Goal: Task Accomplishment & Management: Manage account settings

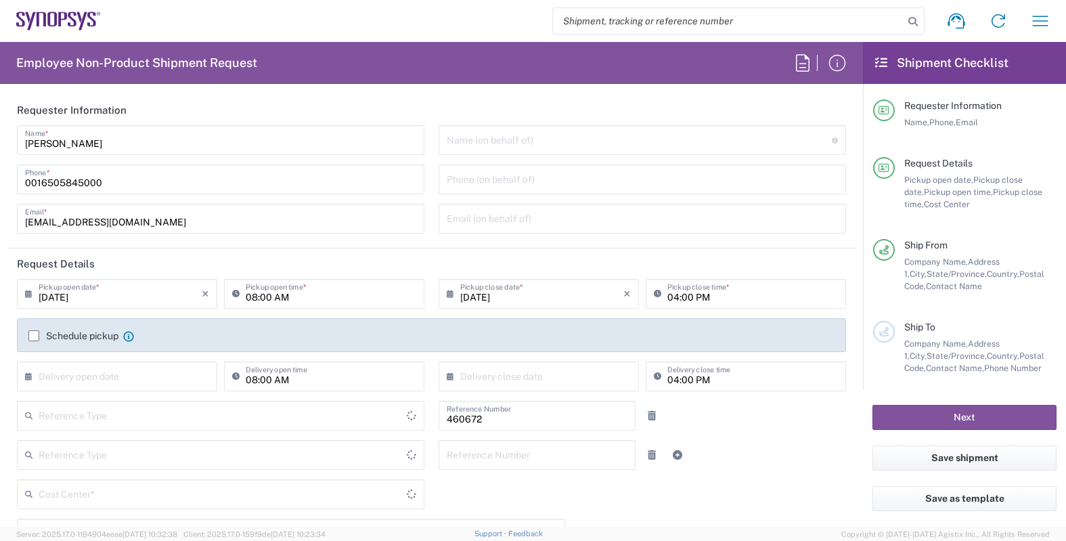
type input "Delivered at Place"
type input "US01, FIN, Distri 460672"
type input "[GEOGRAPHIC_DATA]"
type input "Department"
type input "[US_STATE]"
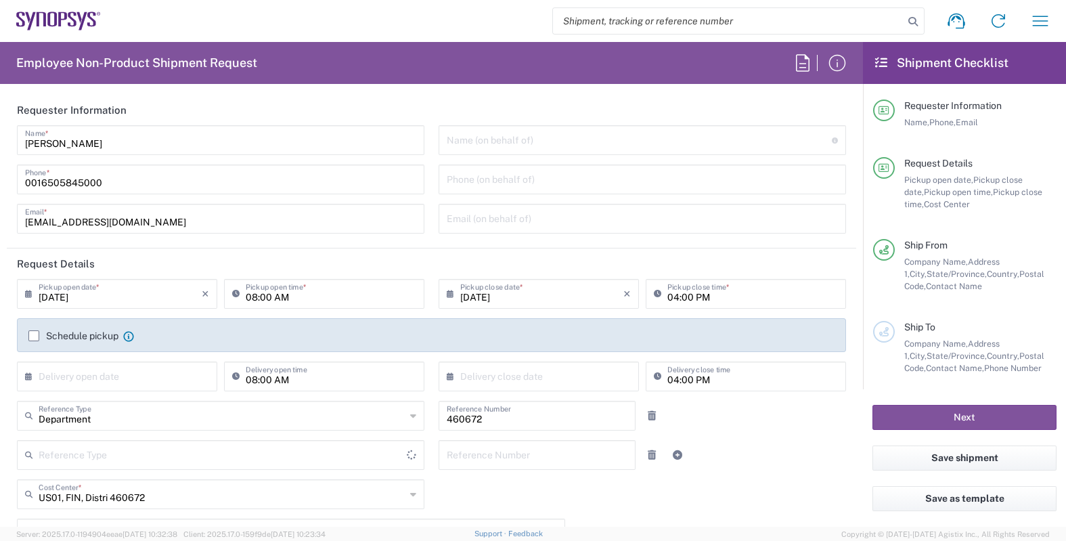
type input "[GEOGRAPHIC_DATA]"
type input "Headquarters USSV"
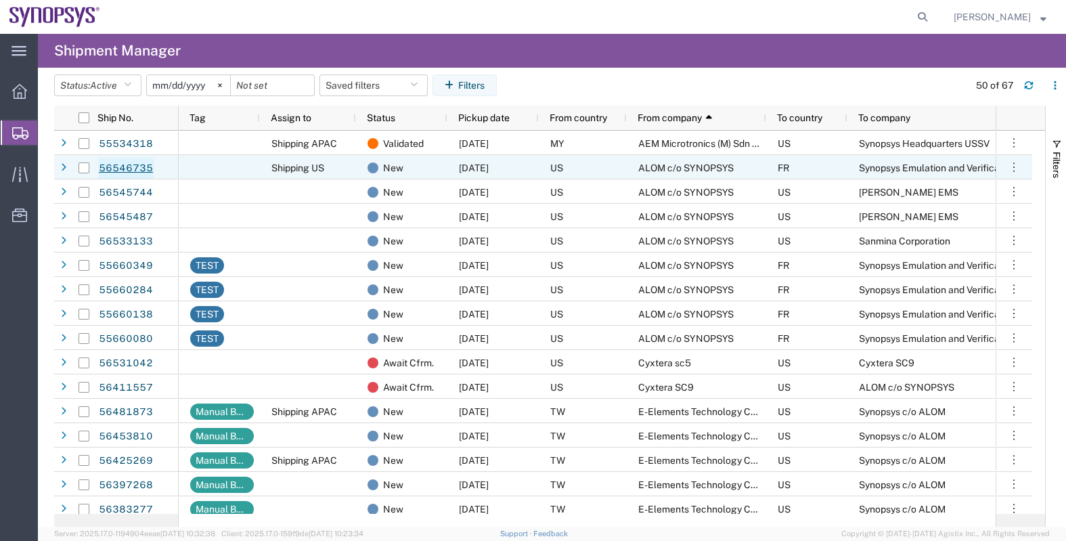
click at [142, 167] on link "56546735" at bounding box center [126, 169] width 56 height 22
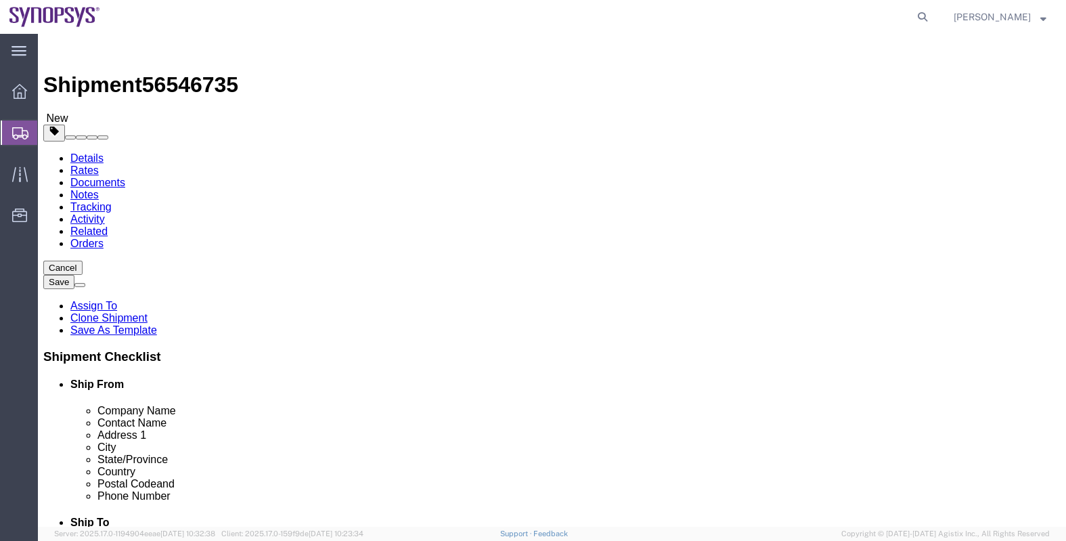
select select
click link "Assign To"
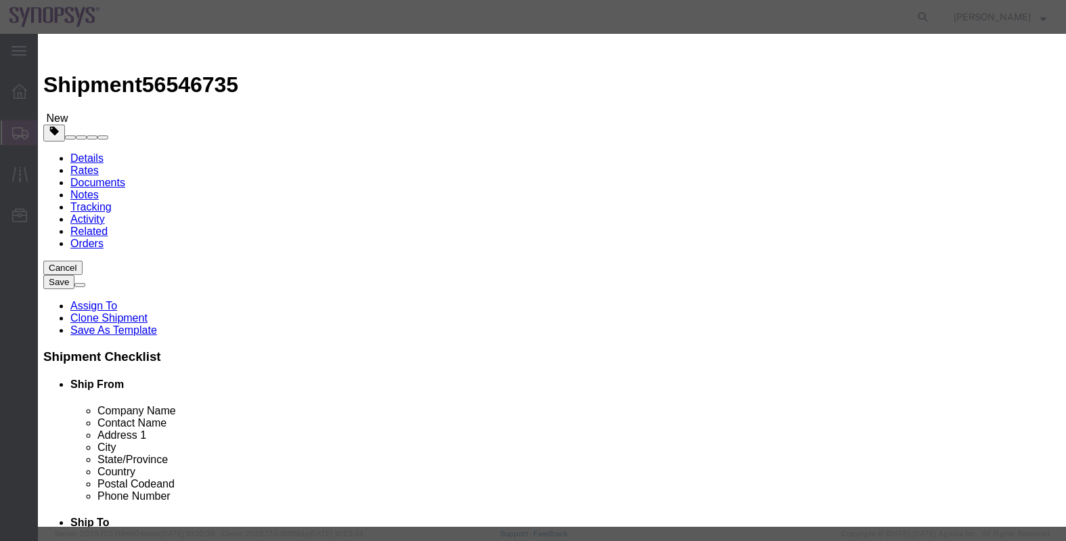
select select "117156"
select select
type input "[PERSON_NAME]"
select select "98360"
click textarea "Message"
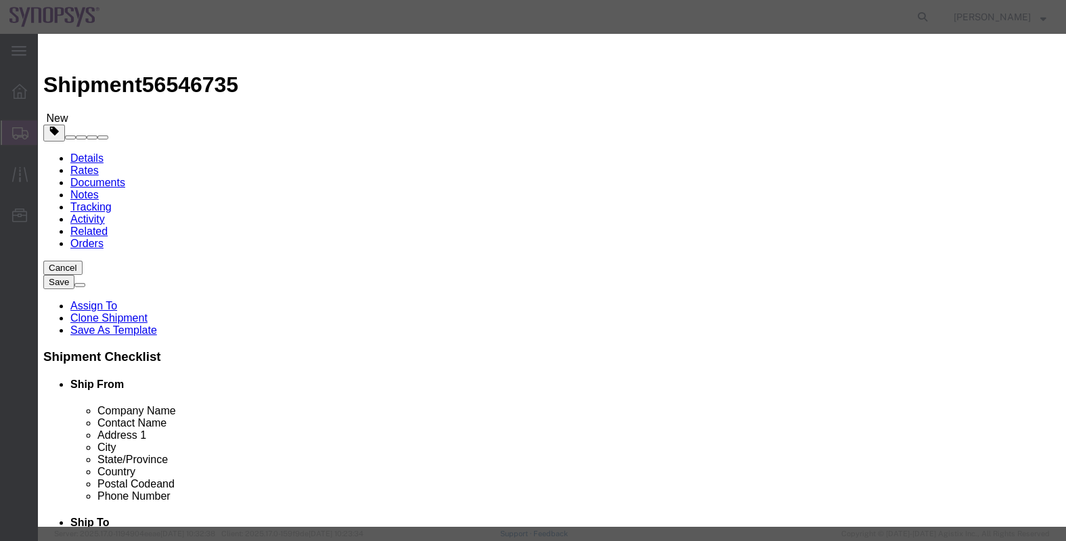
type textarea "."
click button "Assign"
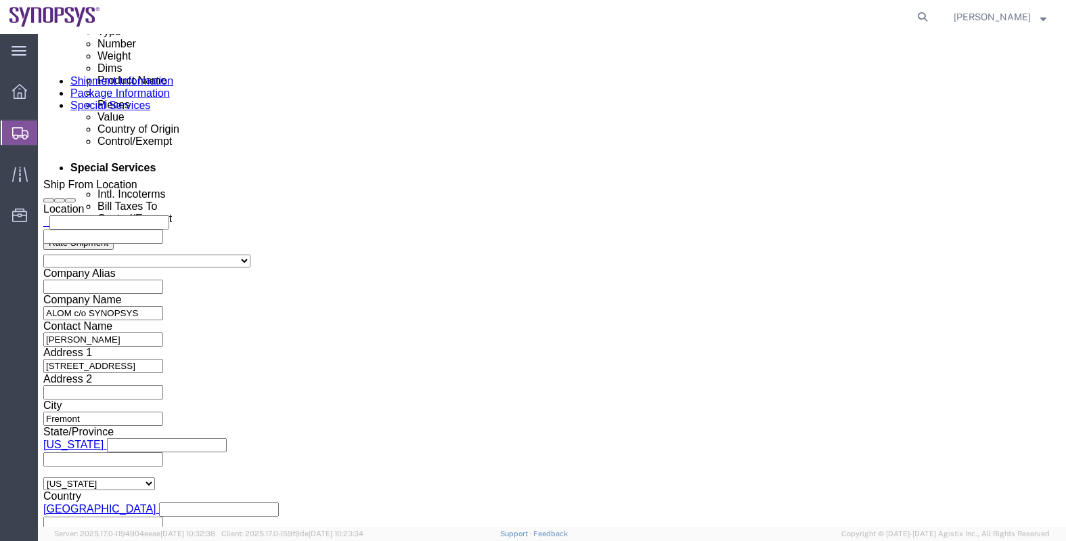
scroll to position [727, 0]
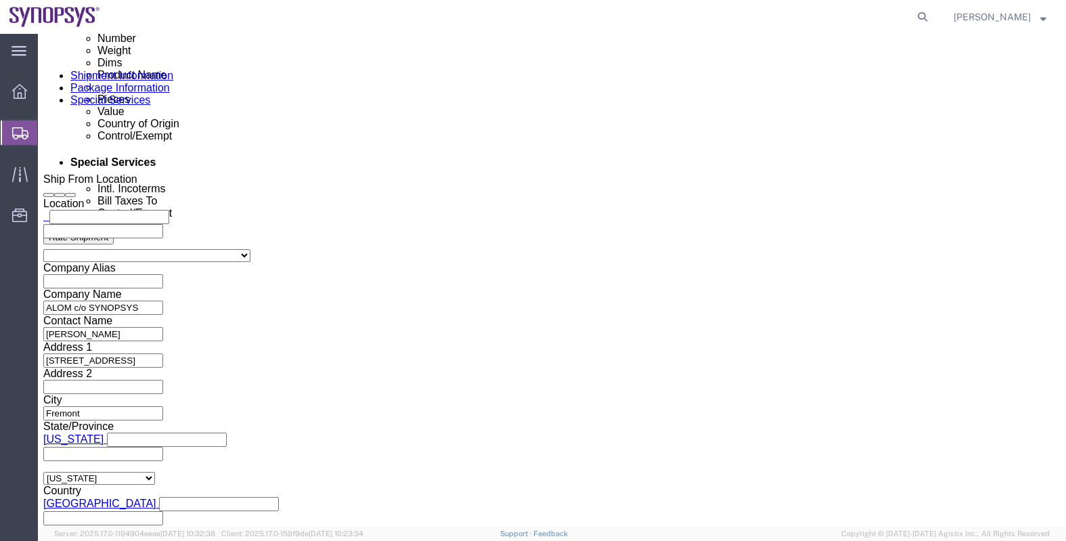
click select "Select Air Less than Truckload Multi-Leg Ocean Freight Rail Small Parcel Truckl…"
select select
click select "Select Air Less than Truckload Multi-Leg Ocean Freight Rail Small Parcel Truckl…"
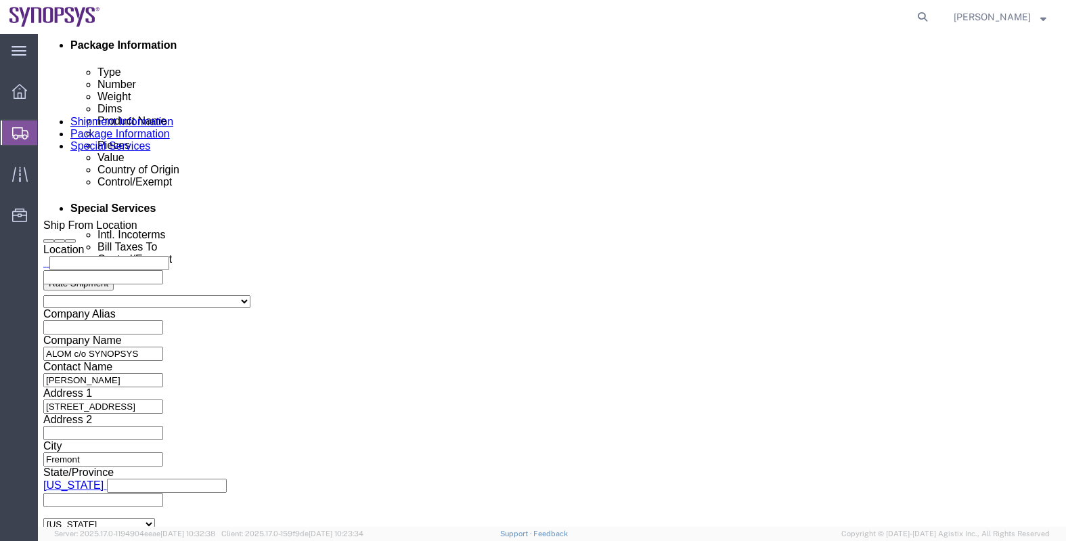
click button "Save"
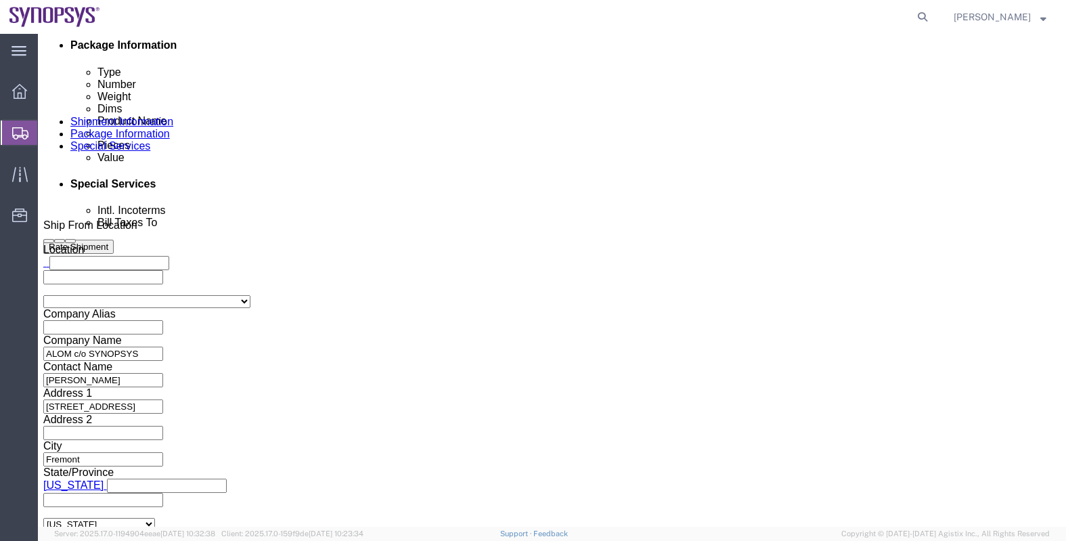
click button "Continue"
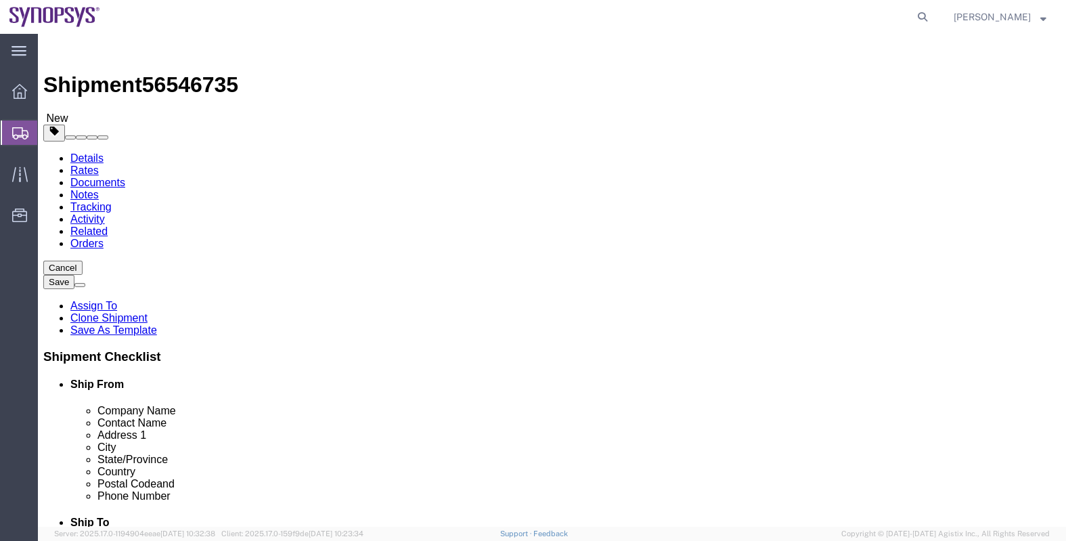
click button "Continue"
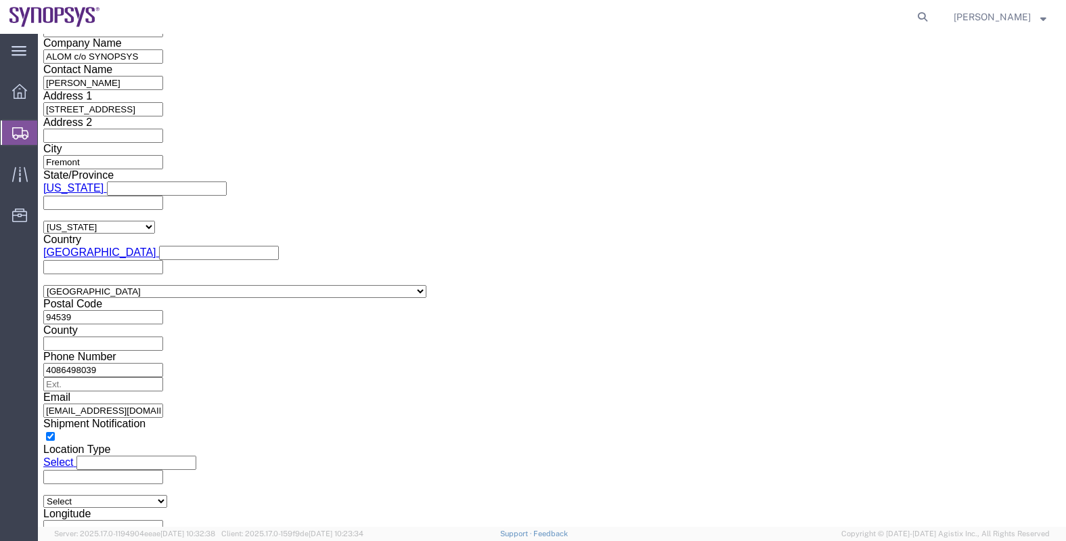
scroll to position [1015, 0]
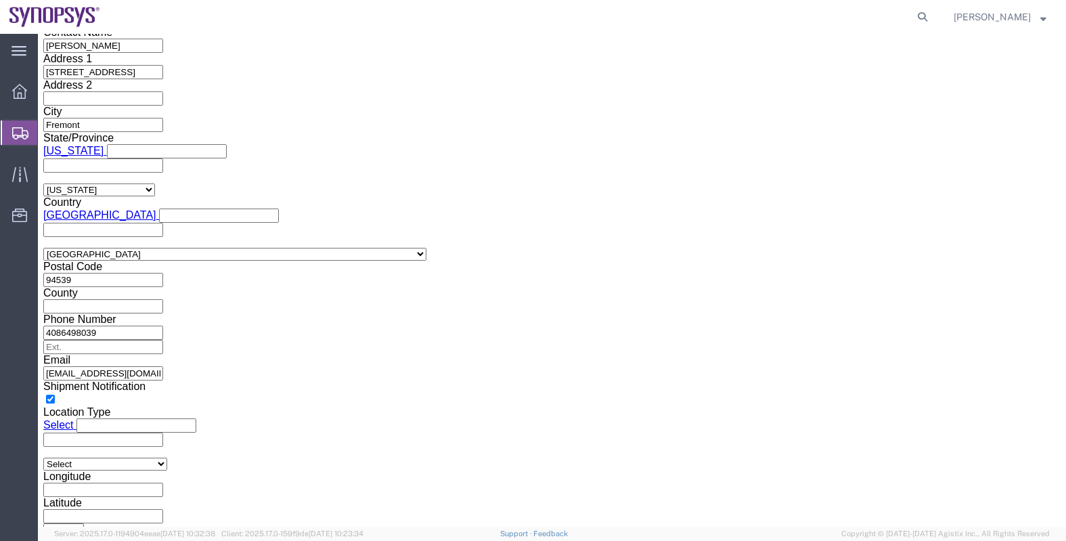
click ul "[PERSON_NAME][EMAIL_ADDRESS][DOMAIN_NAME] [EMAIL_ADDRESS][DOMAIN_NAME] [EMAIL_A…"
type input "[EMAIL_ADDRESS][DOMAIN_NAME]"
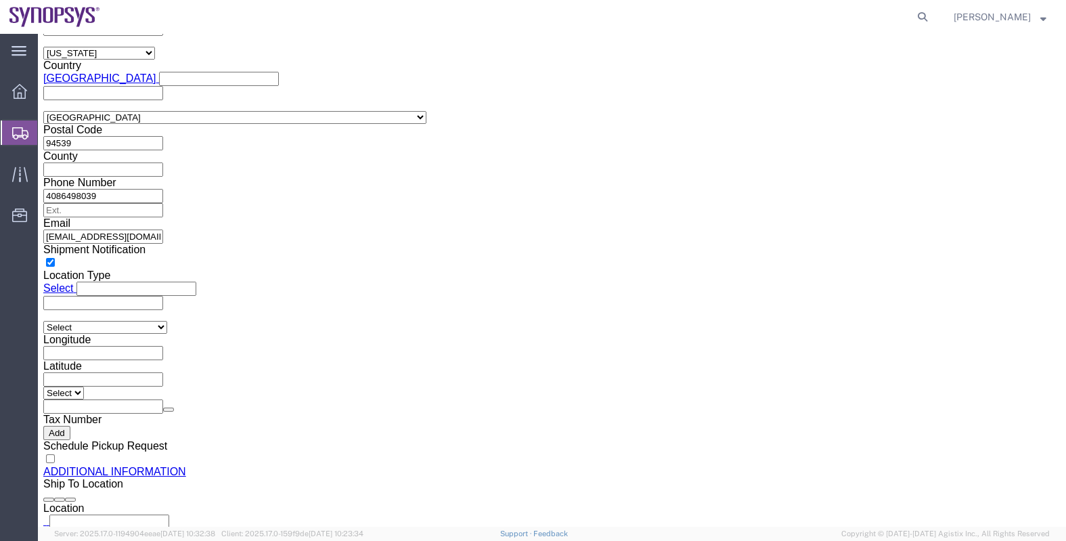
scroll to position [1184, 0]
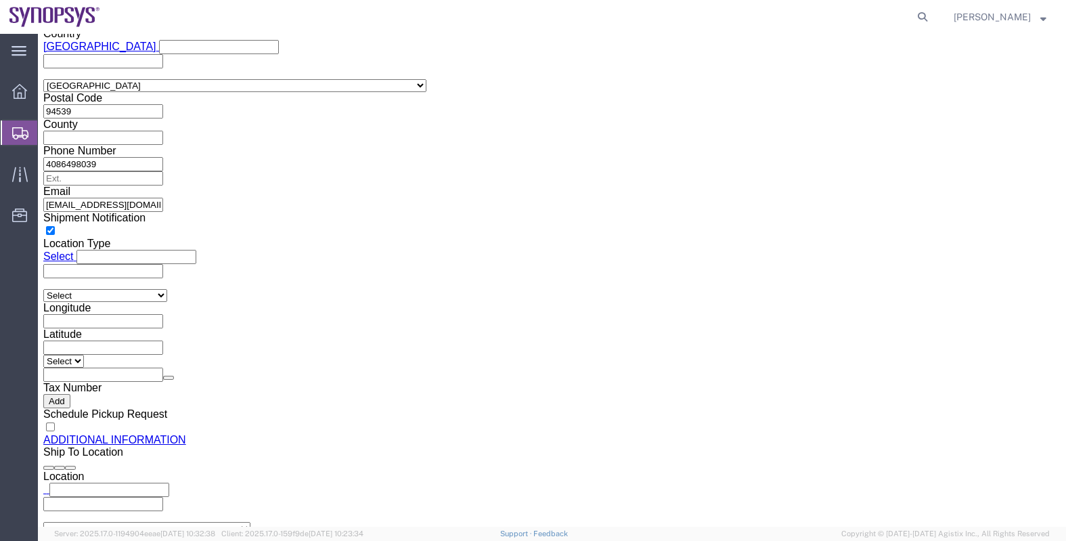
click select "Select ATF BIS DEA EPA FDA FTR ITAR OFAC Other (OPA)"
select select "BIS"
click select "Select ATF BIS DEA EPA FDA FTR ITAR OFAC Other (OPA)"
click select "Select AGR-Agricultural APP-Computers APR-Additional Permissive Exports AVS-Air…"
select select "NLR"
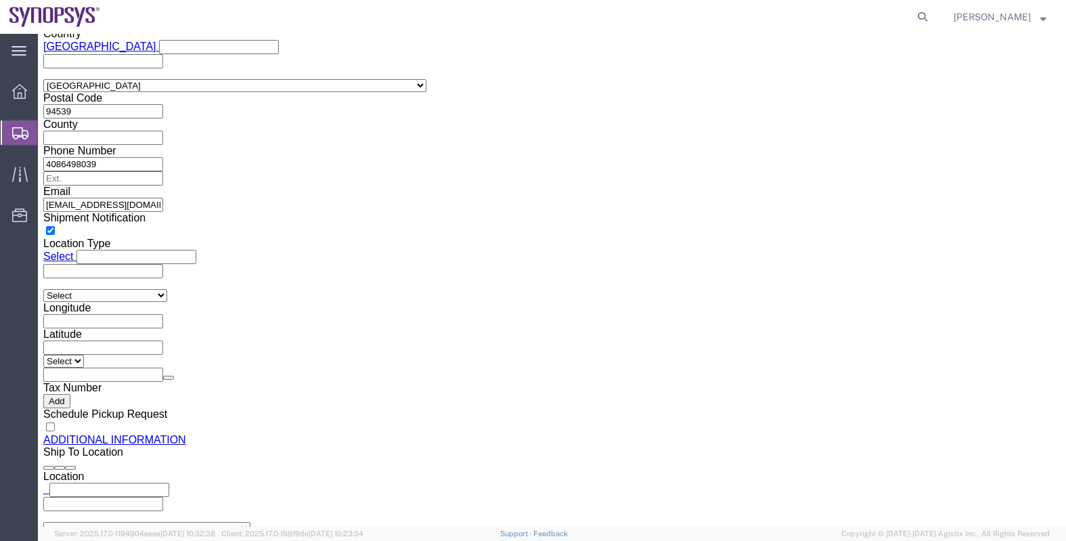
click select "Select AGR-Agricultural APP-Computers APR-Additional Permissive Exports AVS-Air…"
click div "To [PERSON_NAME][EMAIL_ADDRESS][DOMAIN_NAME] [EMAIL_ADDRESS][DOMAIN_NAME] [EMAI…"
click button "Save"
drag, startPoint x: 85, startPoint y: 123, endPoint x: 78, endPoint y: 127, distance: 8.3
click at [48, 123] on span "Shipments" at bounding box center [42, 132] width 11 height 27
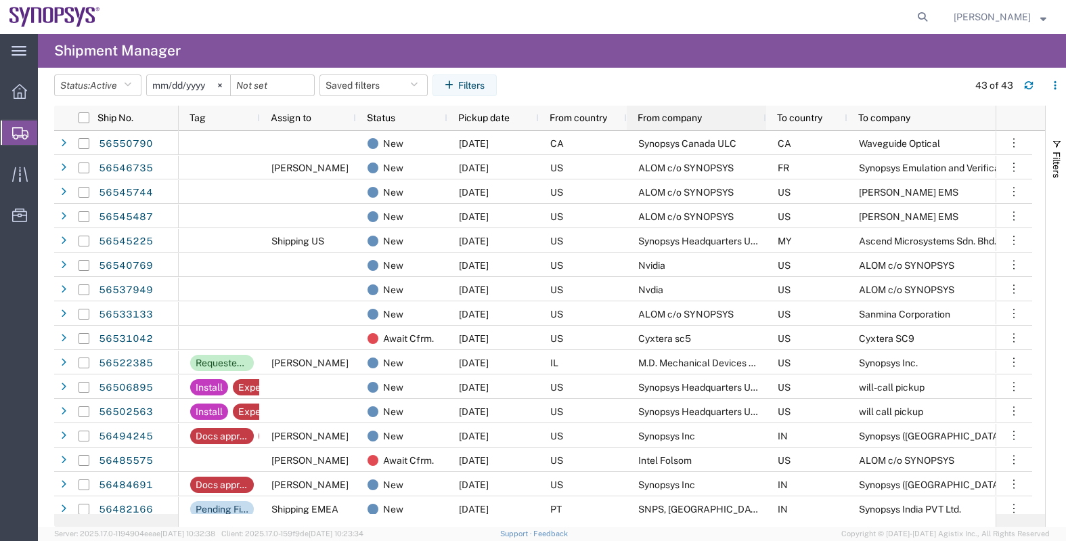
click at [647, 119] on span "From company" at bounding box center [670, 117] width 64 height 11
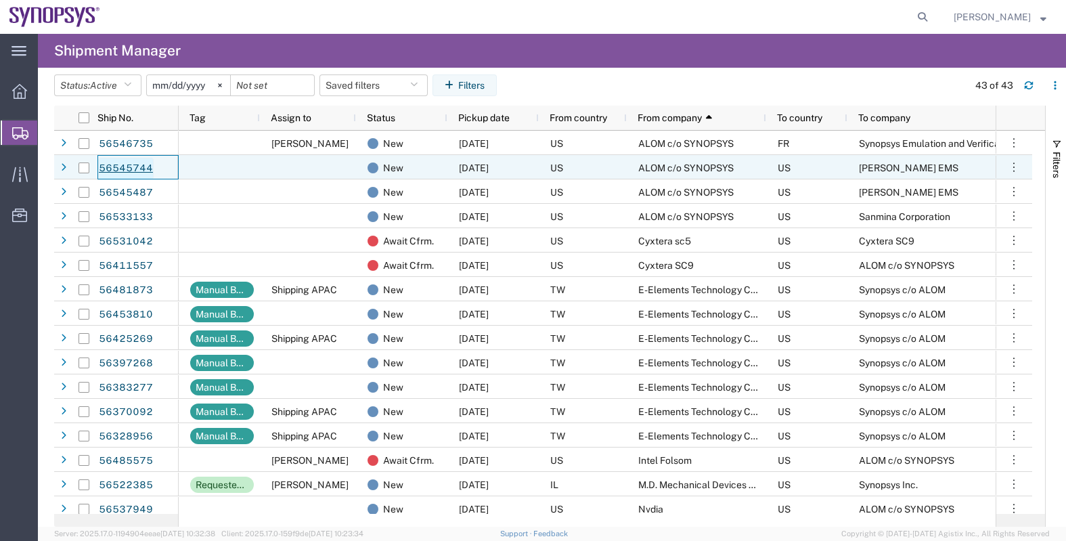
click at [141, 166] on link "56545744" at bounding box center [126, 169] width 56 height 22
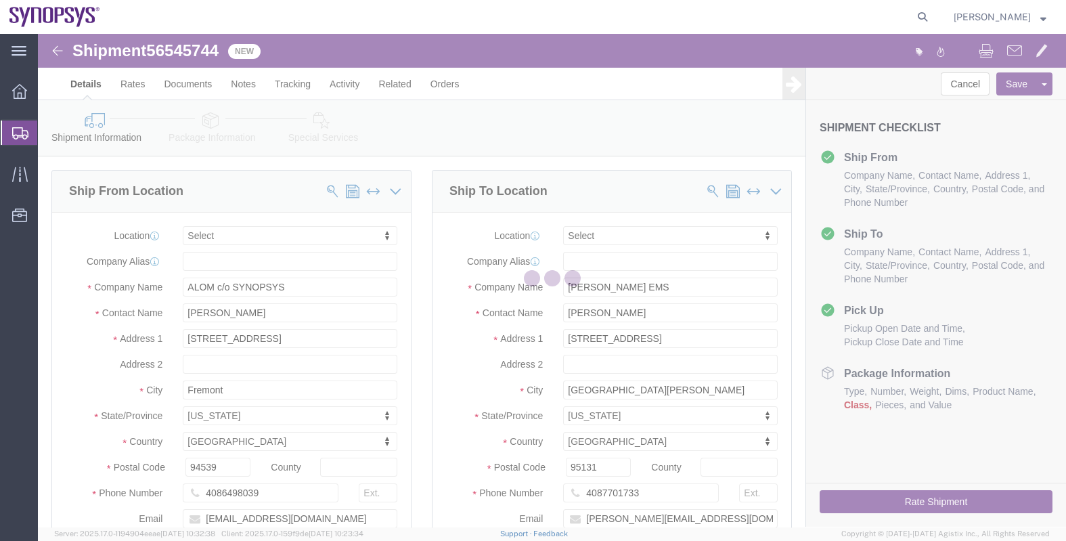
select select
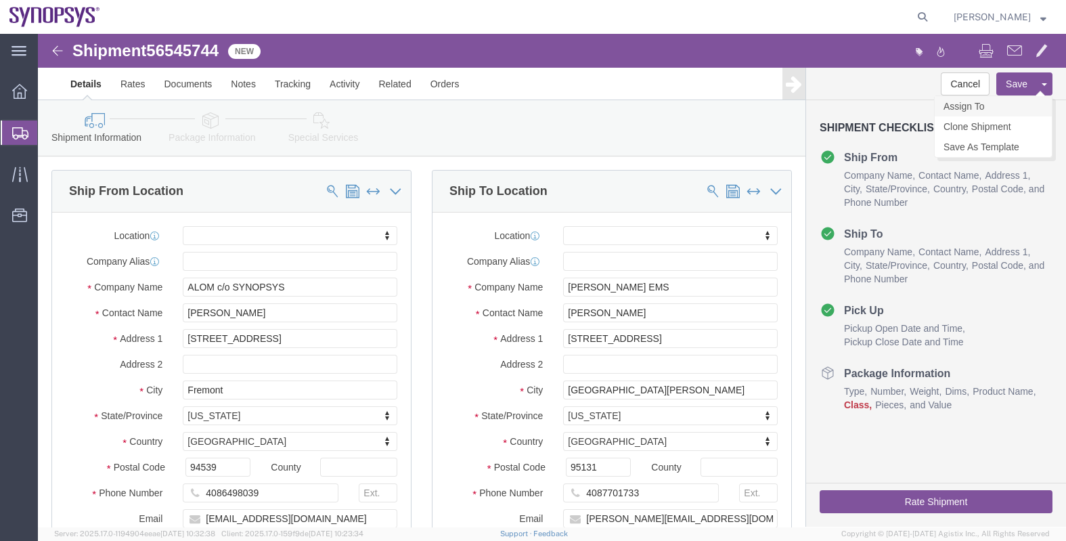
click link "Assign To"
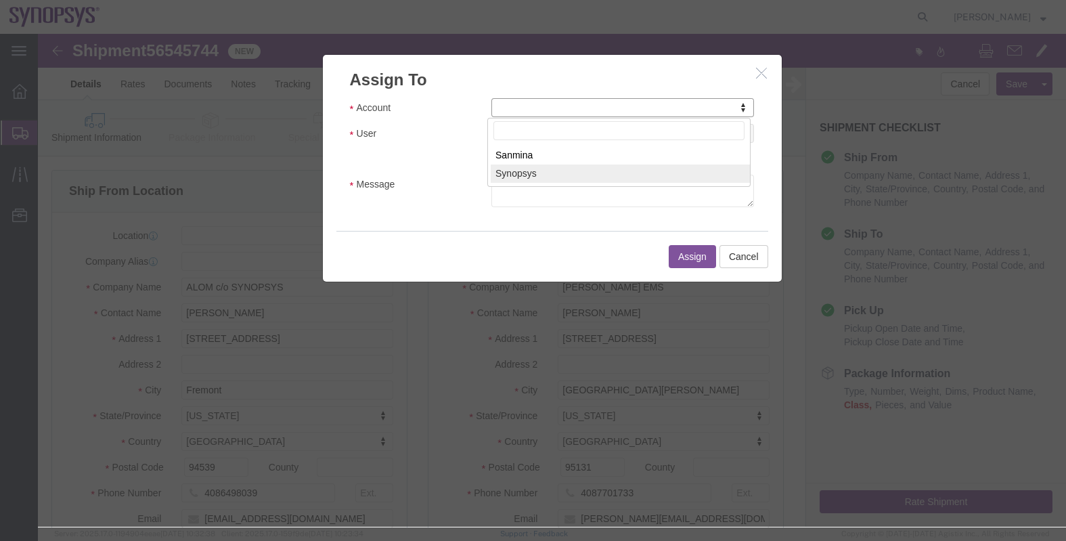
select select "117156"
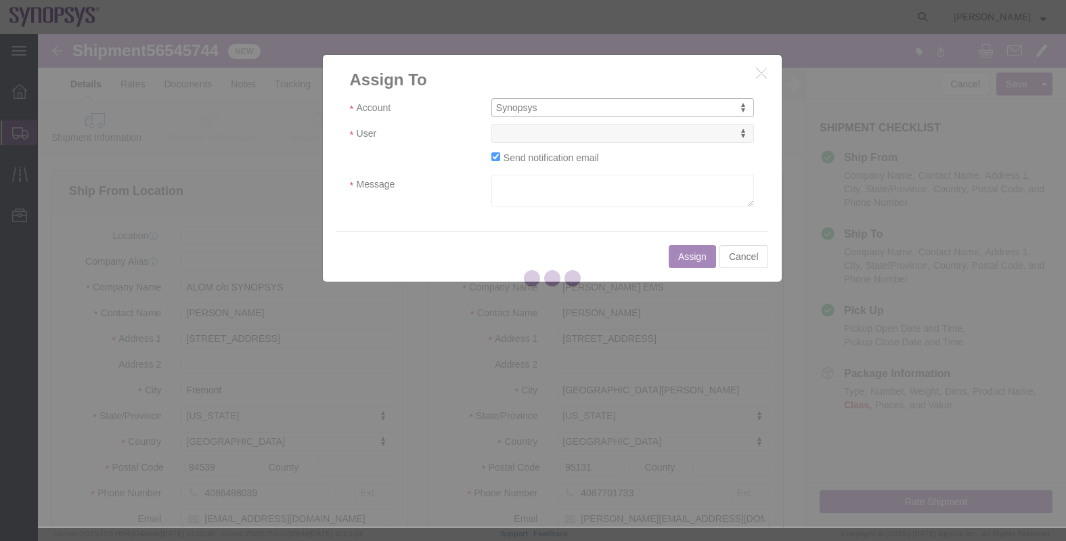
select select
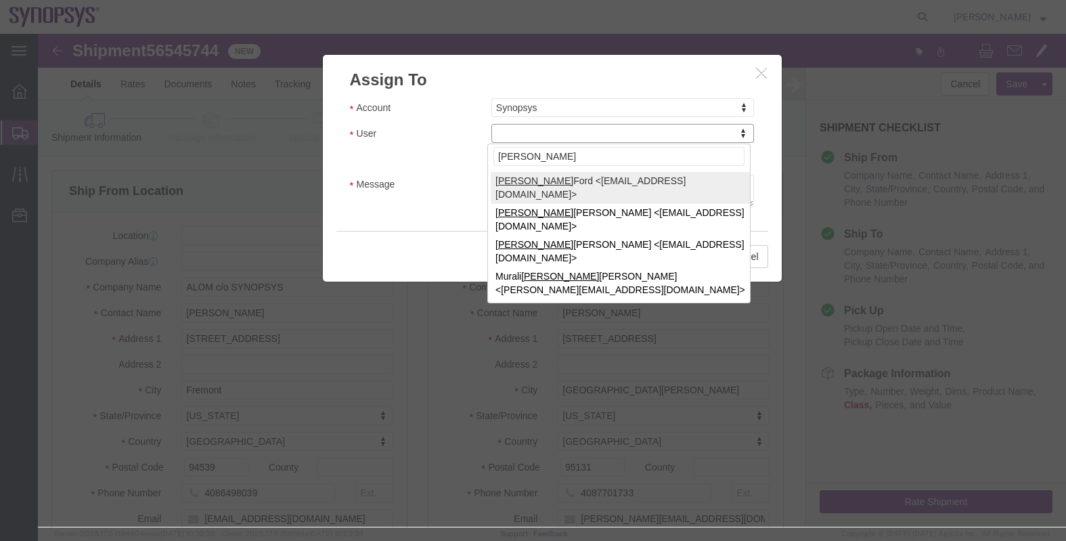
type input "[PERSON_NAME]"
select select "98360"
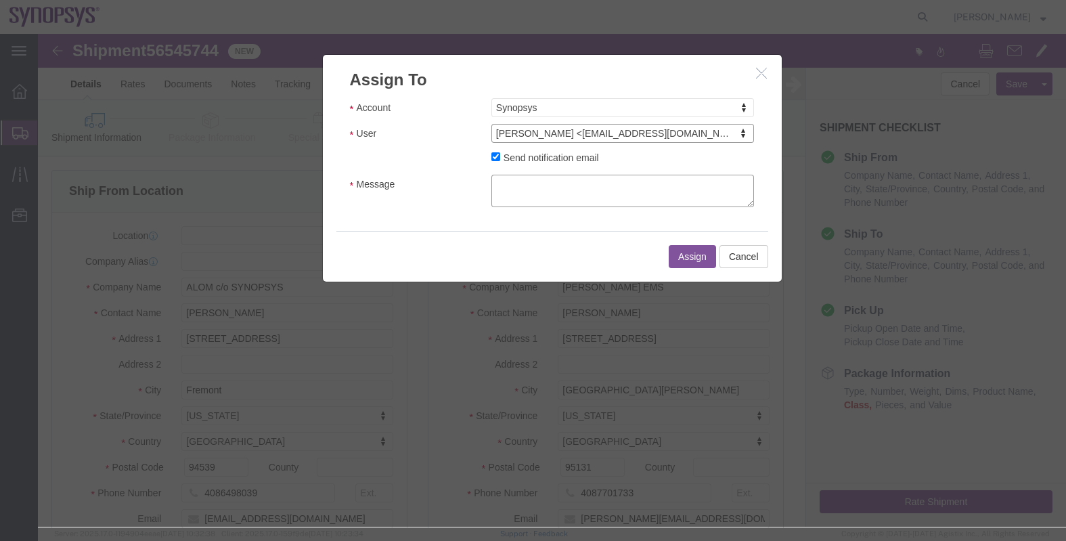
click textarea "Message"
type textarea "."
click button "Assign"
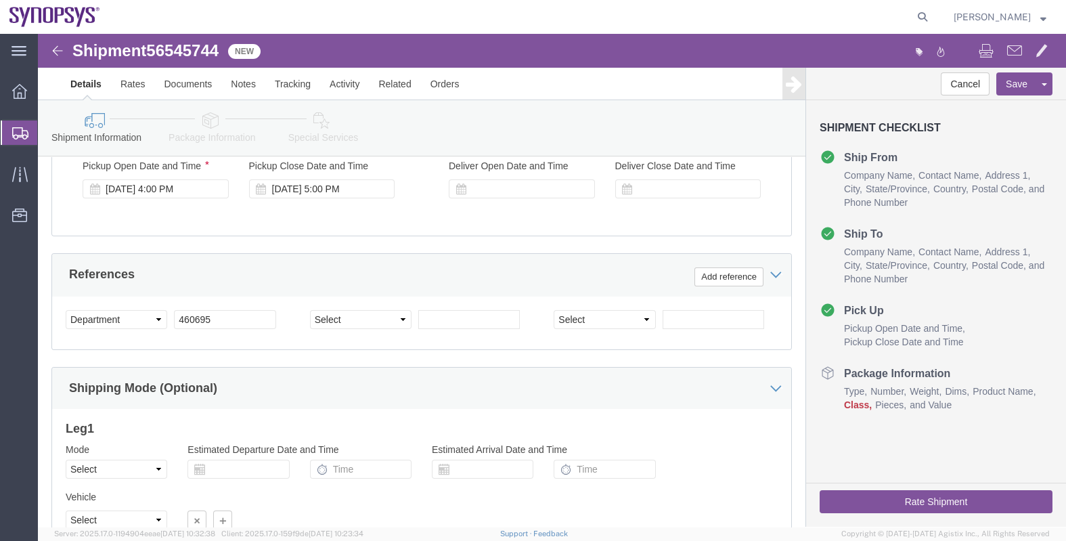
scroll to position [676, 0]
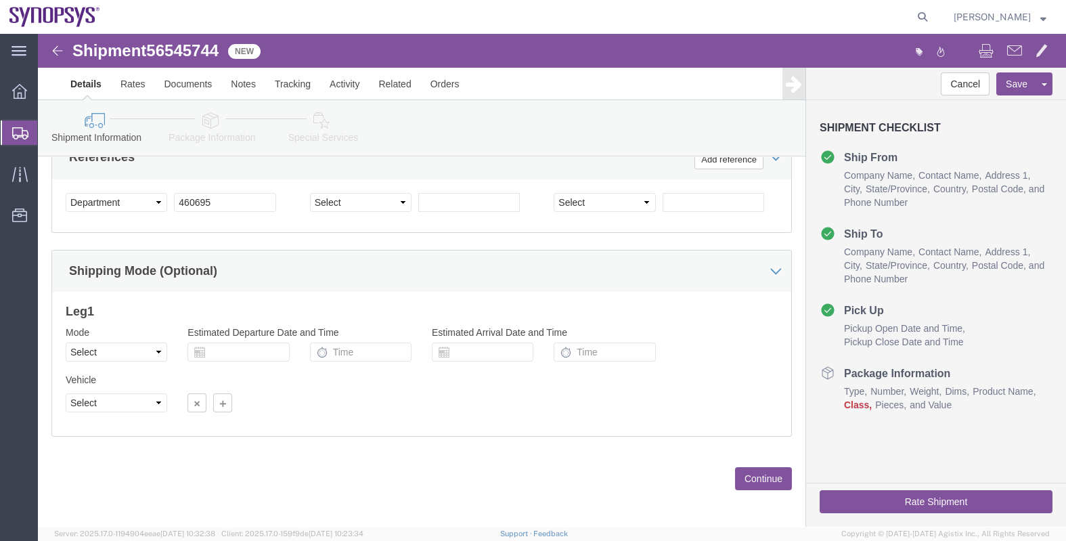
click button "Continue"
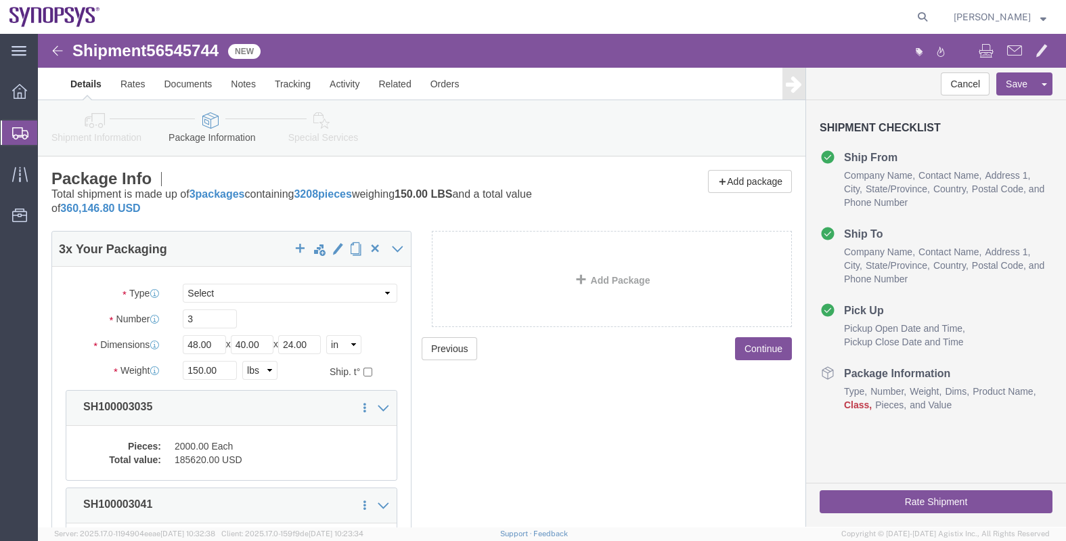
click button "Continue"
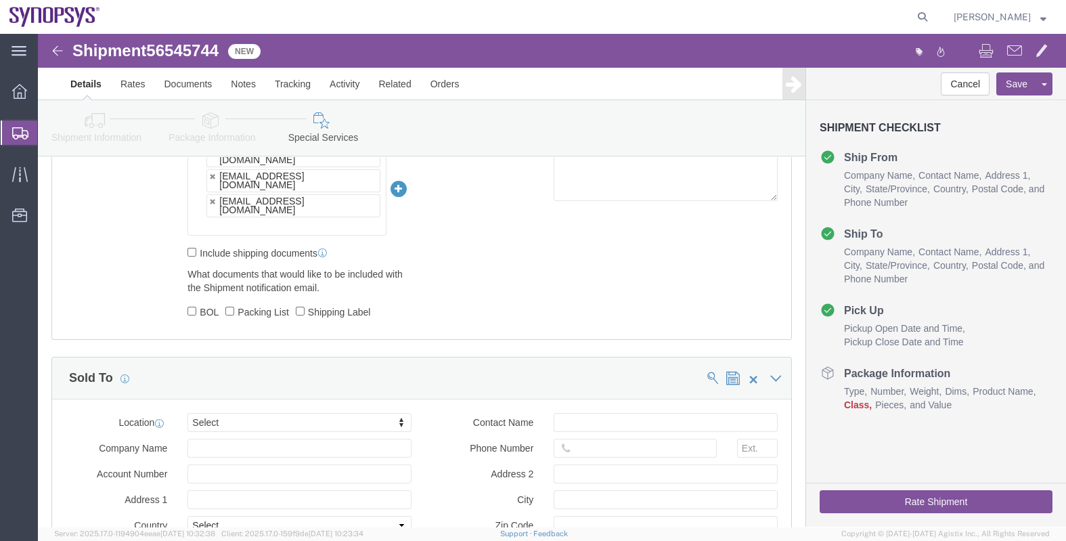
scroll to position [846, 0]
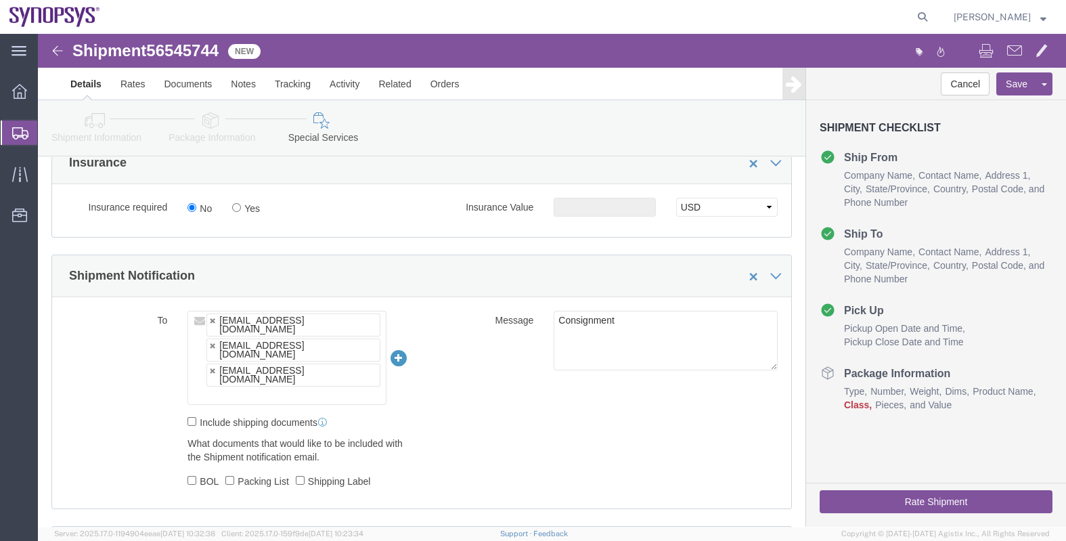
drag, startPoint x: 331, startPoint y: 321, endPoint x: 347, endPoint y: 318, distance: 15.8
click input "text"
type input "[EMAIL_ADDRESS][DOMAIN_NAME]"
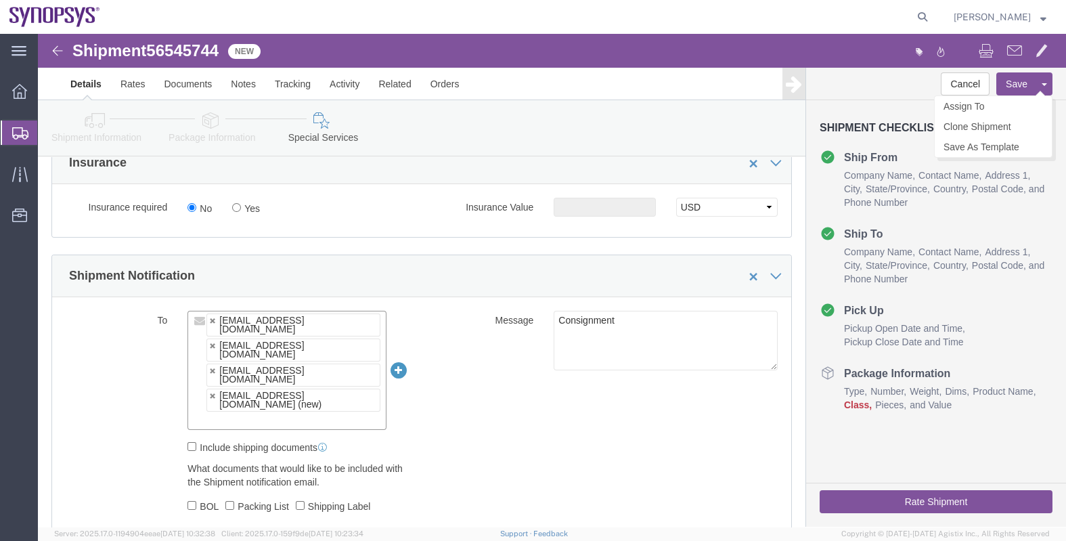
click button "Save"
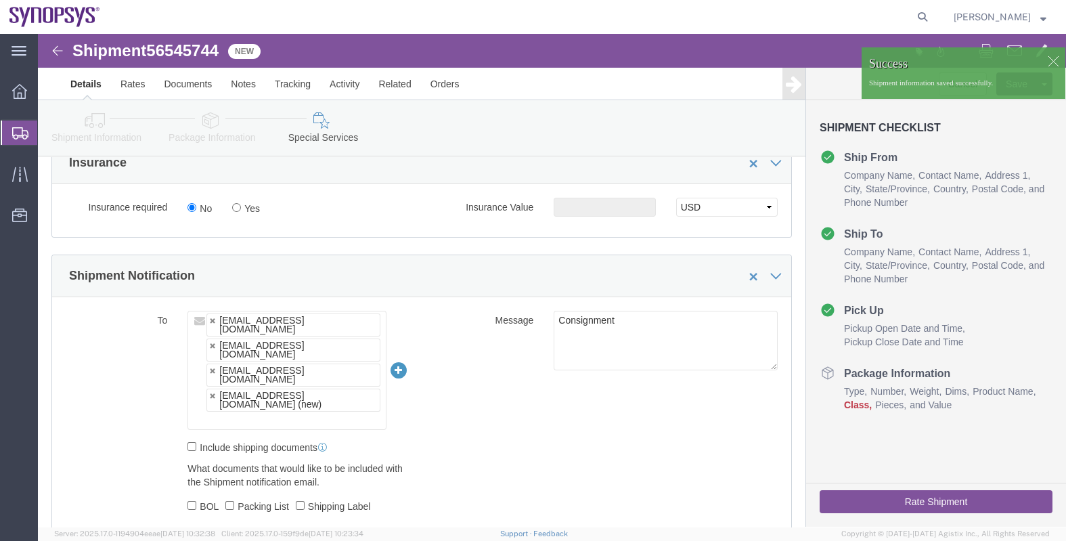
click at [48, 130] on span "Shipments" at bounding box center [42, 132] width 11 height 27
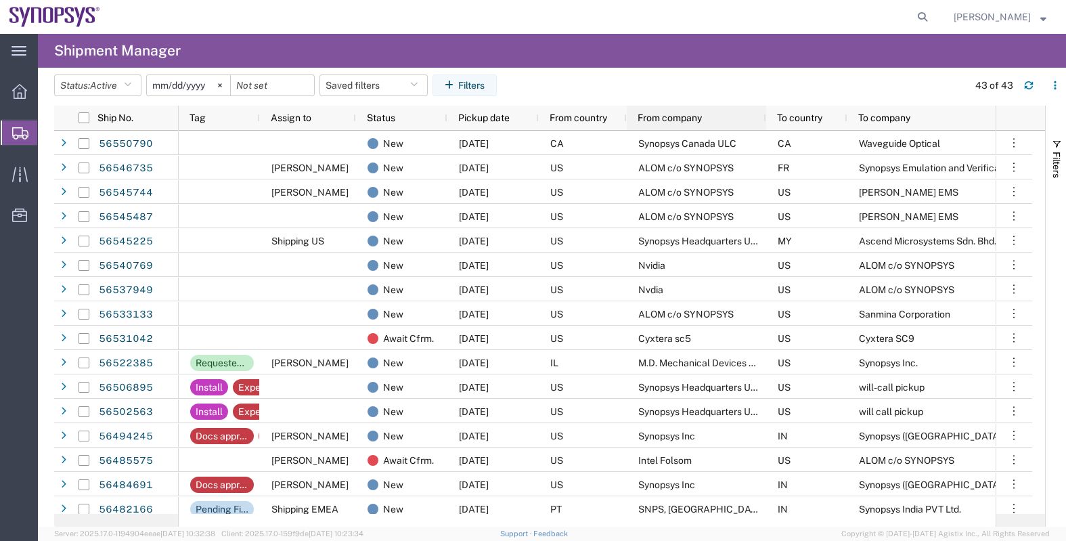
click at [674, 121] on span "From company" at bounding box center [670, 117] width 64 height 11
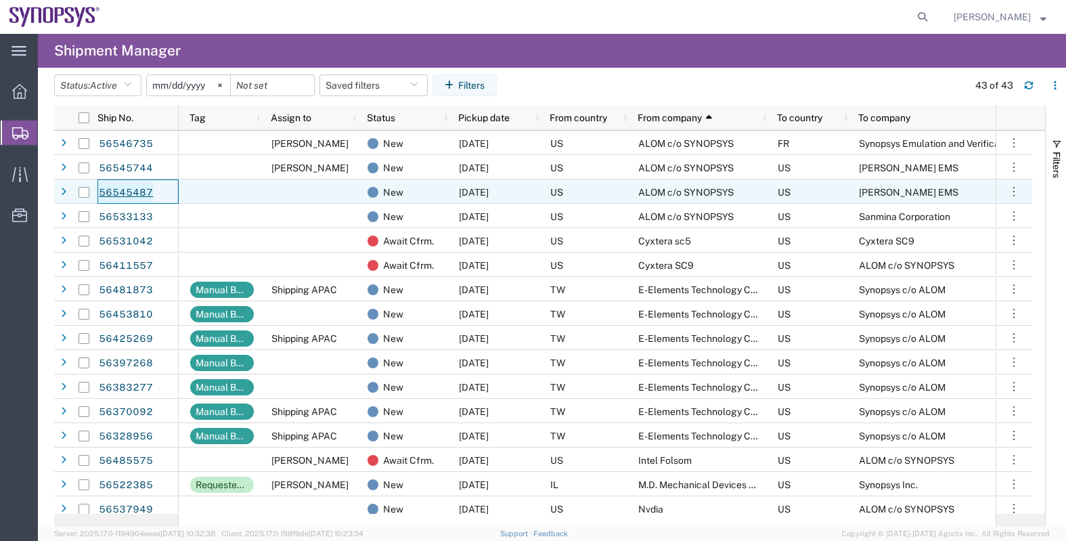
click at [125, 196] on link "56545487" at bounding box center [126, 193] width 56 height 22
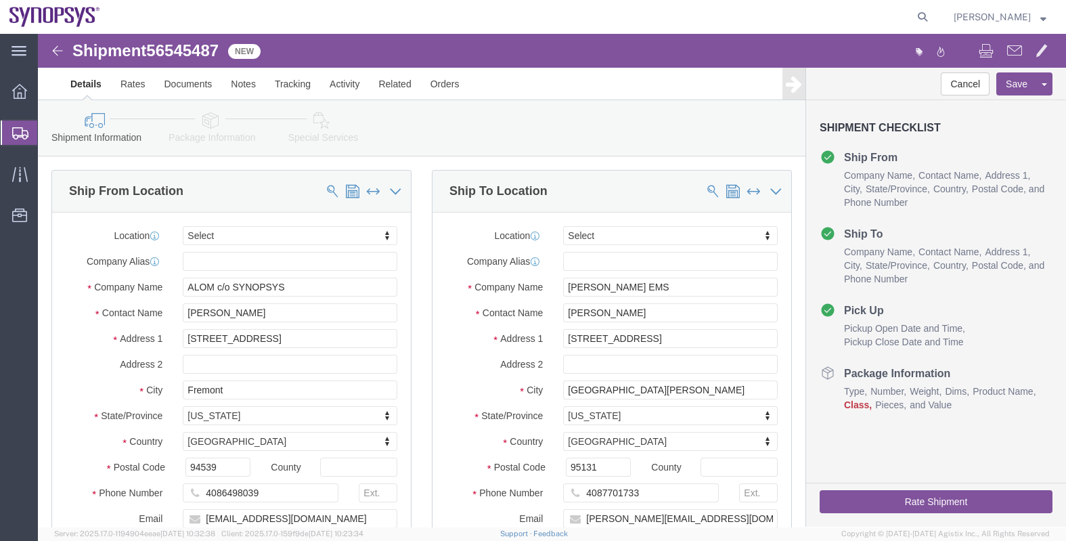
select select
click link "Assign To"
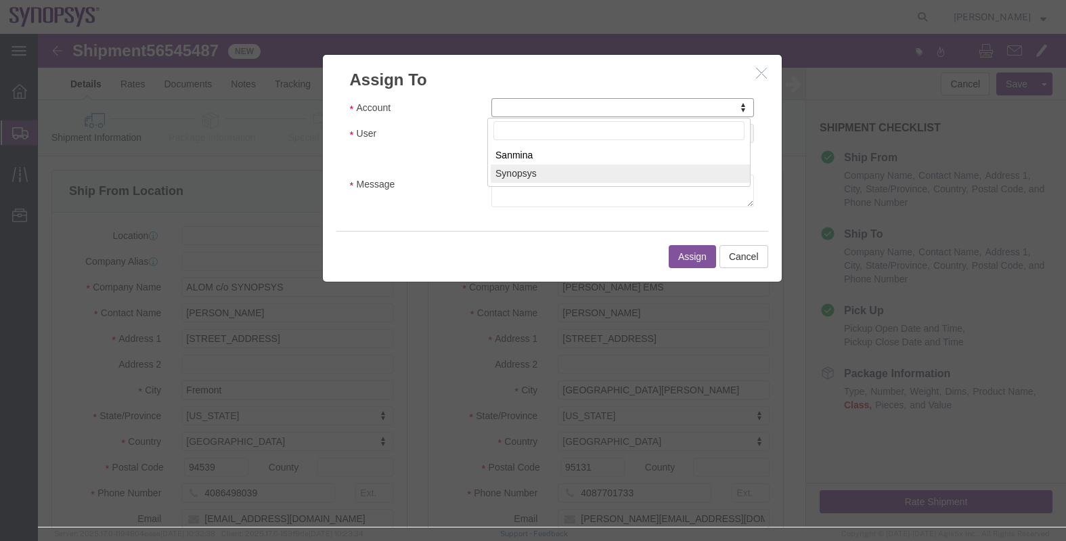
select select "117156"
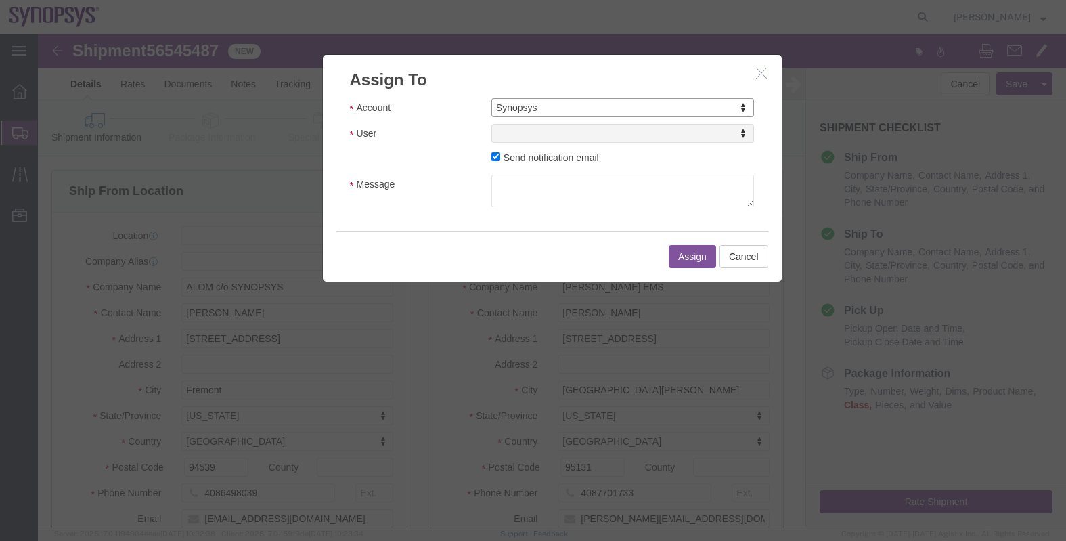
select select
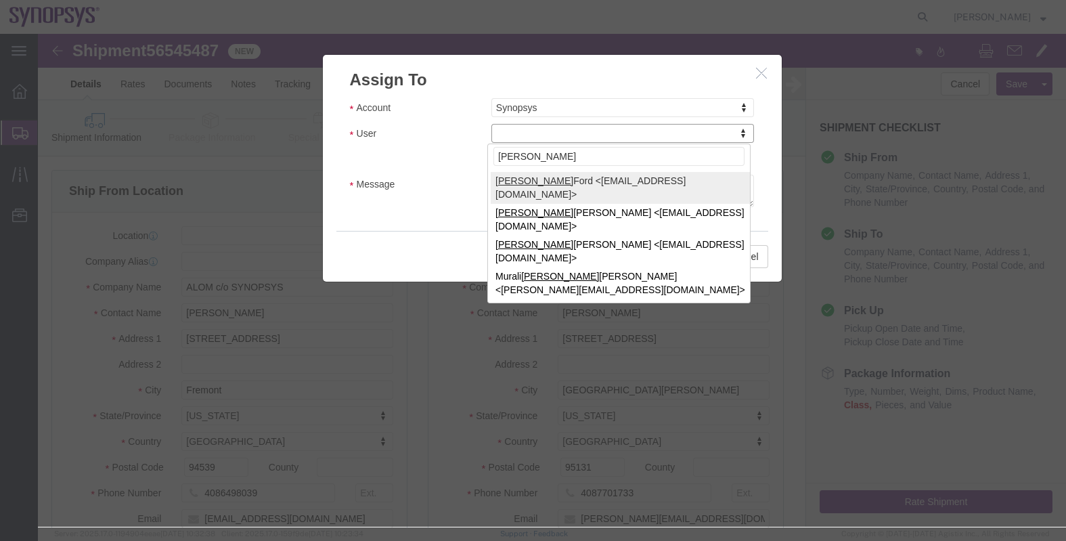
type input "[PERSON_NAME]"
select select "98360"
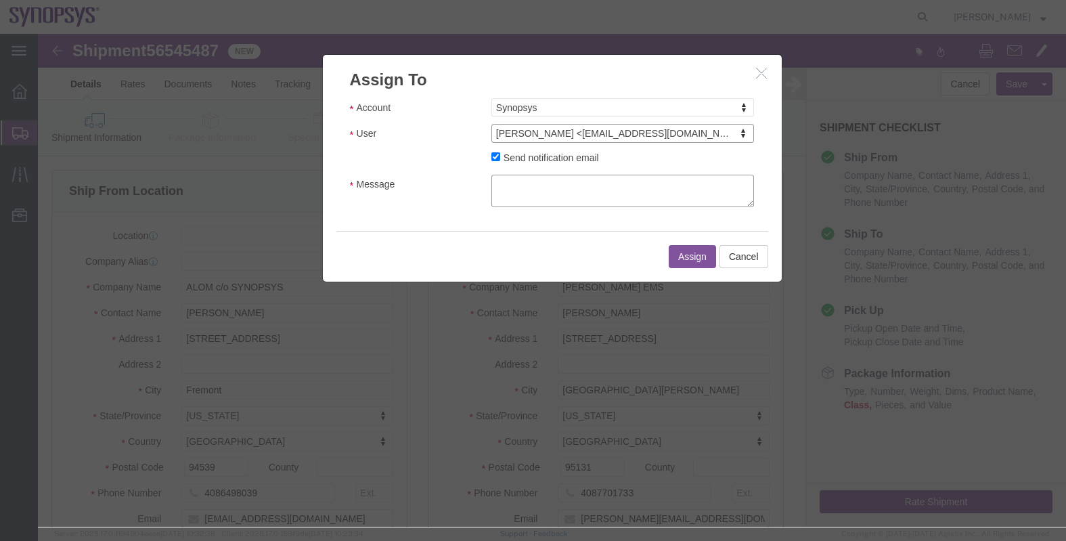
click textarea "Message"
type textarea "."
click button "Assign"
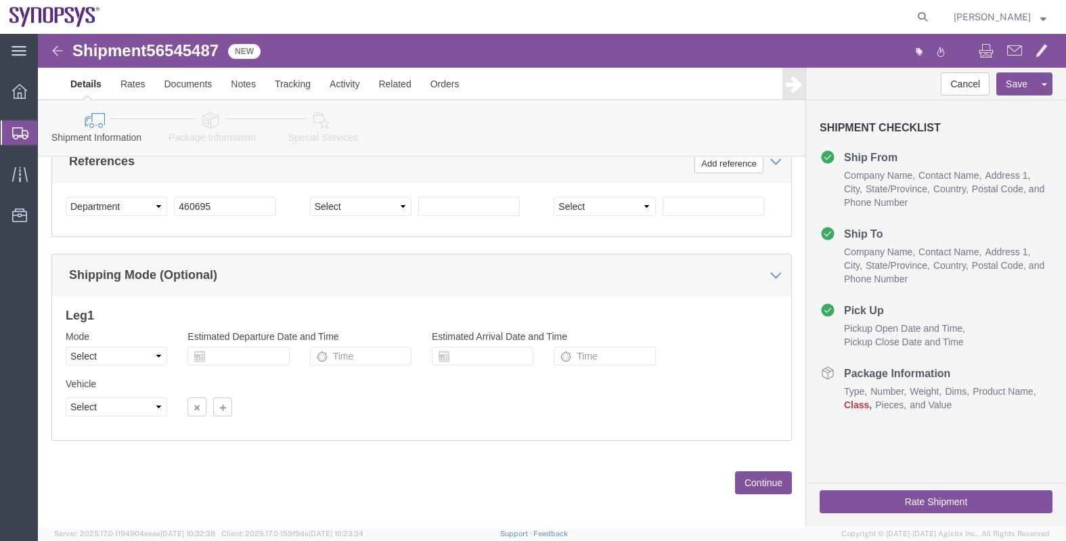
scroll to position [676, 0]
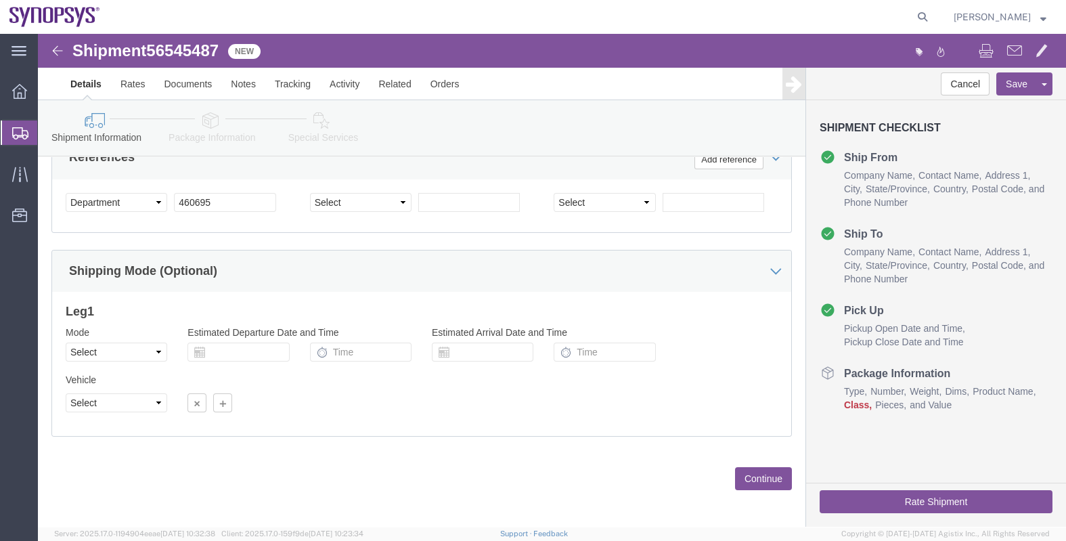
click button "Continue"
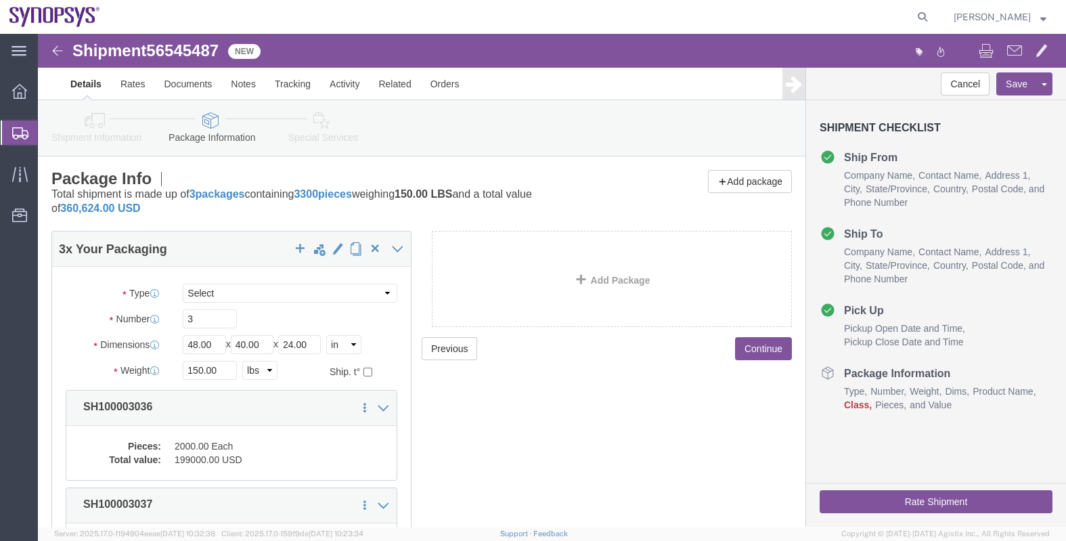
click button "Continue"
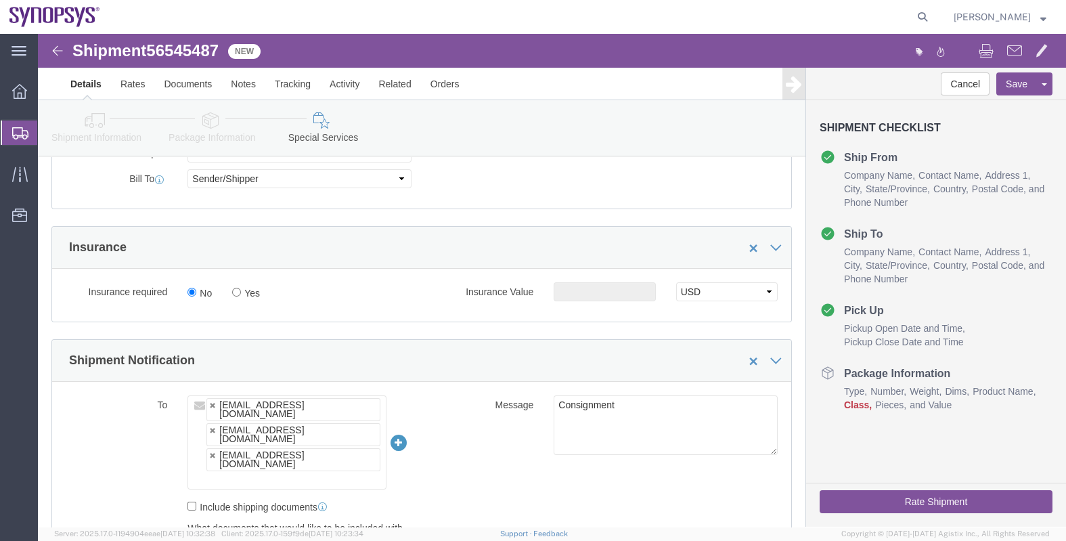
scroll to position [846, 0]
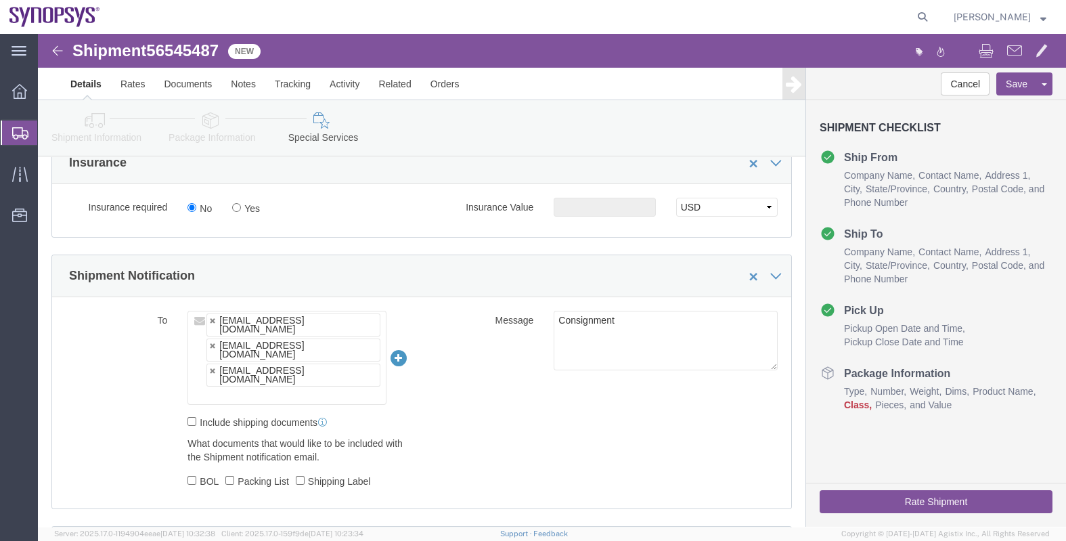
click ul "[EMAIL_ADDRESS][DOMAIN_NAME] [EMAIL_ADDRESS][DOMAIN_NAME] [EMAIL_ADDRESS][DOMAI…"
type input "[EMAIL_ADDRESS]"
click button "Save"
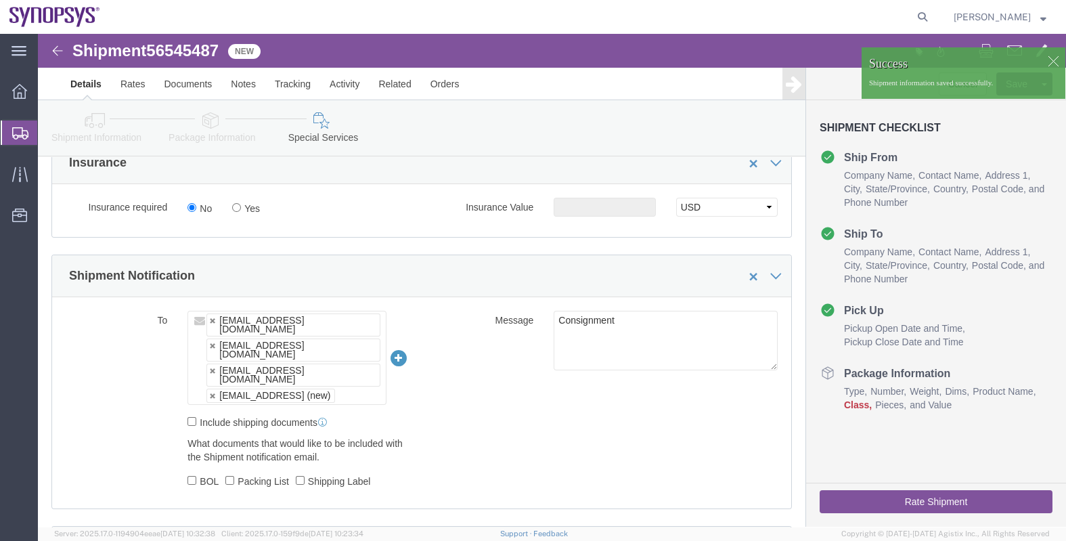
click at [48, 133] on span "Shipments" at bounding box center [42, 132] width 11 height 27
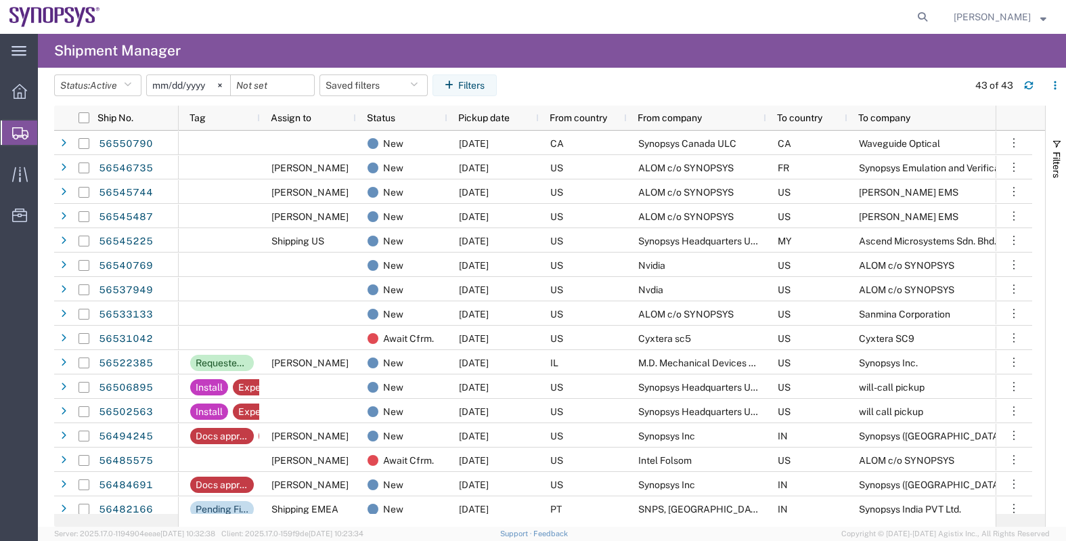
click at [665, 116] on span "From company" at bounding box center [670, 117] width 64 height 11
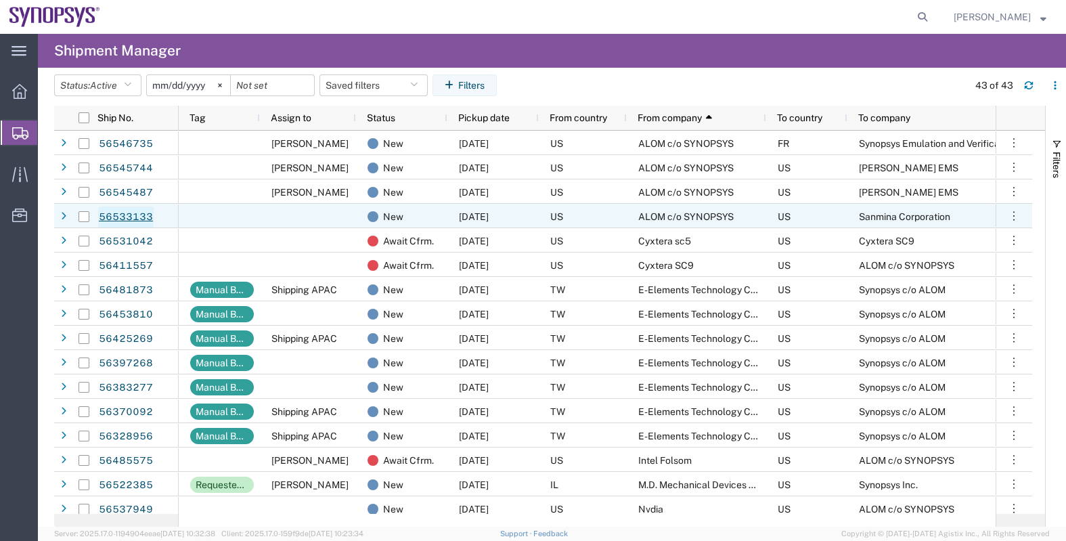
click at [137, 216] on link "56533133" at bounding box center [126, 217] width 56 height 22
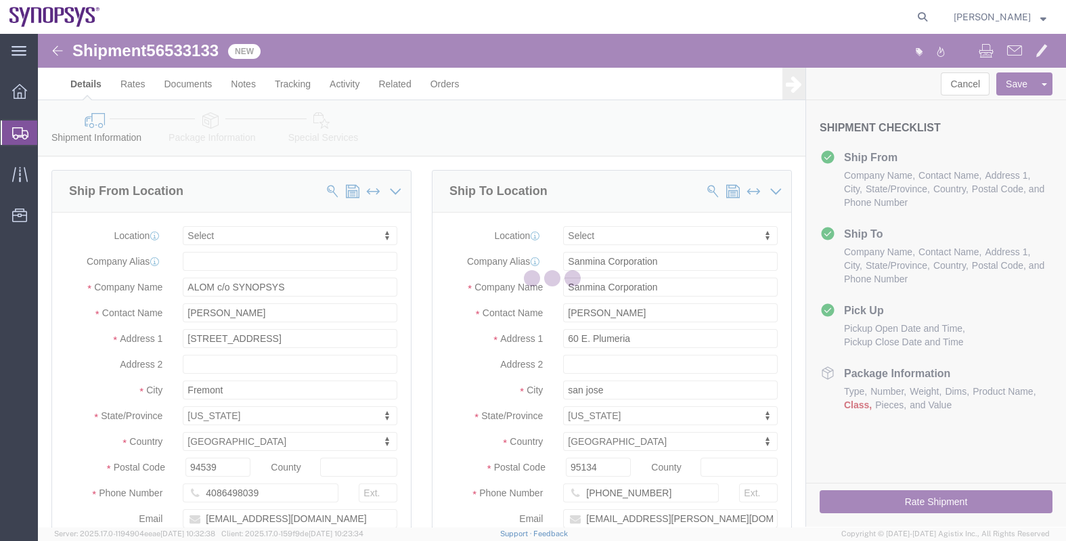
select select
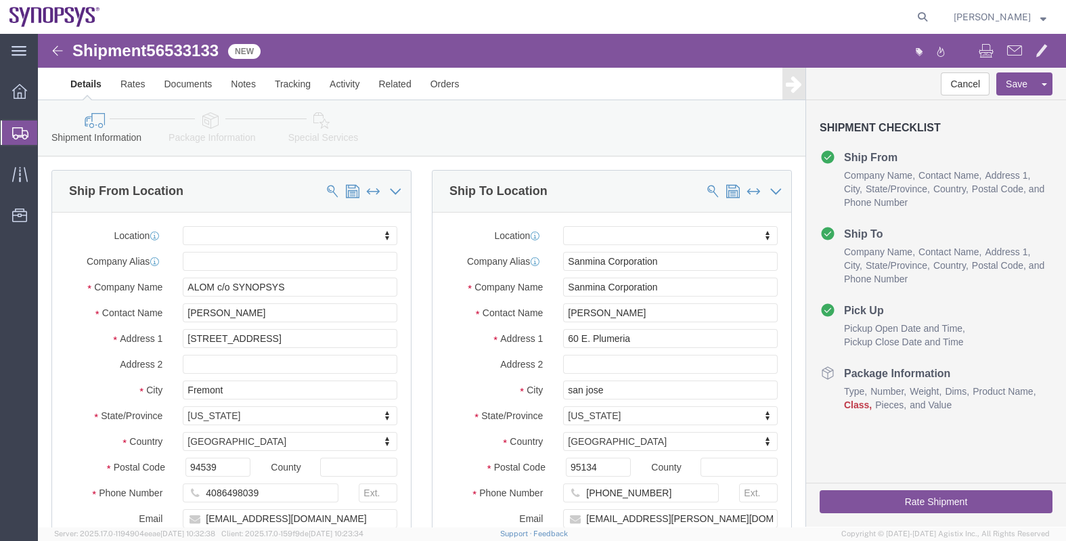
click div
click span "56533133"
copy span "56533133"
click link "Documents"
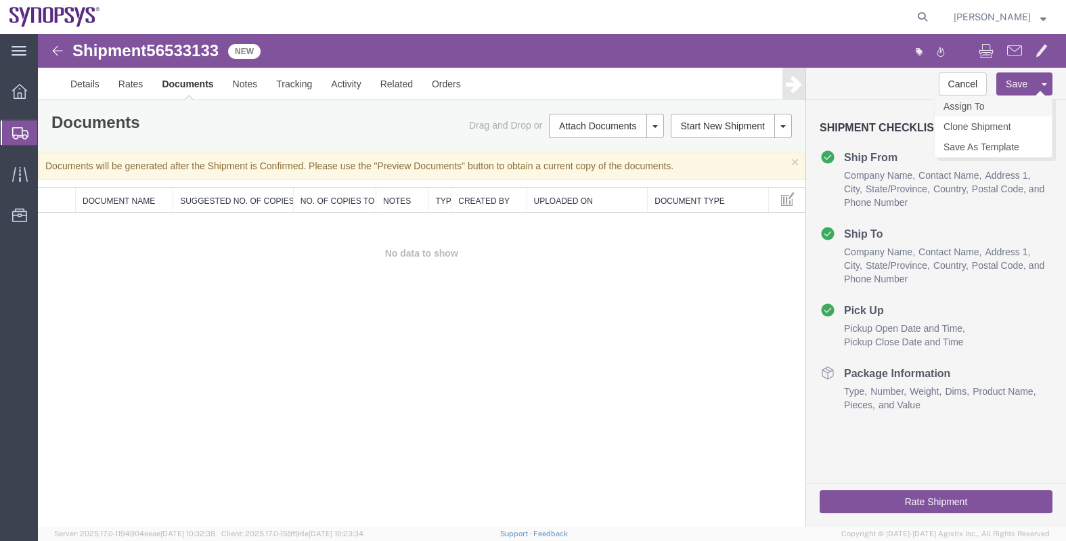
click at [966, 104] on link "Assign To" at bounding box center [993, 106] width 117 height 20
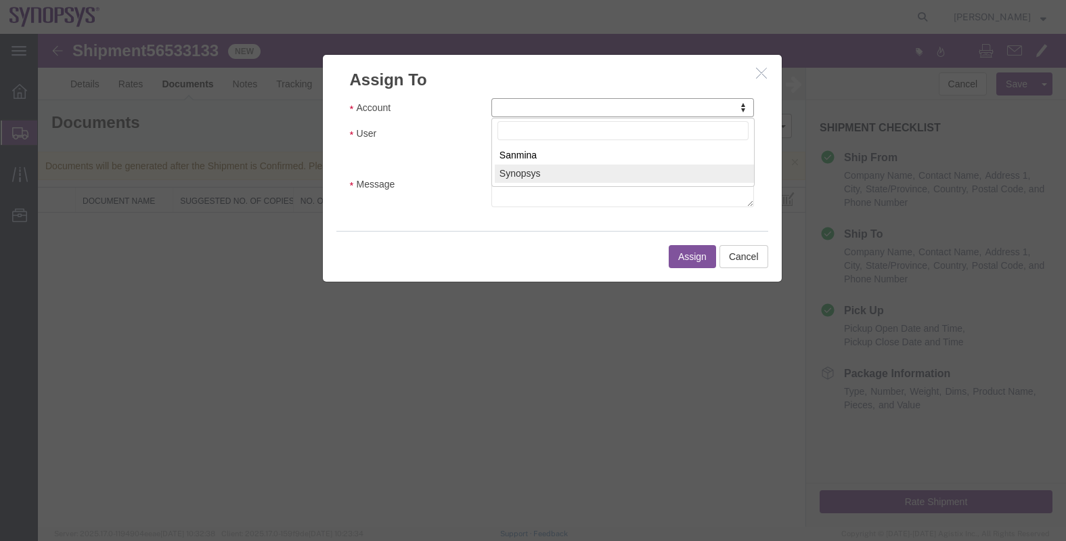
select select "117156"
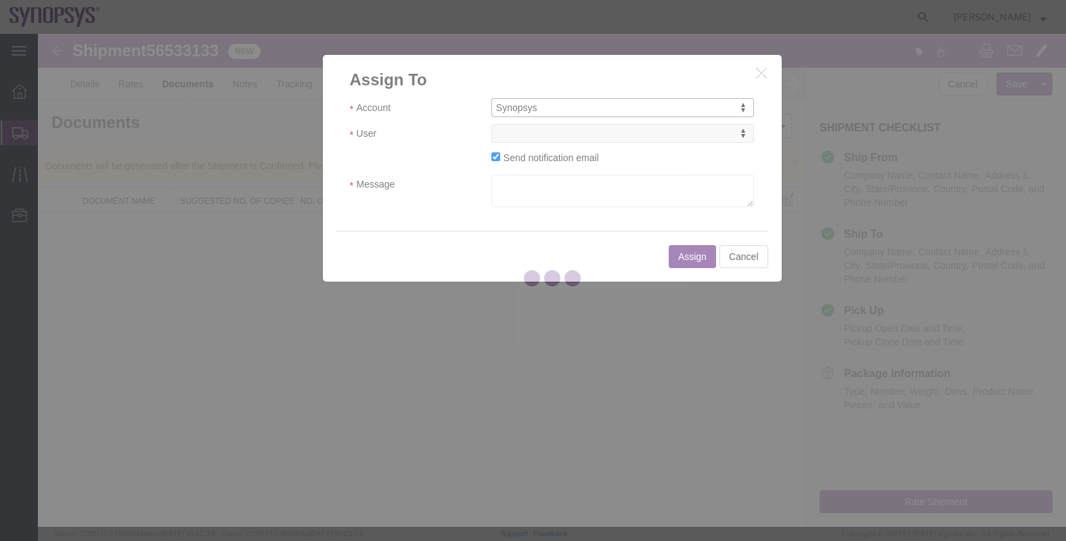
select select
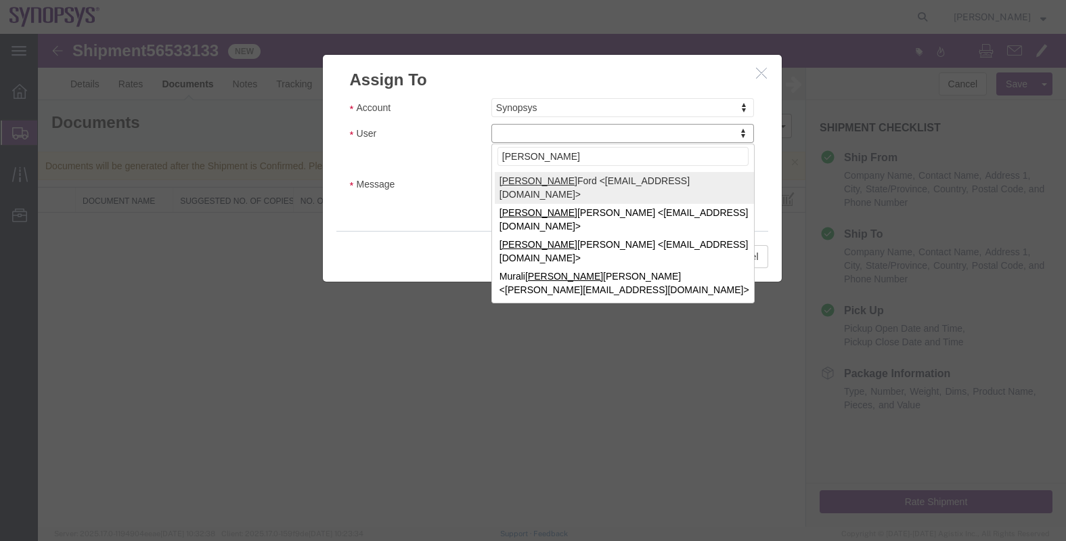
type input "[PERSON_NAME]"
select select "98360"
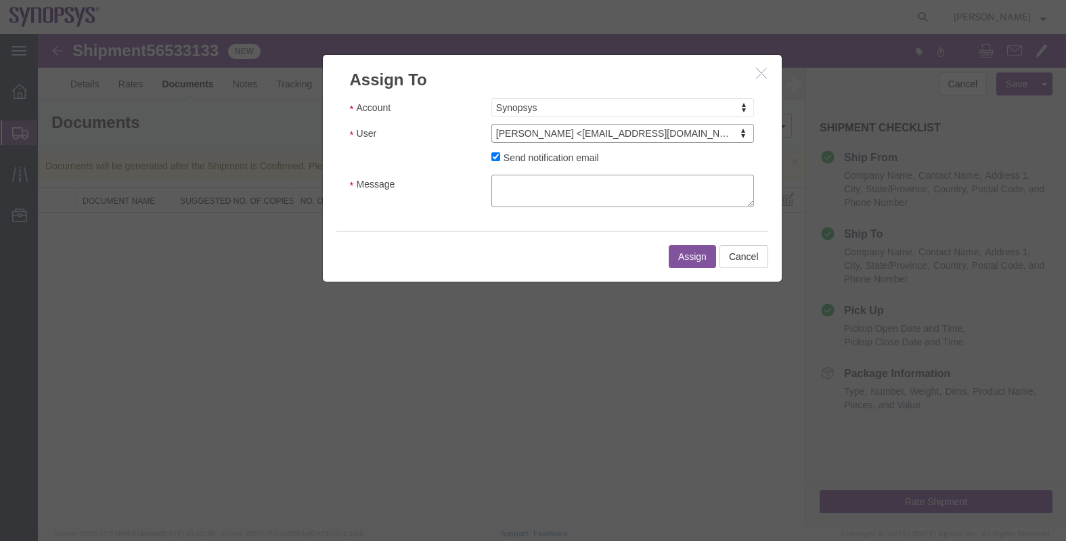
click at [543, 182] on textarea "Message" at bounding box center [622, 191] width 263 height 32
type textarea "."
click at [692, 255] on button "Assign" at bounding box center [692, 256] width 47 height 23
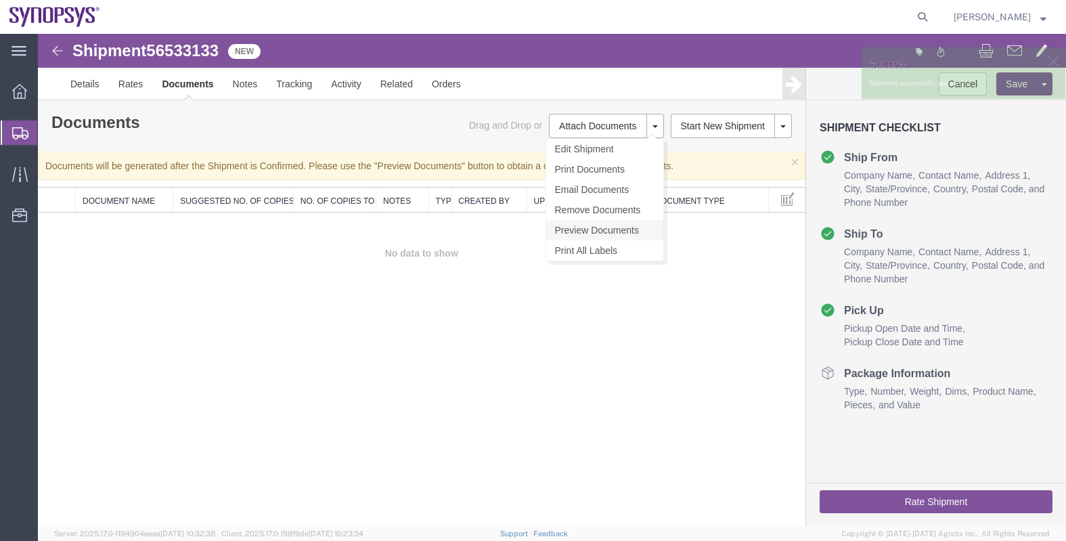
click at [609, 232] on link "Preview Documents" at bounding box center [604, 230] width 117 height 20
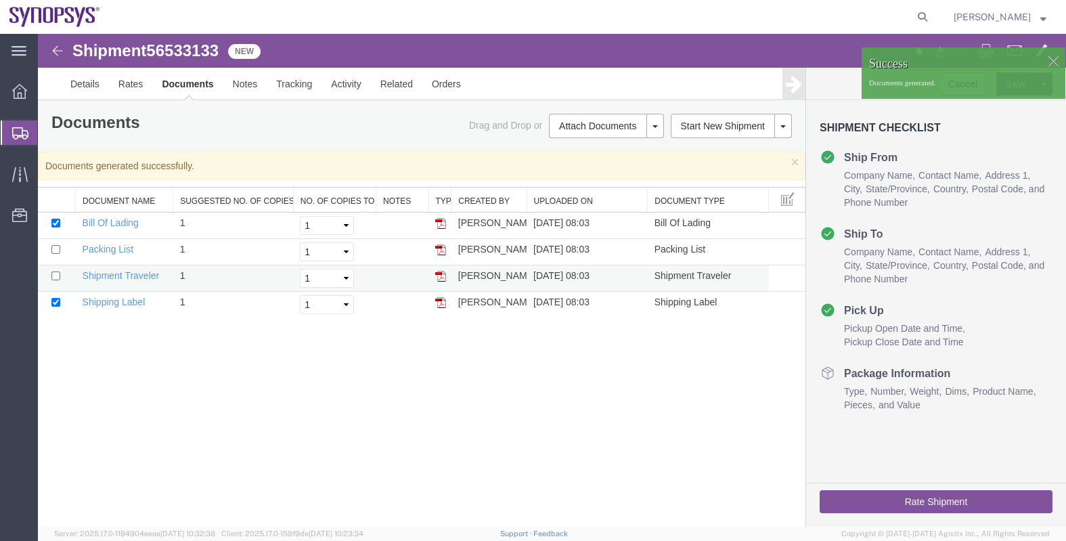
click at [440, 276] on img at bounding box center [440, 276] width 11 height 11
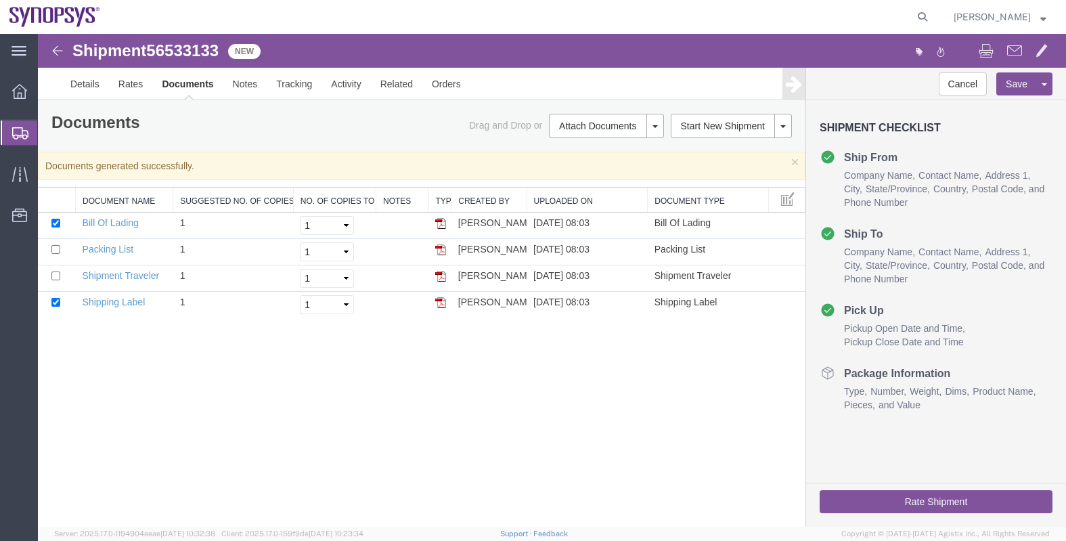
click at [48, 131] on span "Shipments" at bounding box center [42, 132] width 11 height 27
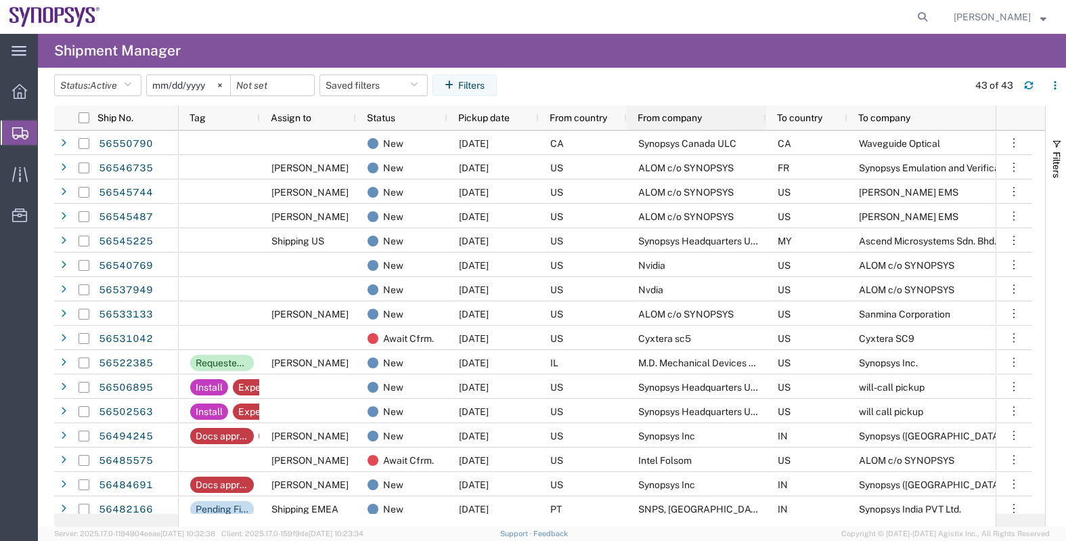
click at [657, 116] on span "From company" at bounding box center [670, 117] width 64 height 11
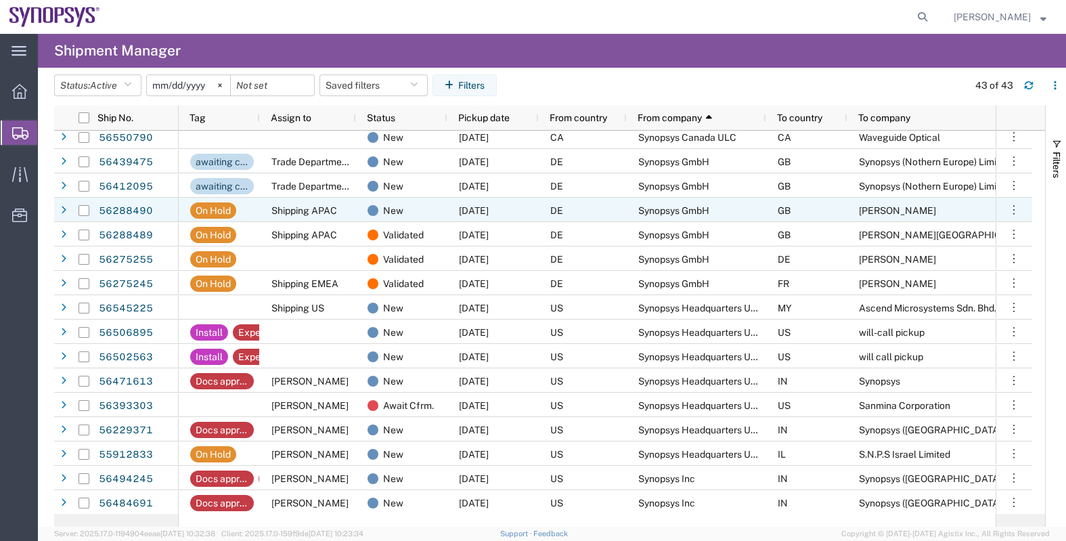
scroll to position [242, 0]
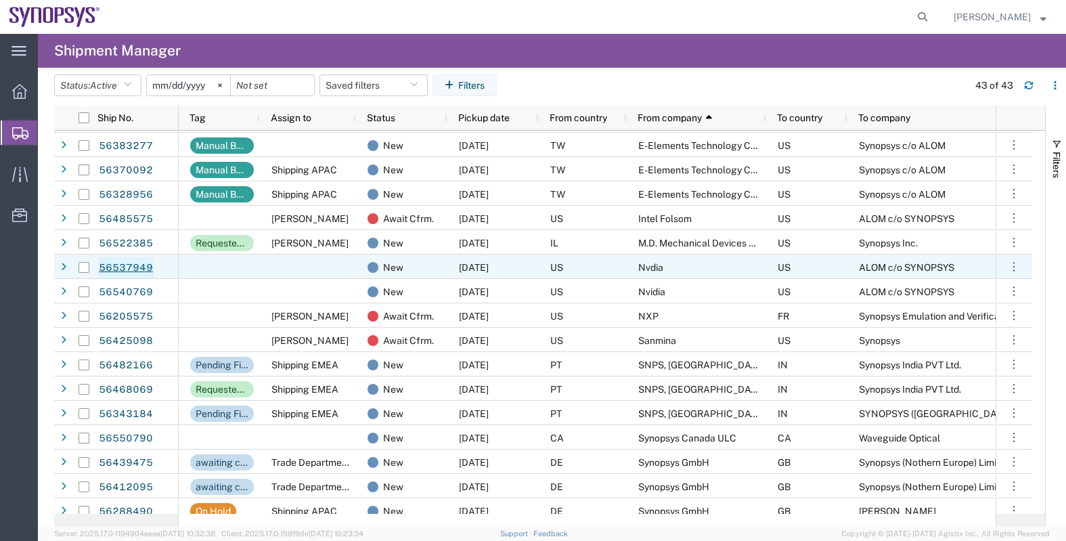
click at [129, 267] on link "56537949" at bounding box center [126, 268] width 56 height 22
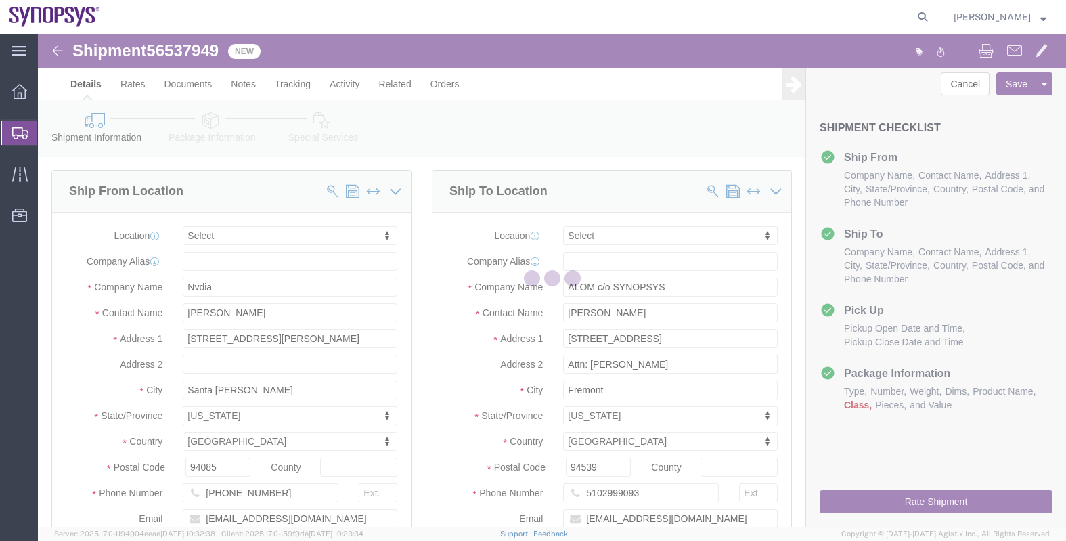
select select
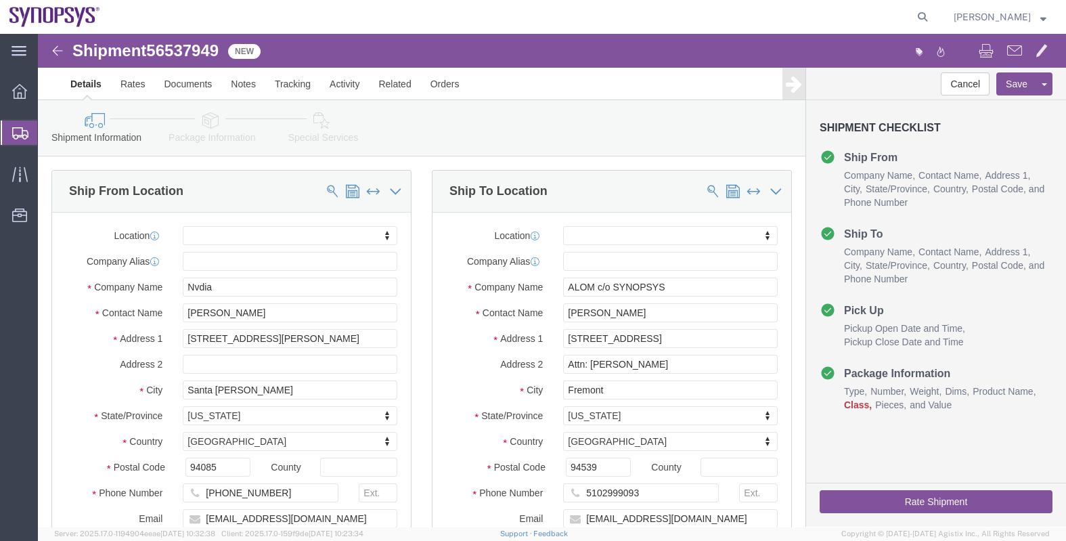
click icon
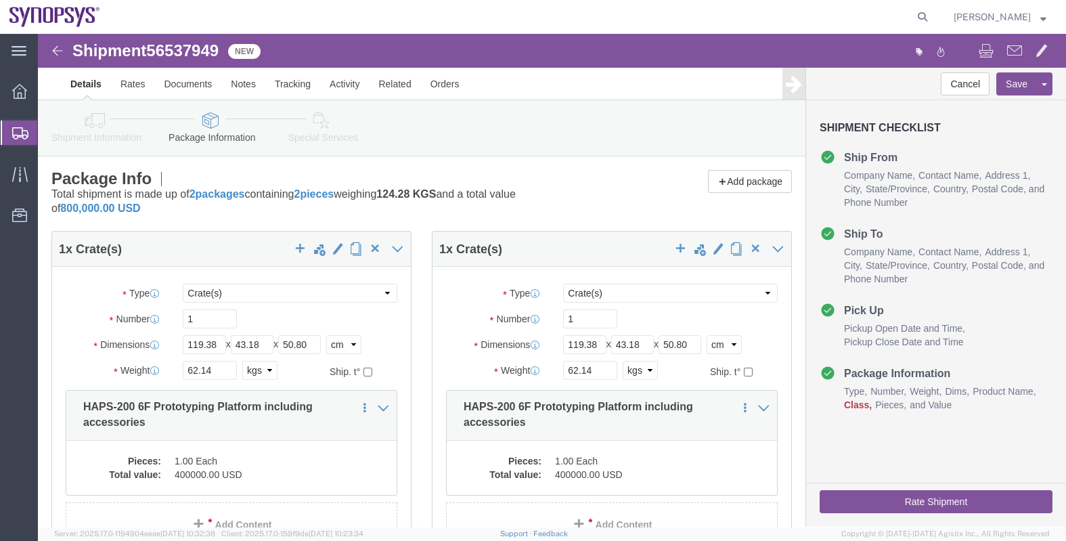
click link "Shipment Information"
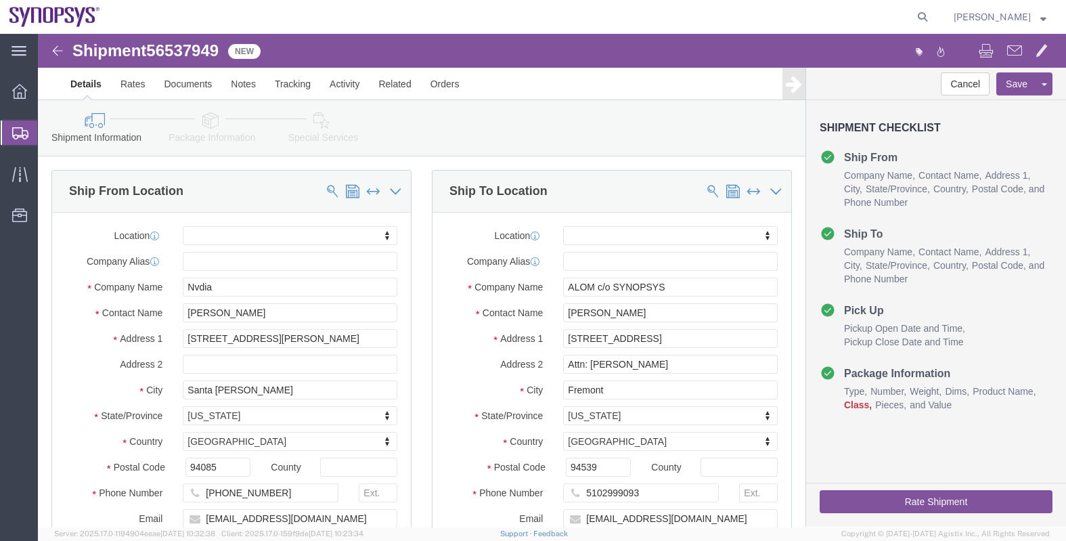
click icon
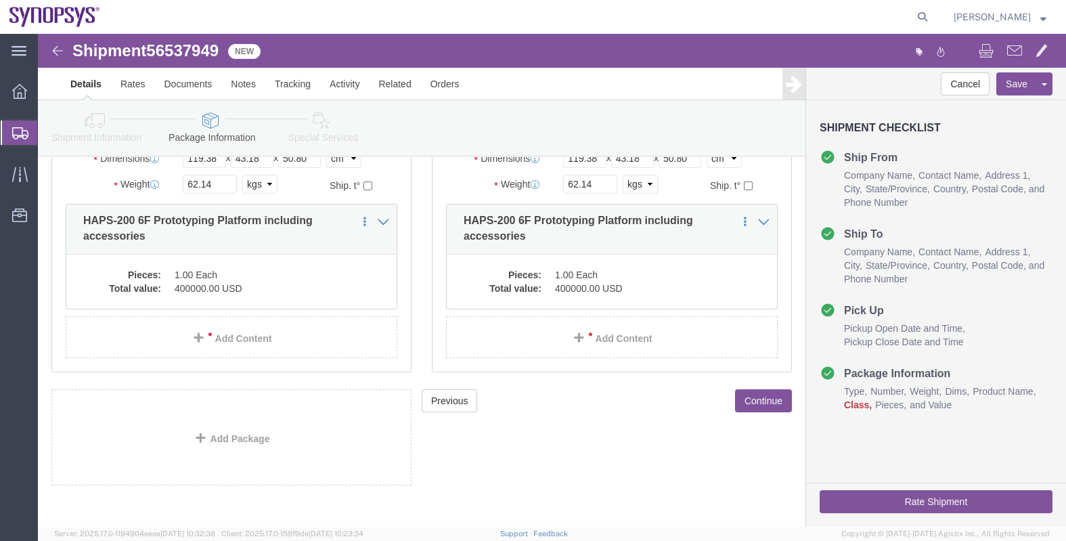
scroll to position [196, 0]
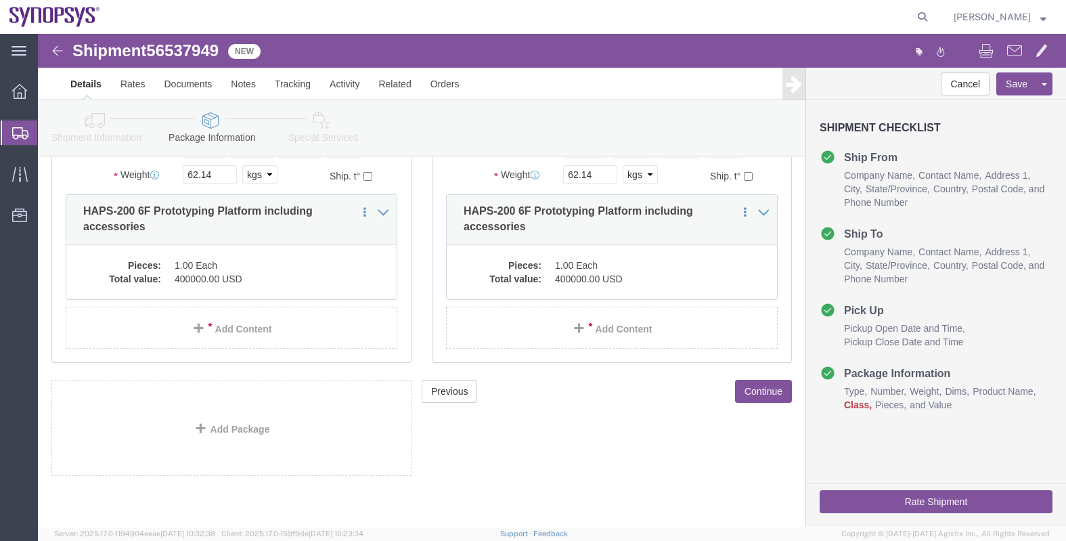
click button "Continue"
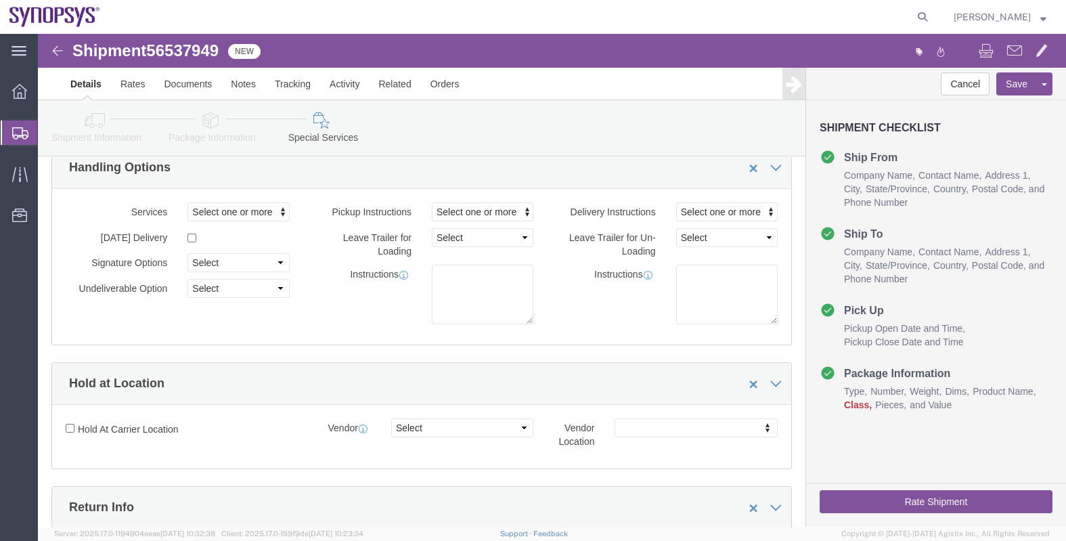
scroll to position [0, 0]
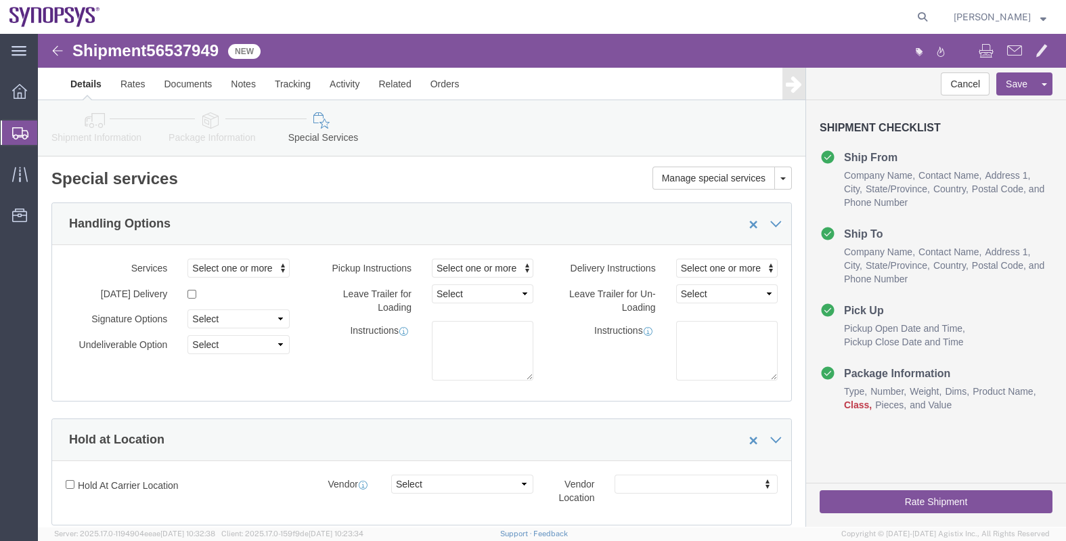
click icon
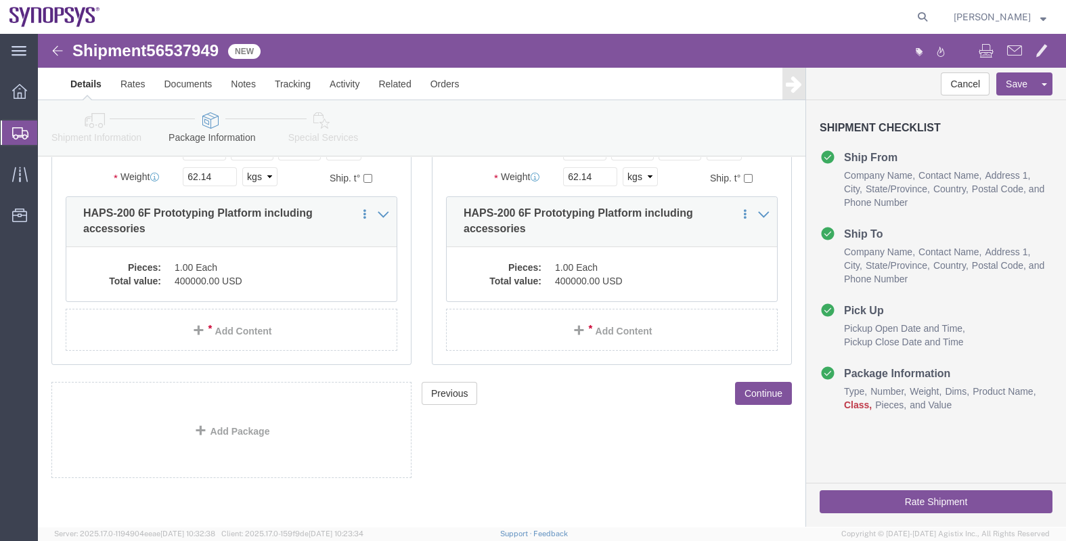
scroll to position [196, 0]
click dd "400000.00 USD"
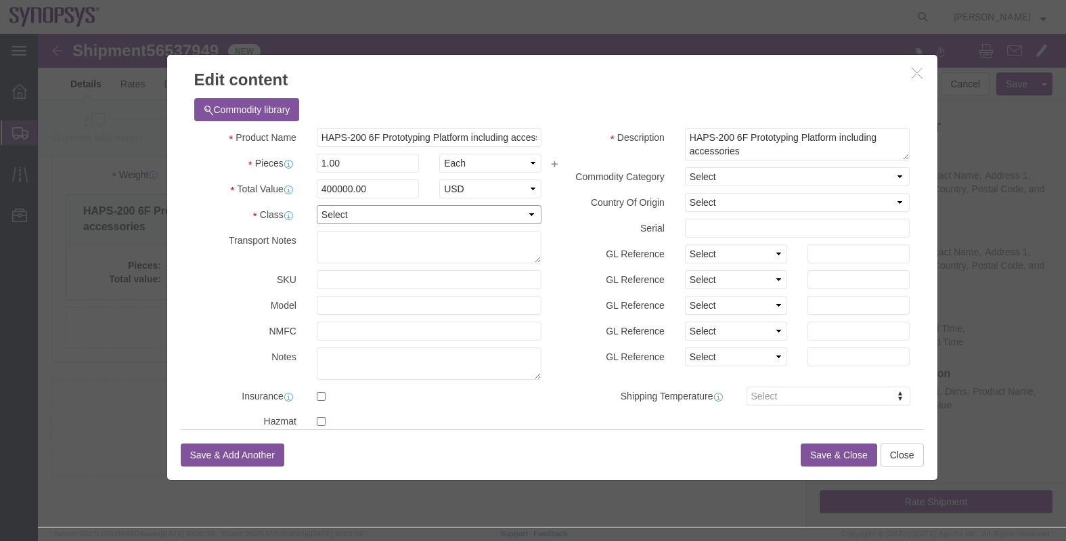
click select "Select 50 55 60 65 70 85 92.5 100 125 175 250 300 400"
select select "50"
click select "Select 50 55 60 65 70 85 92.5 100 125 175 250 300 400"
click button "Save & Close"
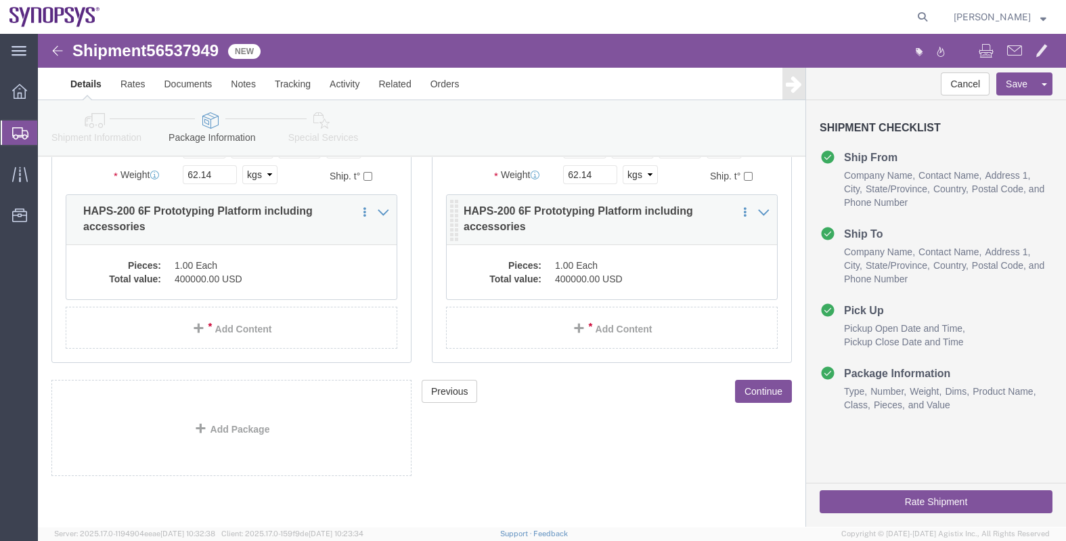
click dd "1.00 Each"
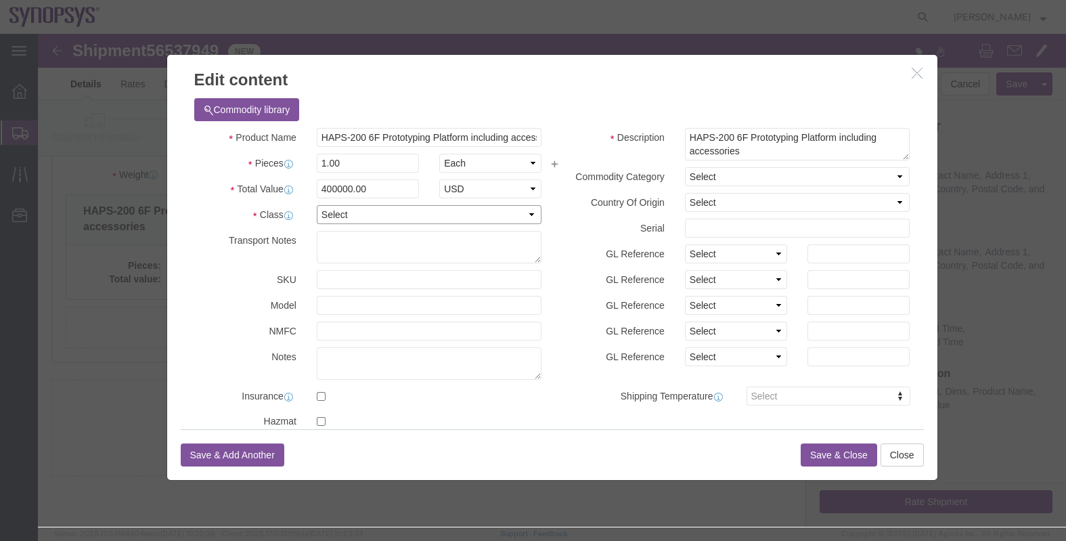
click select "Select 50 55 60 65 70 85 92.5 100 125 175 250 300 400"
select select "50"
click select "Select 50 55 60 65 70 85 92.5 100 125 175 250 300 400"
click button "Save & Close"
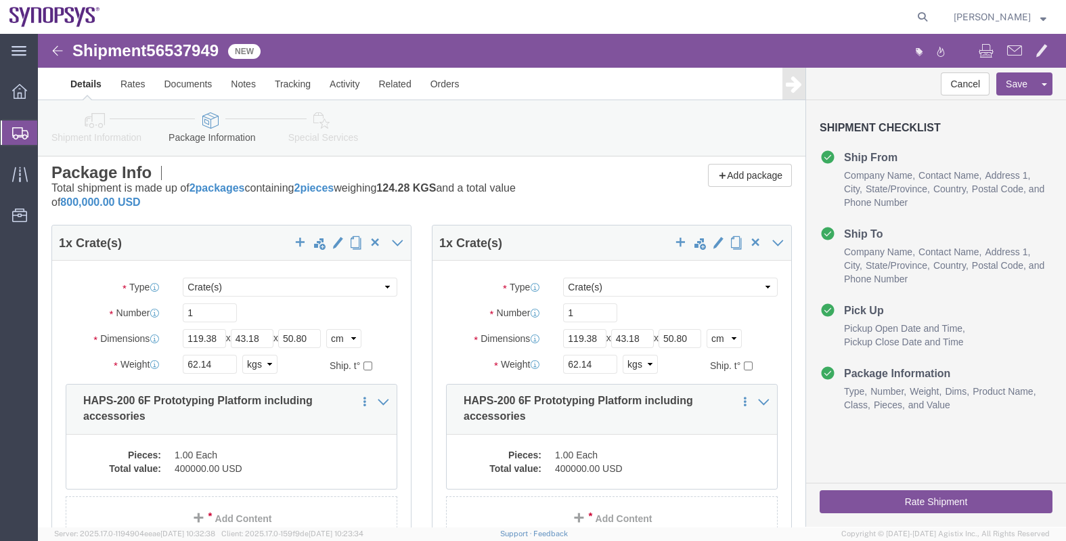
scroll to position [0, 0]
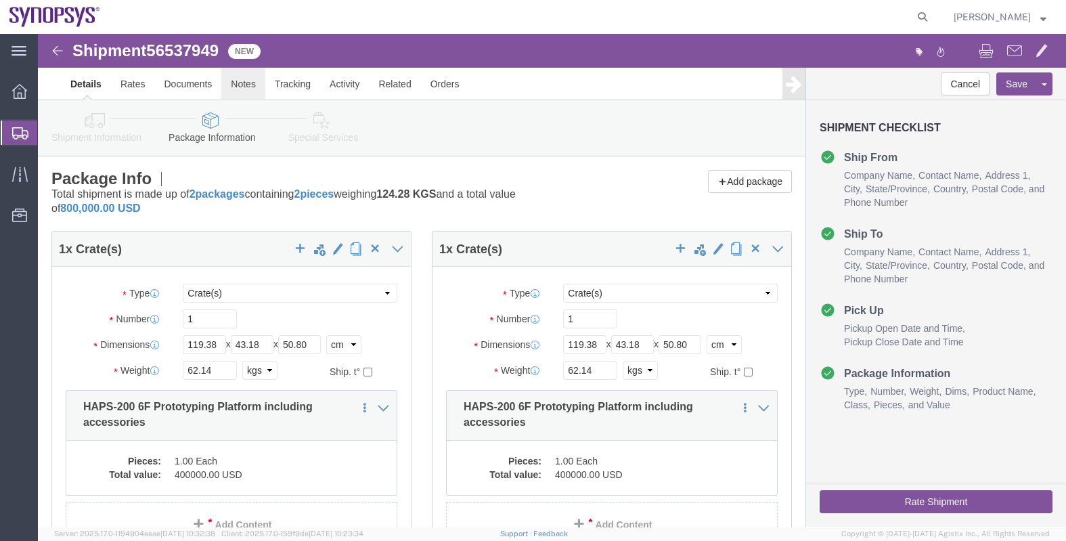
click link "Notes"
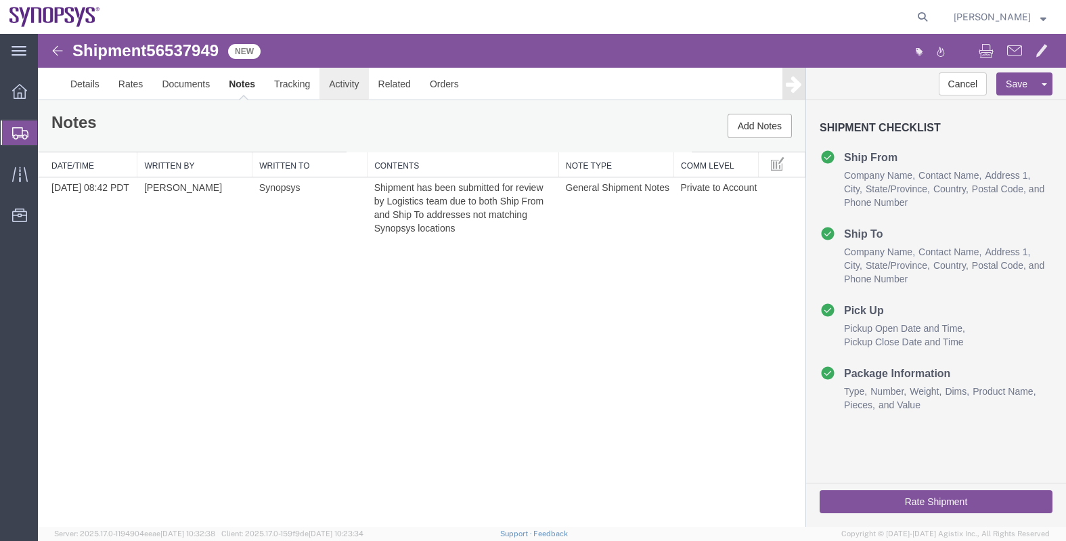
click at [330, 83] on link "Activity" at bounding box center [344, 84] width 49 height 32
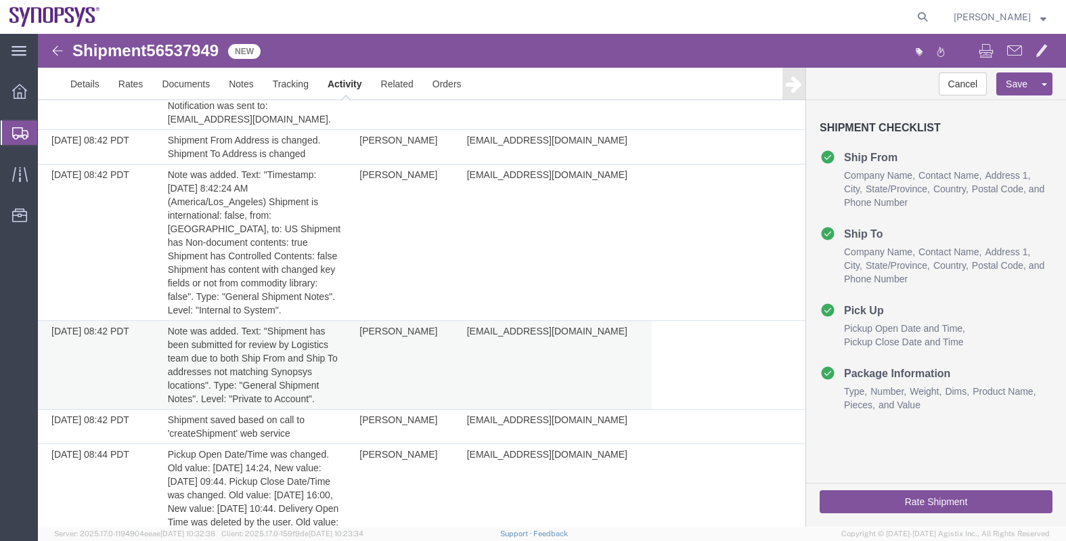
scroll to position [401, 0]
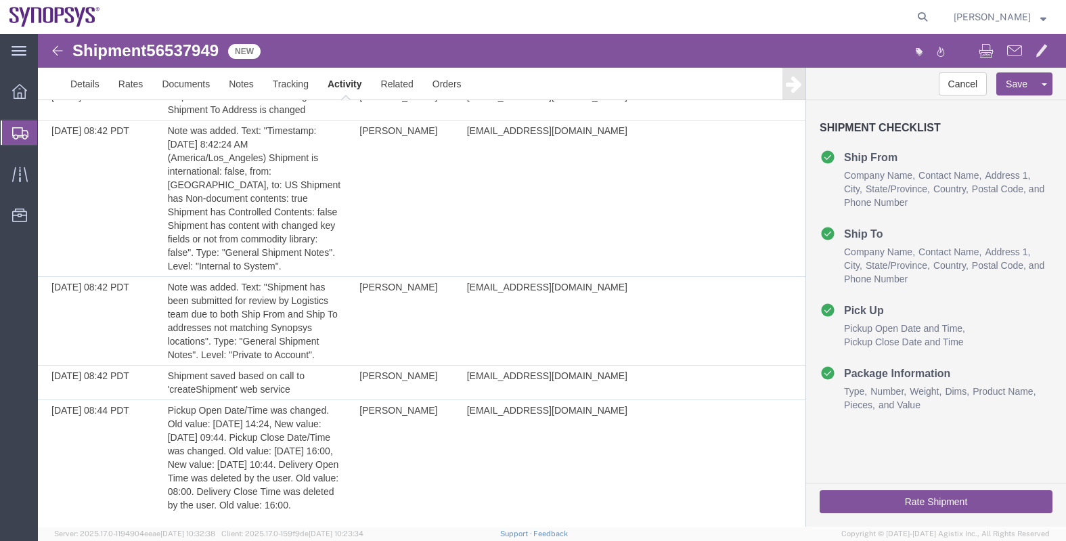
click at [944, 508] on button "Rate Shipment" at bounding box center [936, 501] width 233 height 23
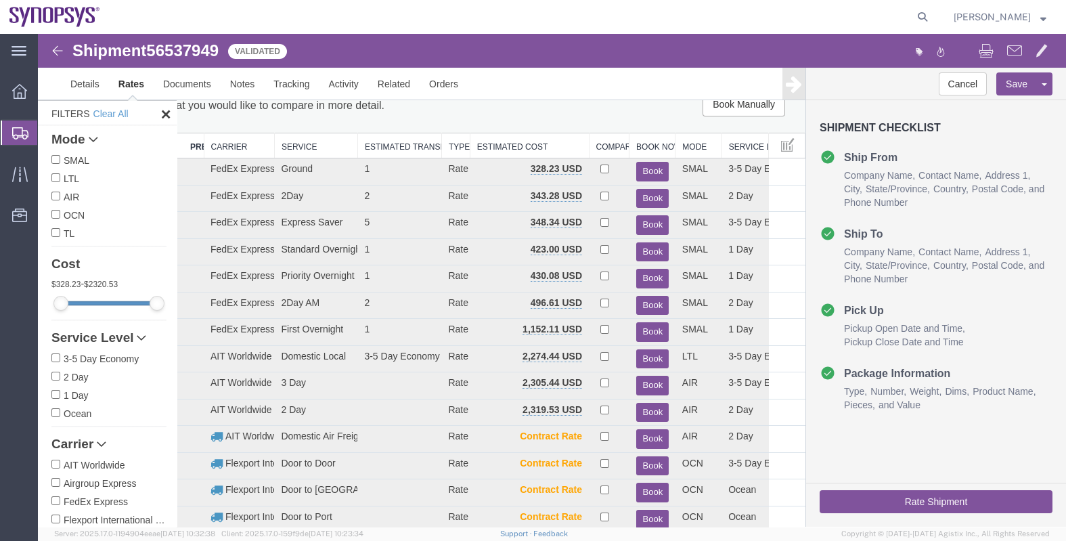
scroll to position [0, 0]
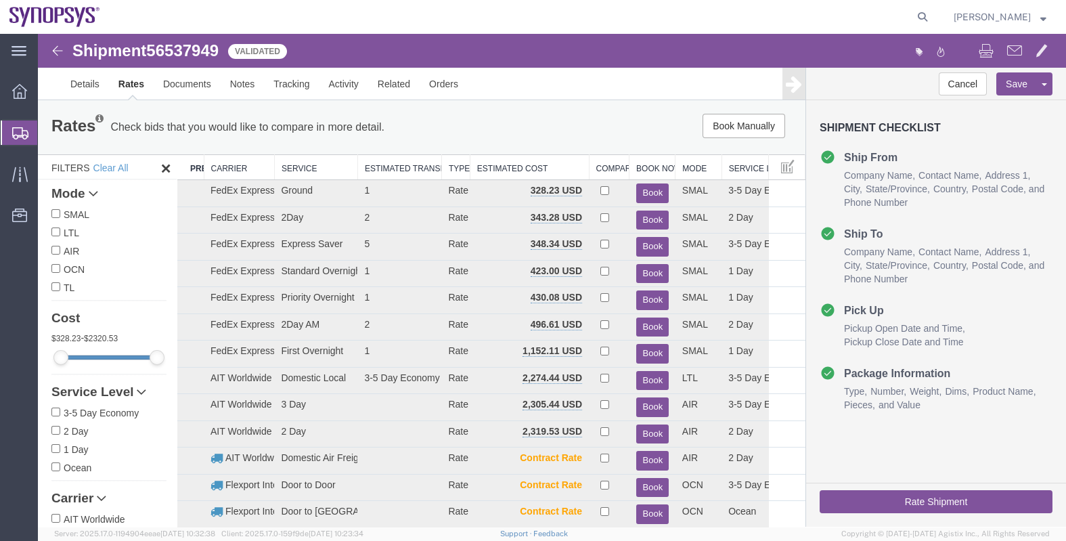
click at [223, 162] on th "Carrier" at bounding box center [239, 167] width 70 height 25
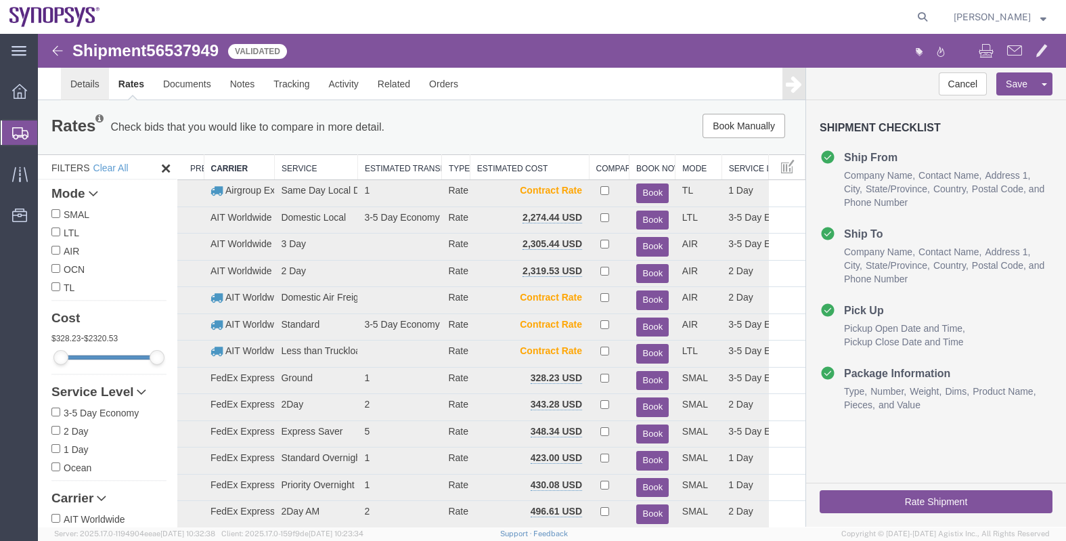
click at [84, 79] on link "Details" at bounding box center [85, 84] width 48 height 32
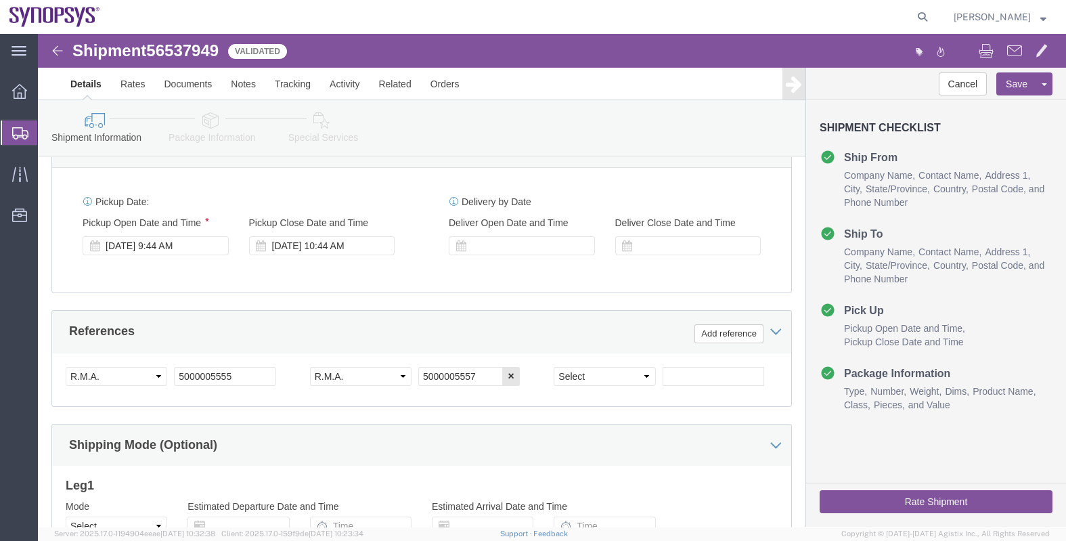
scroll to position [508, 0]
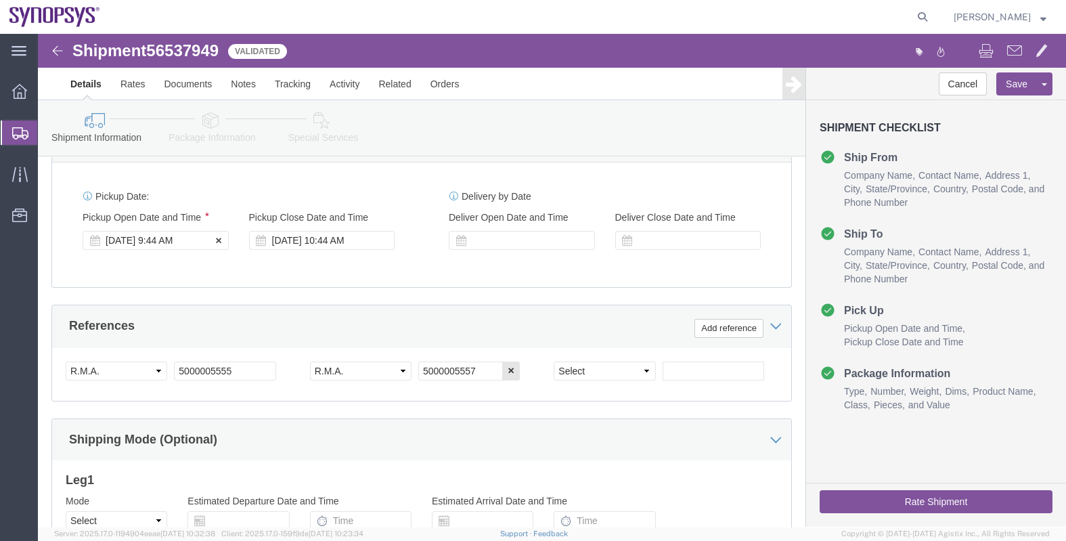
click div "[DATE] 9:44 AM"
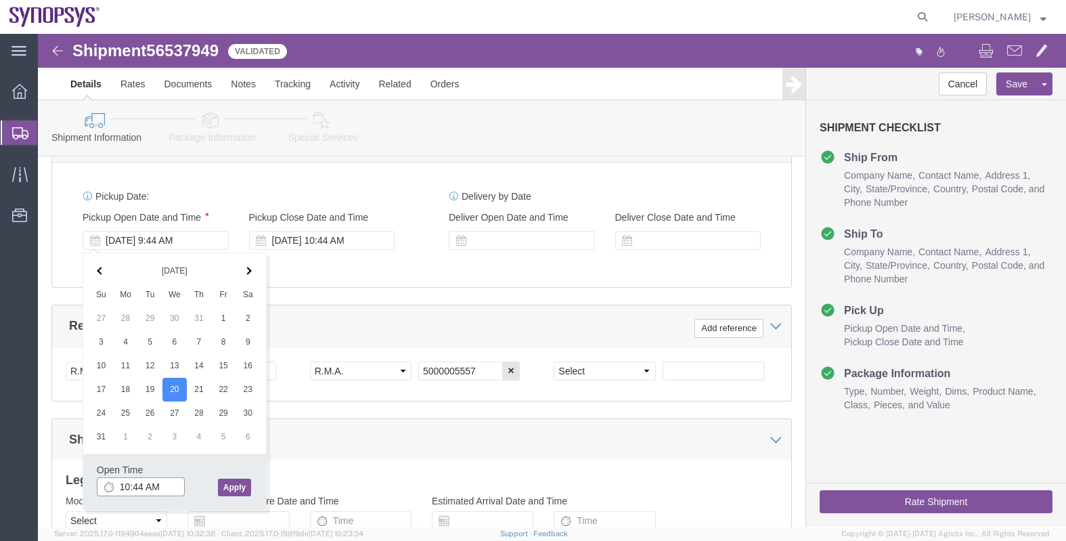
scroll to position [681, 0]
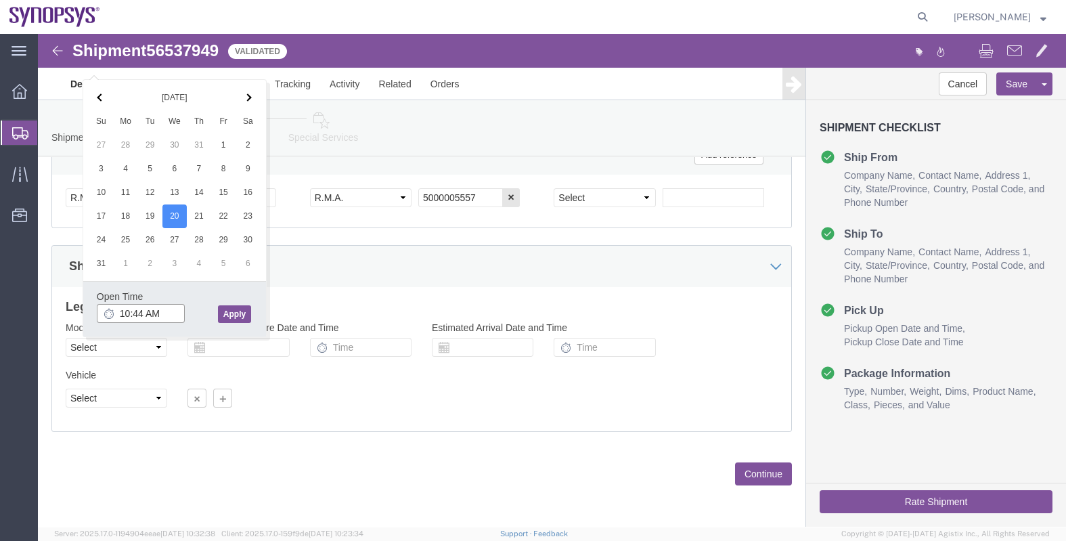
click input "10:44 AM"
drag, startPoint x: 108, startPoint y: 276, endPoint x: 98, endPoint y: 276, distance: 10.2
click input "10:44 AM"
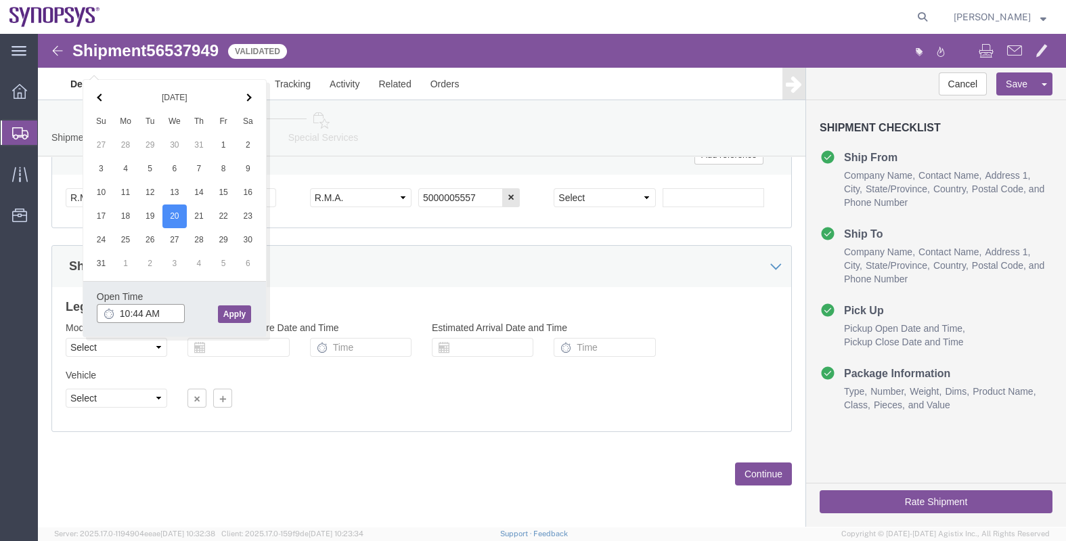
click input "10:44 AM"
type input "10 AM"
click button "Apply"
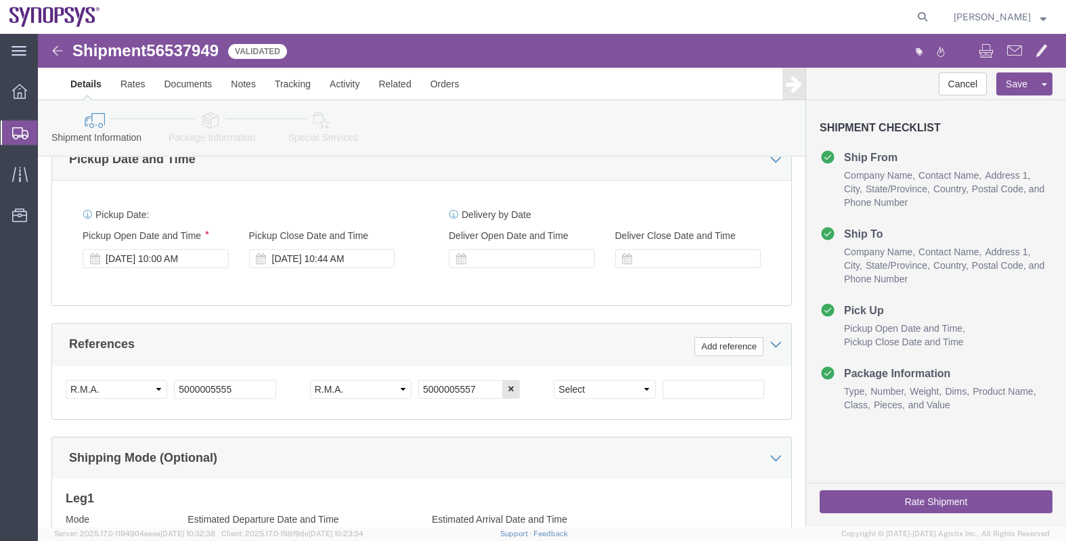
scroll to position [427, 0]
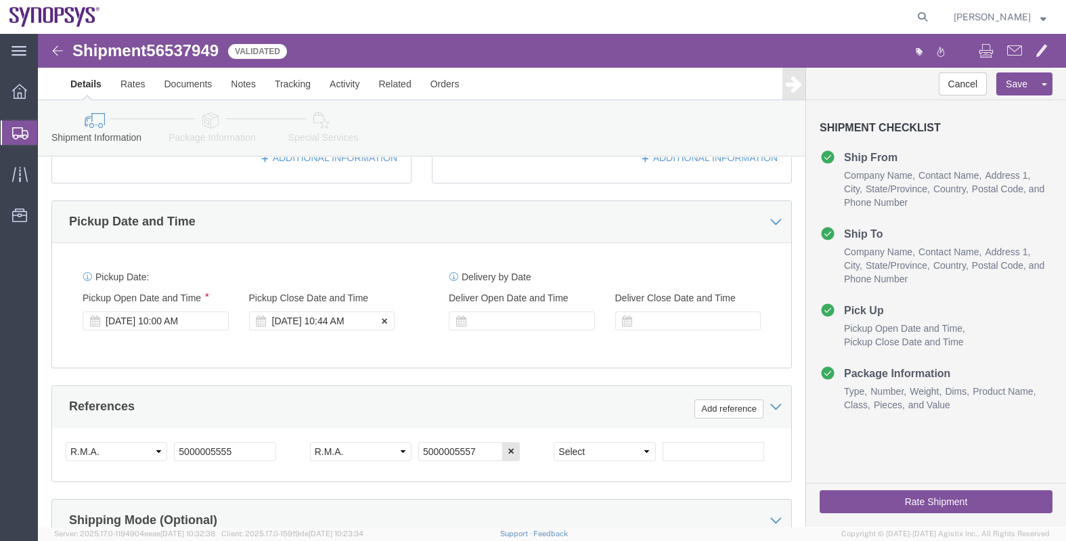
click div "[DATE] 10:44 AM"
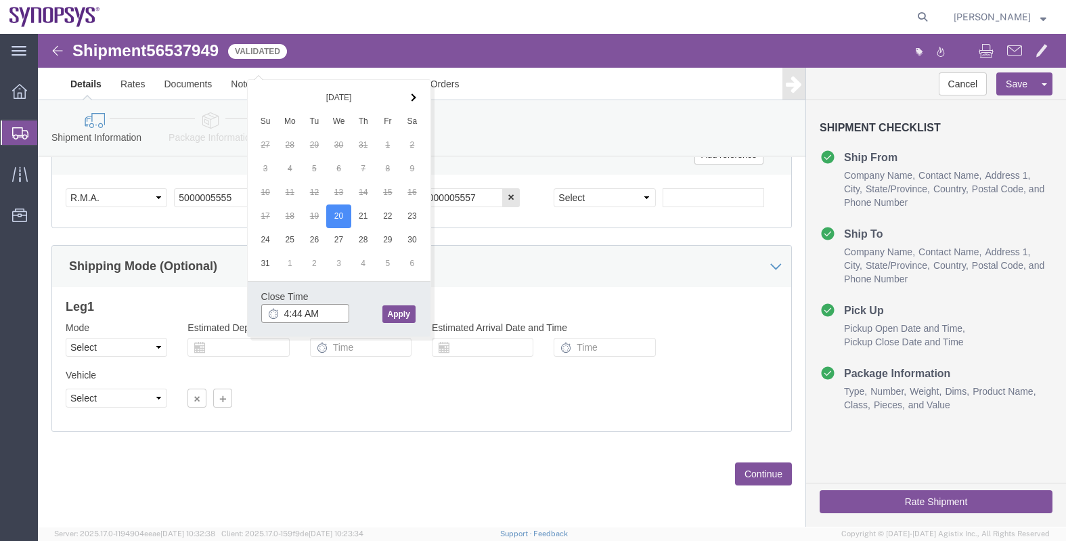
click input "4:44 AM"
type input "4:00 PM"
click button "Apply"
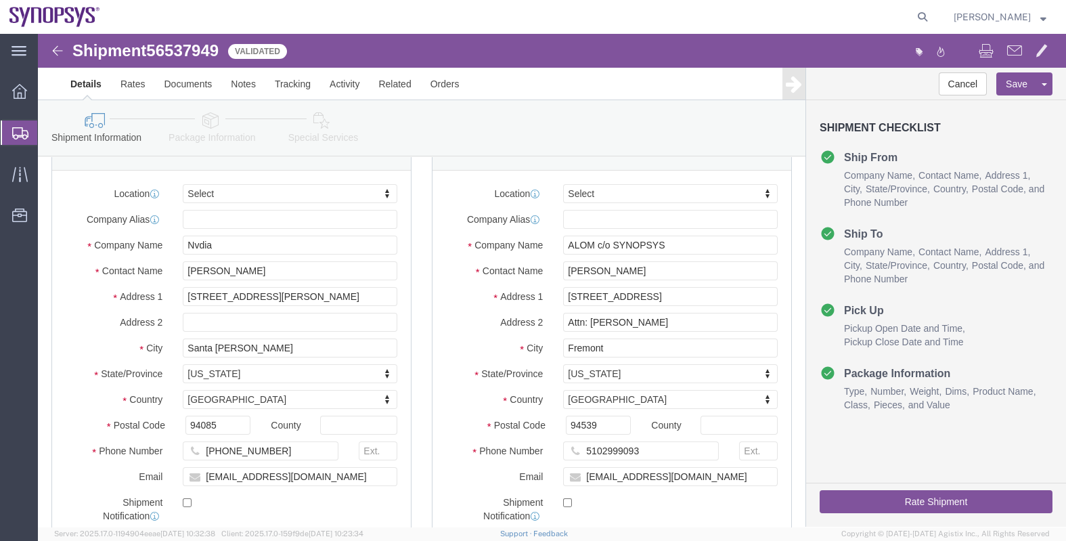
scroll to position [4, 0]
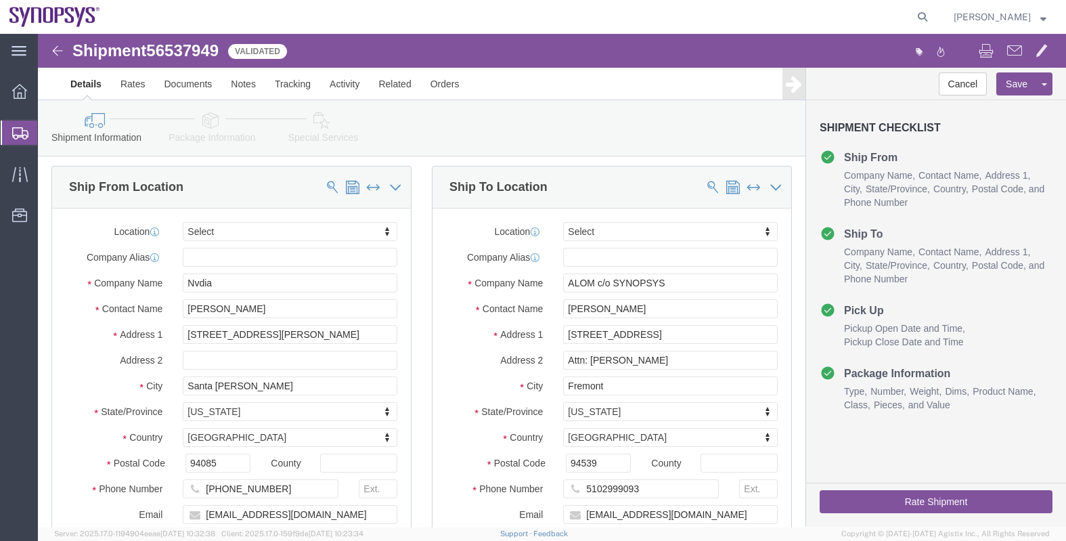
click button "Rate Shipment"
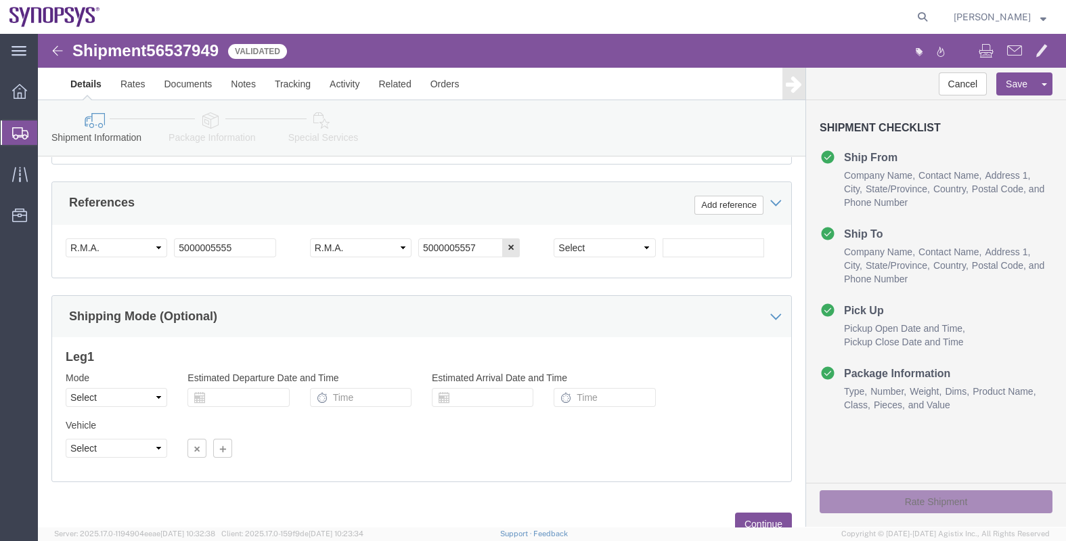
scroll to position [681, 0]
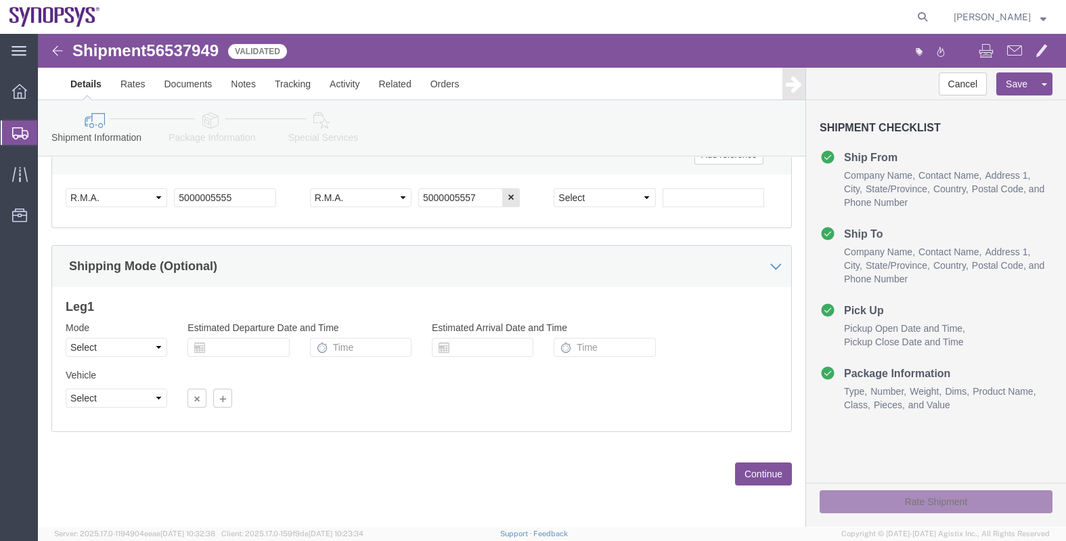
click button "Continue"
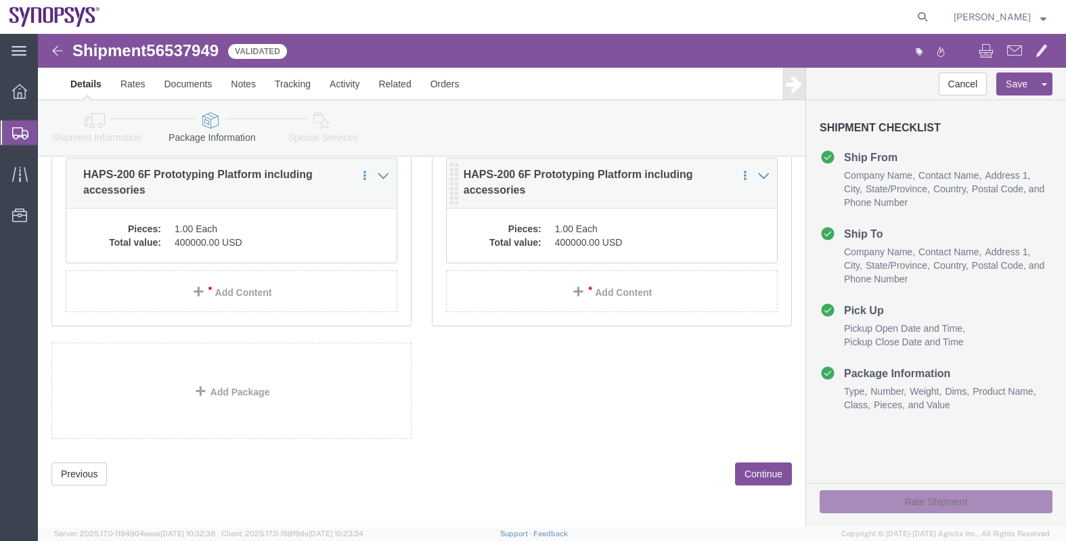
scroll to position [48, 0]
click button "Continue"
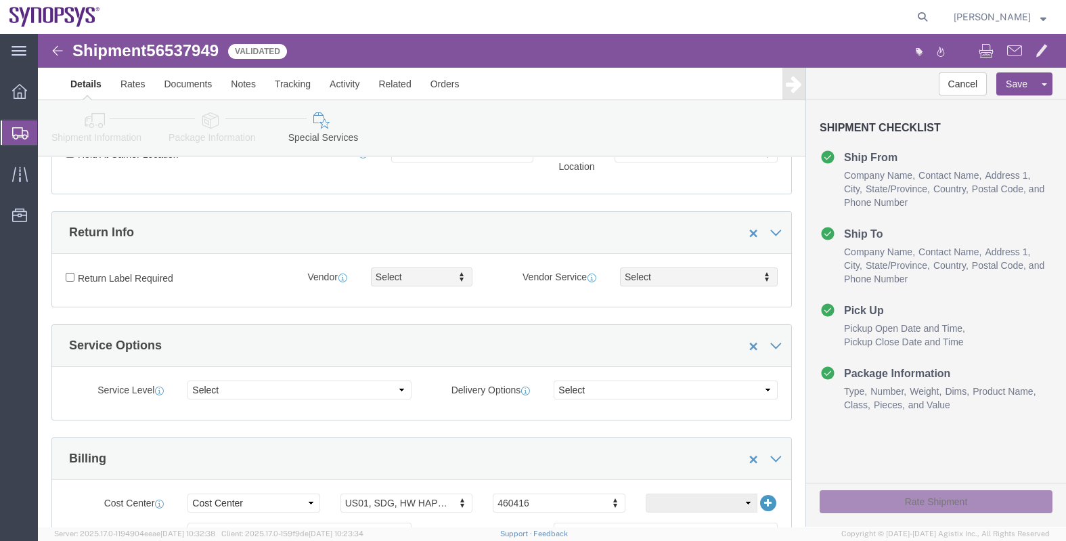
scroll to position [0, 0]
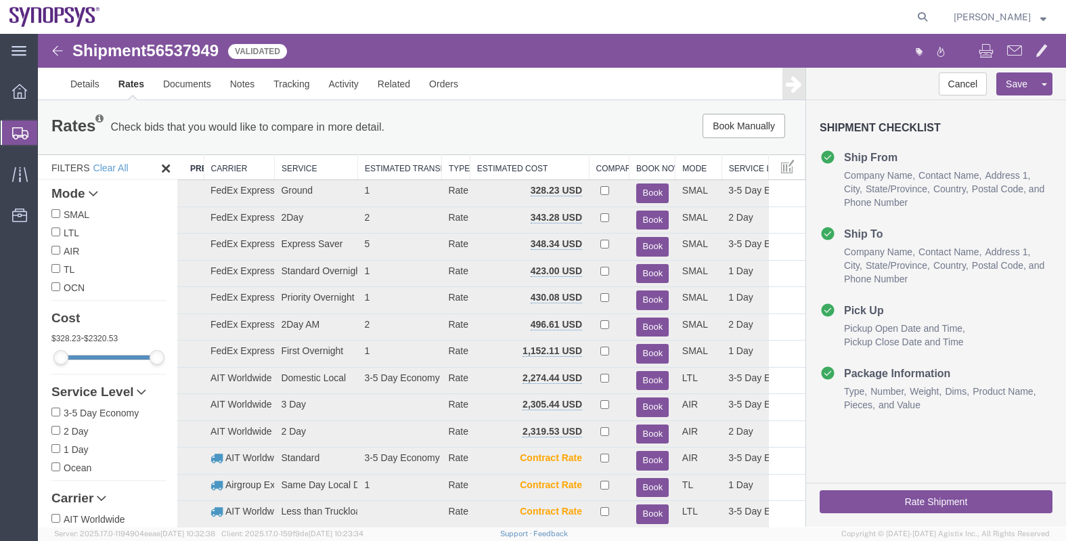
click at [235, 167] on th "Carrier" at bounding box center [239, 167] width 70 height 25
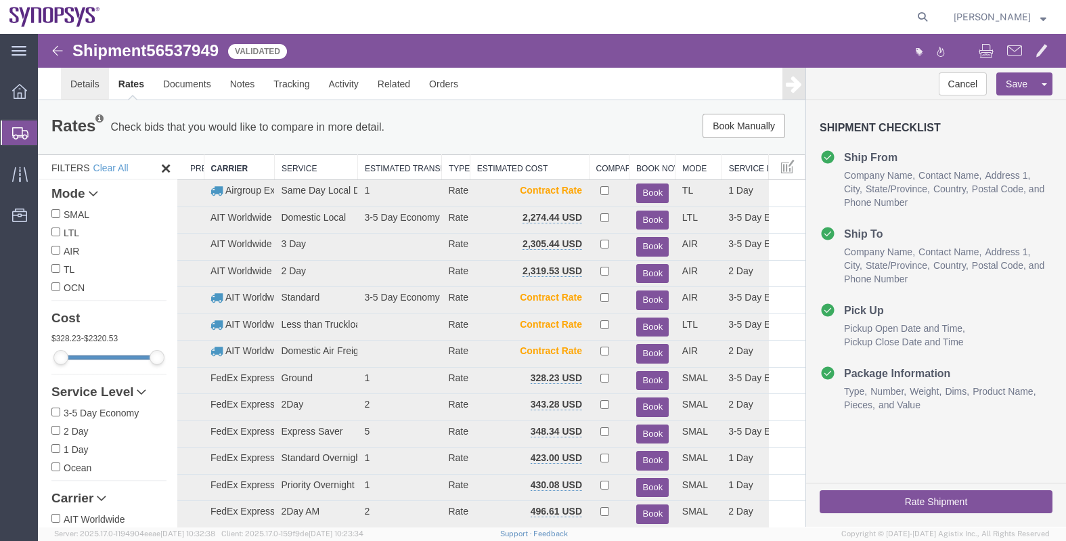
click at [85, 83] on link "Details" at bounding box center [85, 84] width 48 height 32
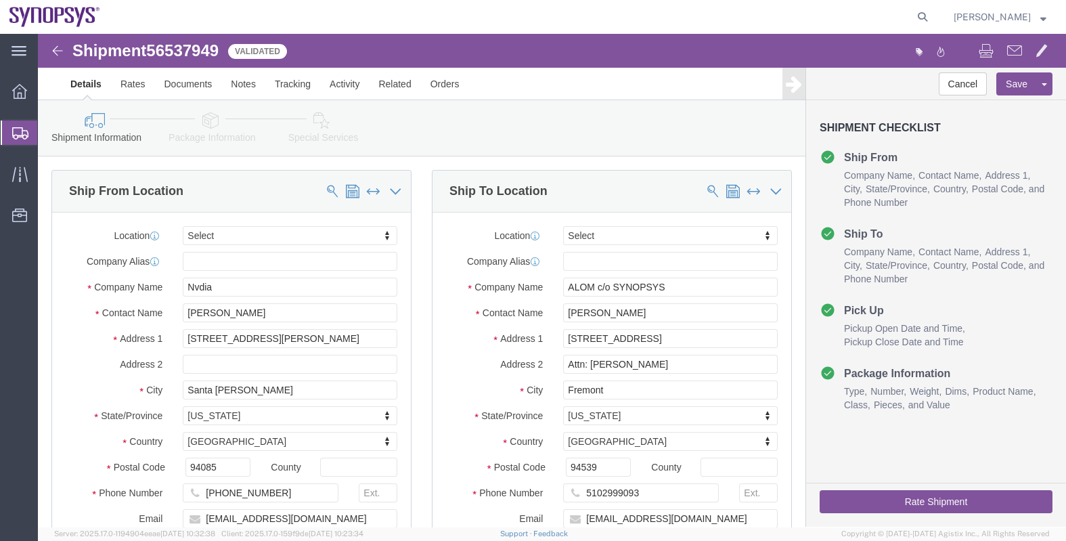
click icon
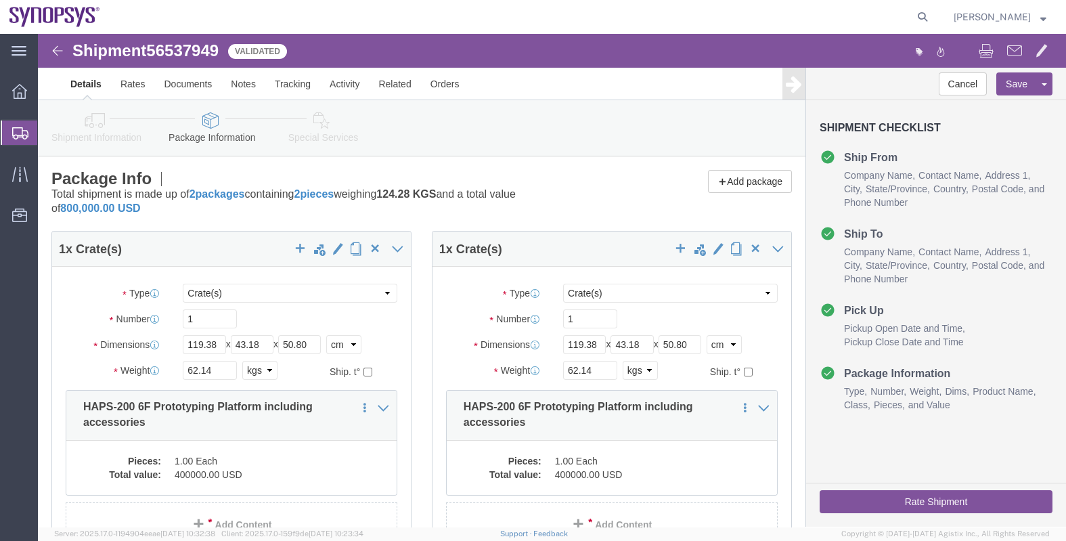
click button "Rate Shipment"
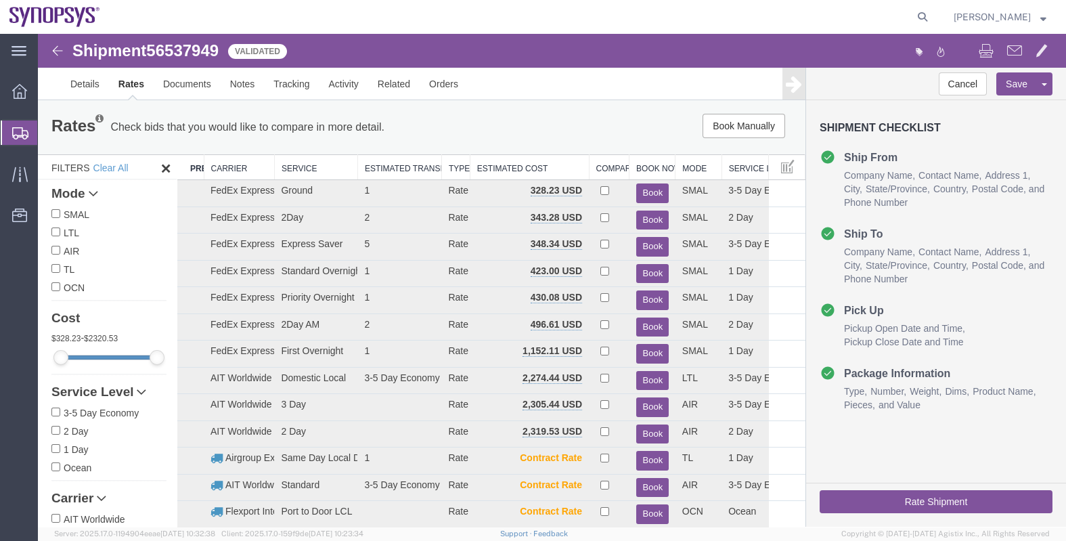
click at [229, 167] on th "Carrier" at bounding box center [239, 167] width 70 height 25
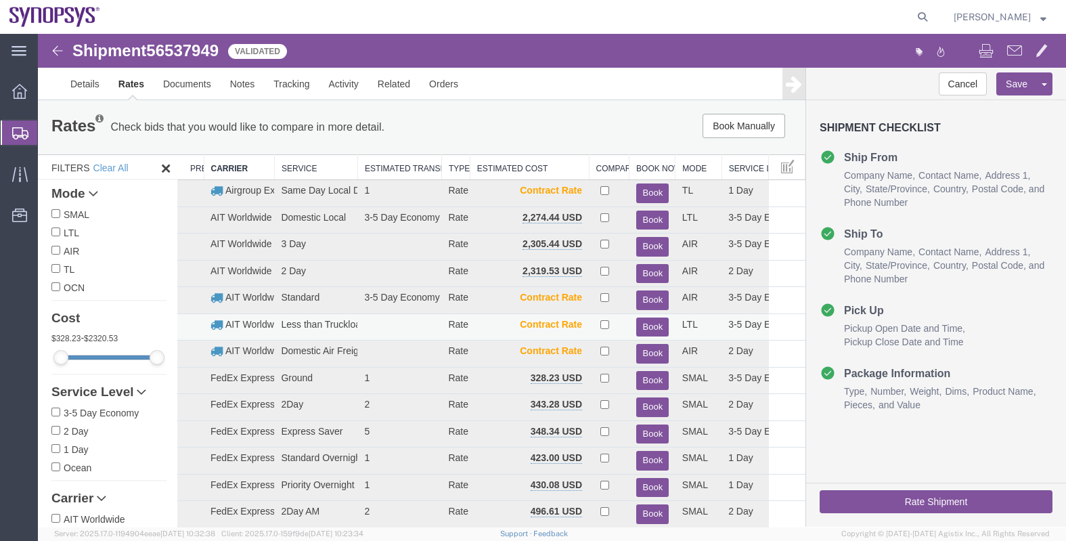
click at [645, 322] on button "Book" at bounding box center [652, 327] width 32 height 20
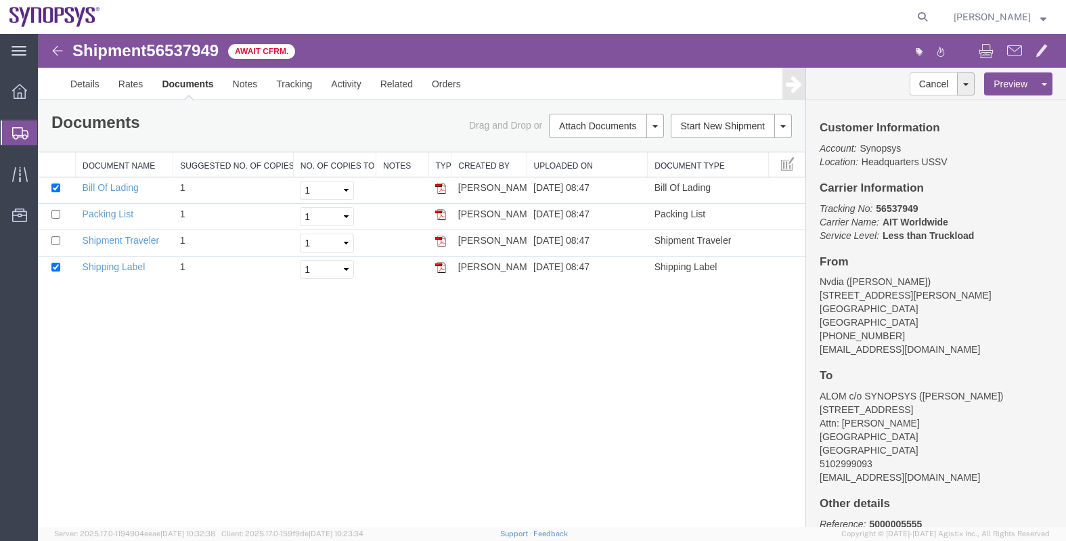
click at [48, 131] on span "Shipments" at bounding box center [42, 132] width 11 height 27
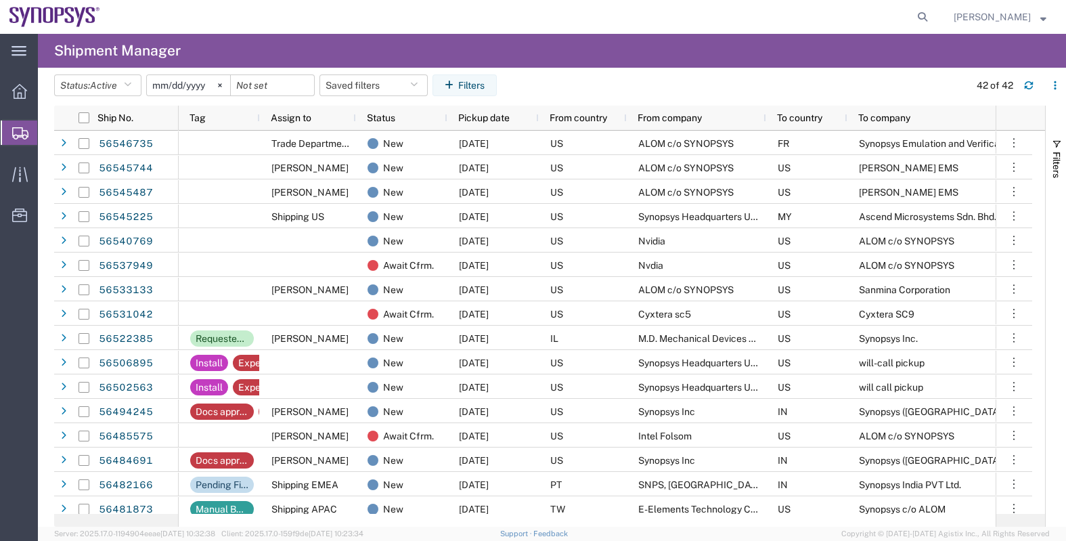
click at [669, 117] on span "From company" at bounding box center [670, 117] width 64 height 11
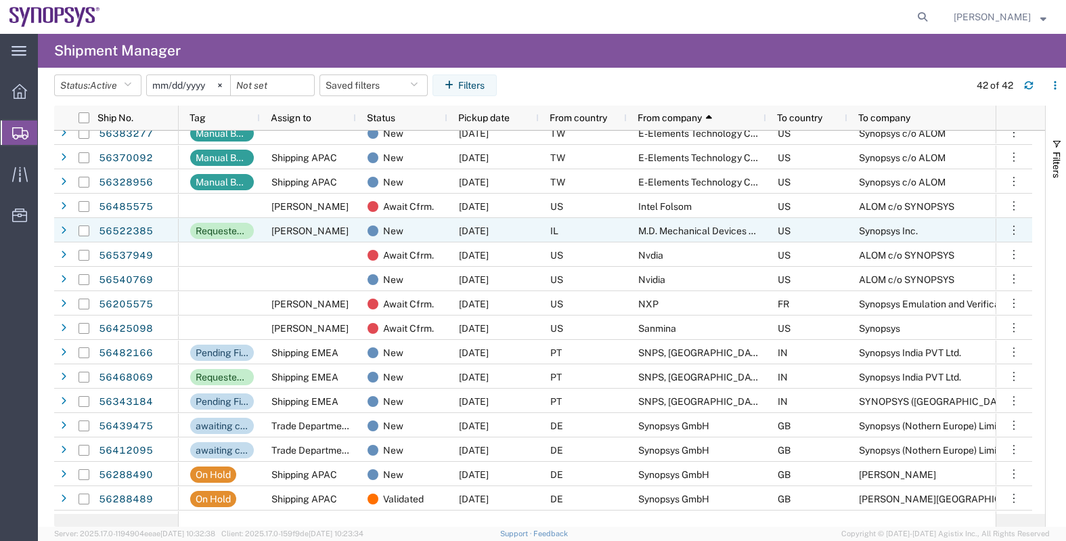
scroll to position [254, 0]
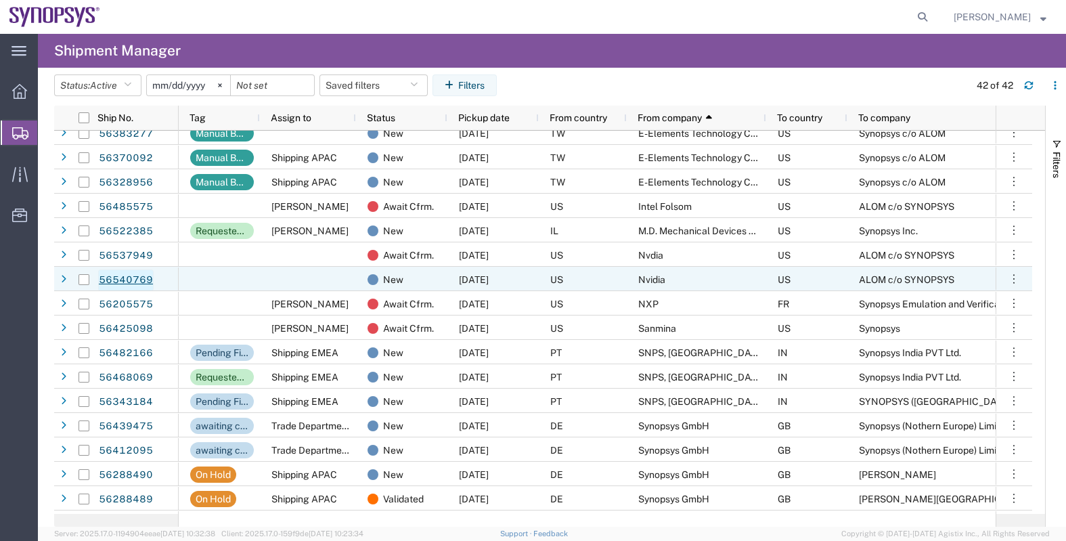
click at [139, 276] on link "56540769" at bounding box center [126, 280] width 56 height 22
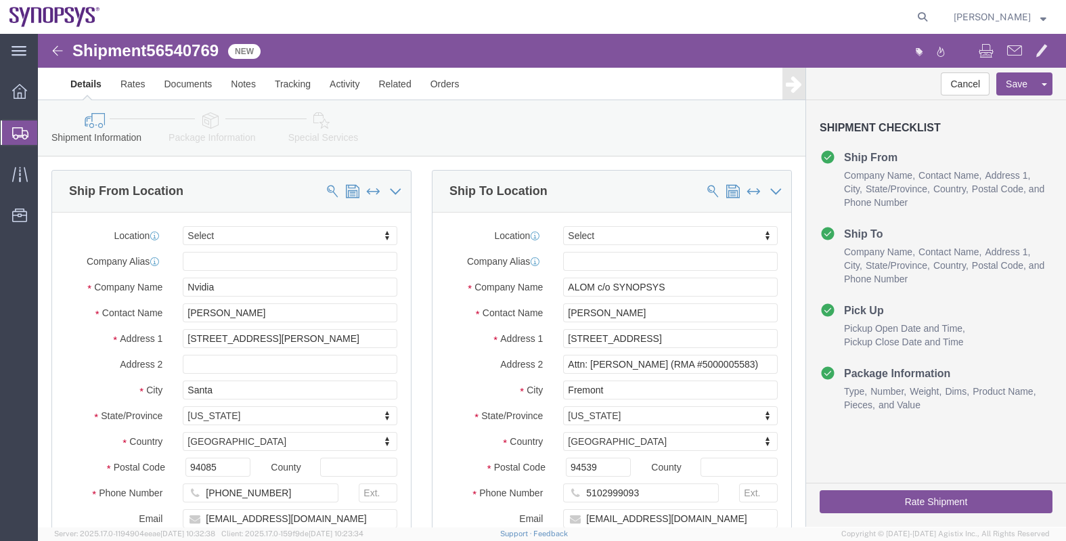
select select
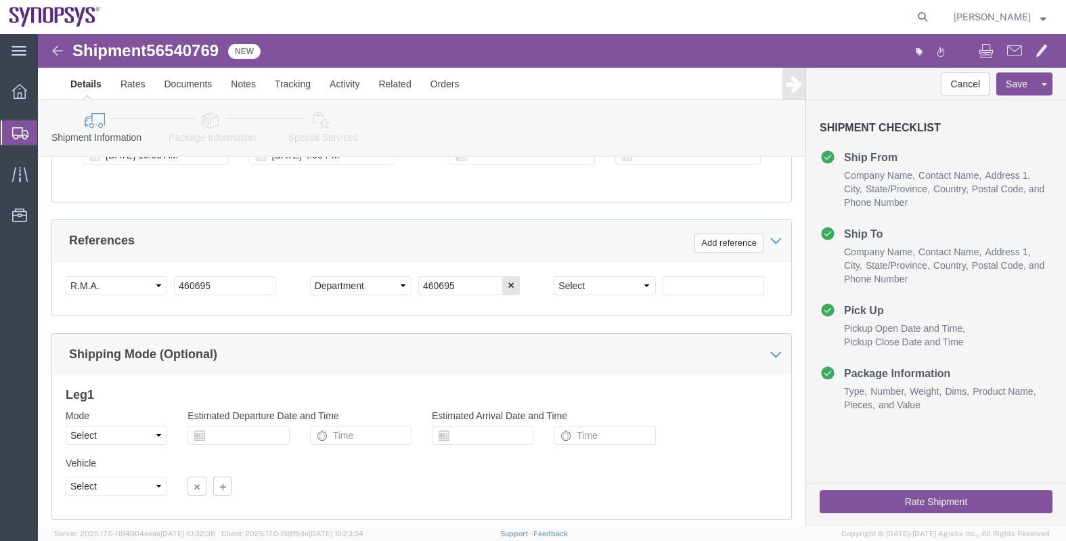
scroll to position [676, 0]
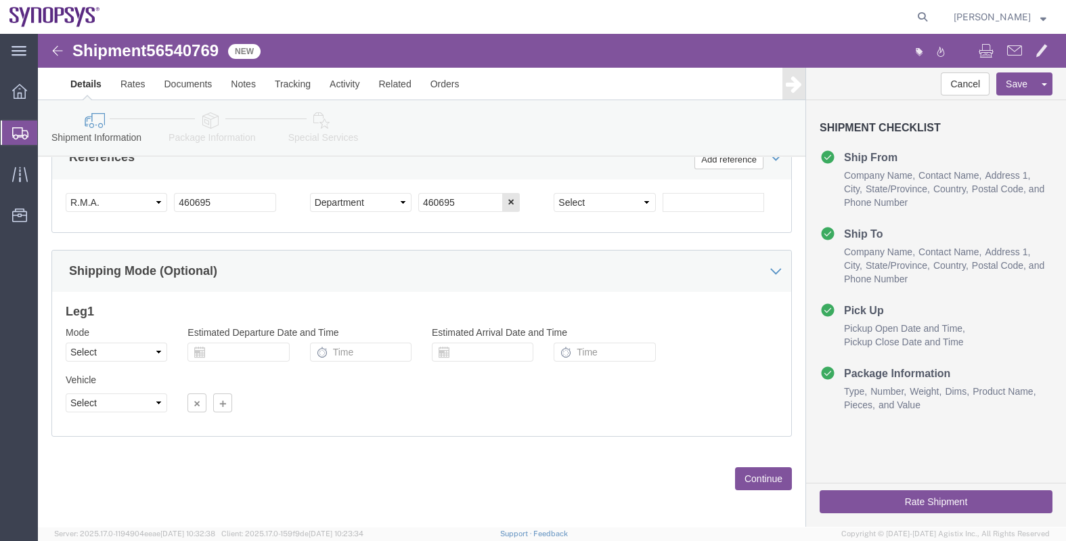
click button "Continue"
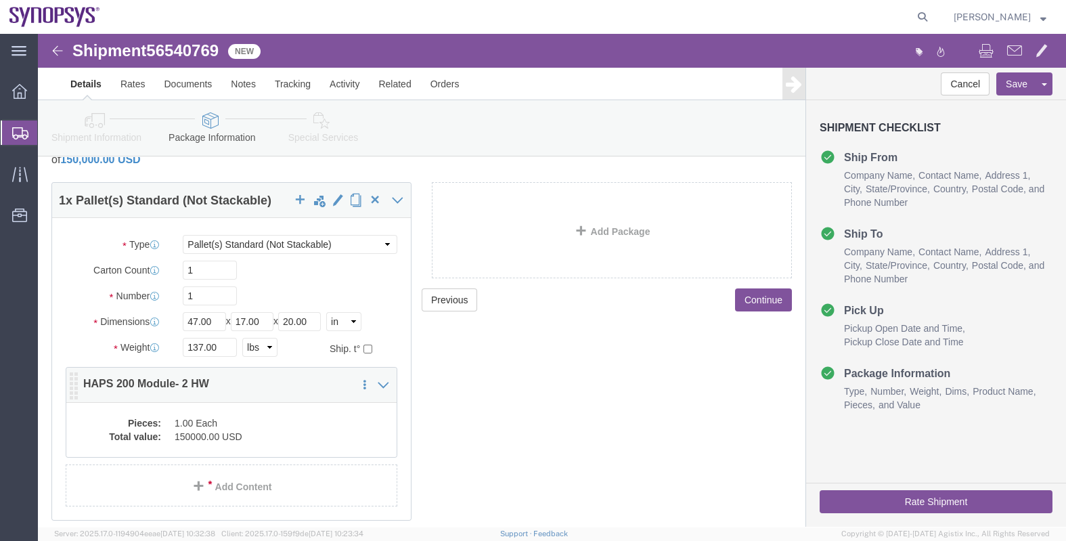
scroll to position [84, 0]
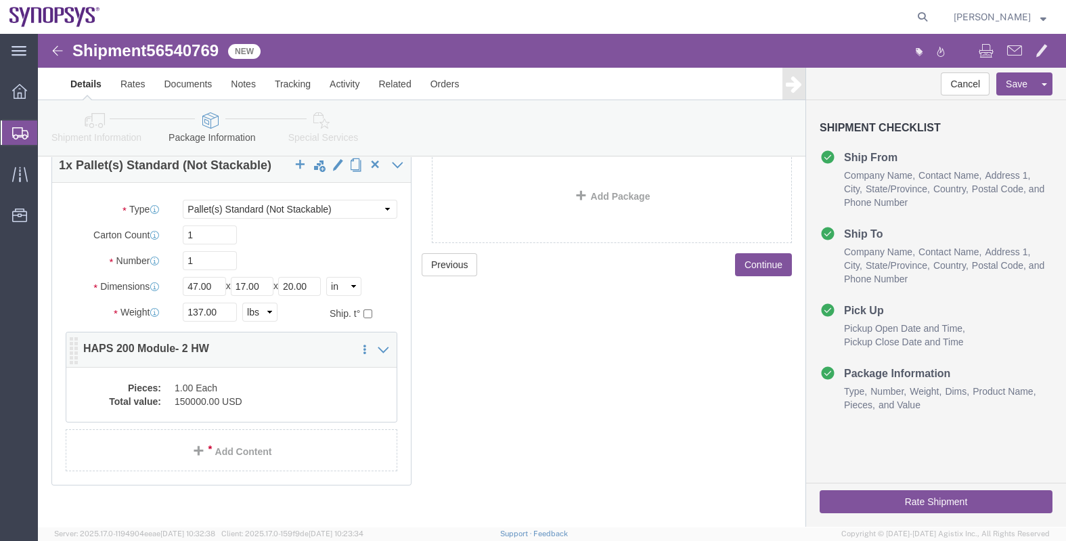
click div "Pieces: 1.00 Each Total value: 150000.00 USD"
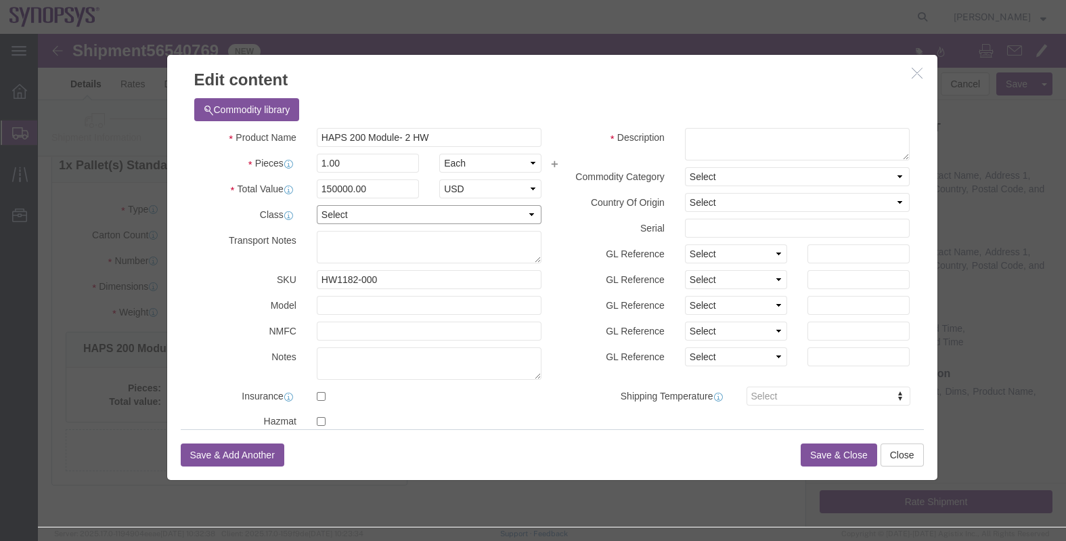
click select "Select 50 55 60 65 70 85 92.5 100 125 175 250 300 400"
select select "50"
click select "Select 50 55 60 65 70 85 92.5 100 125 175 250 300 400"
click button "Save & Close"
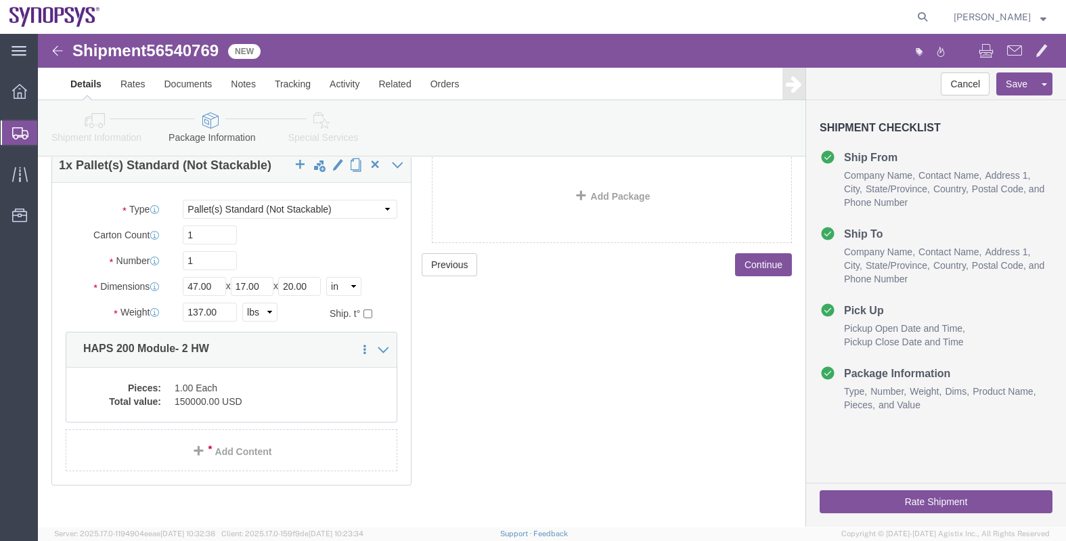
click button "Rate Shipment"
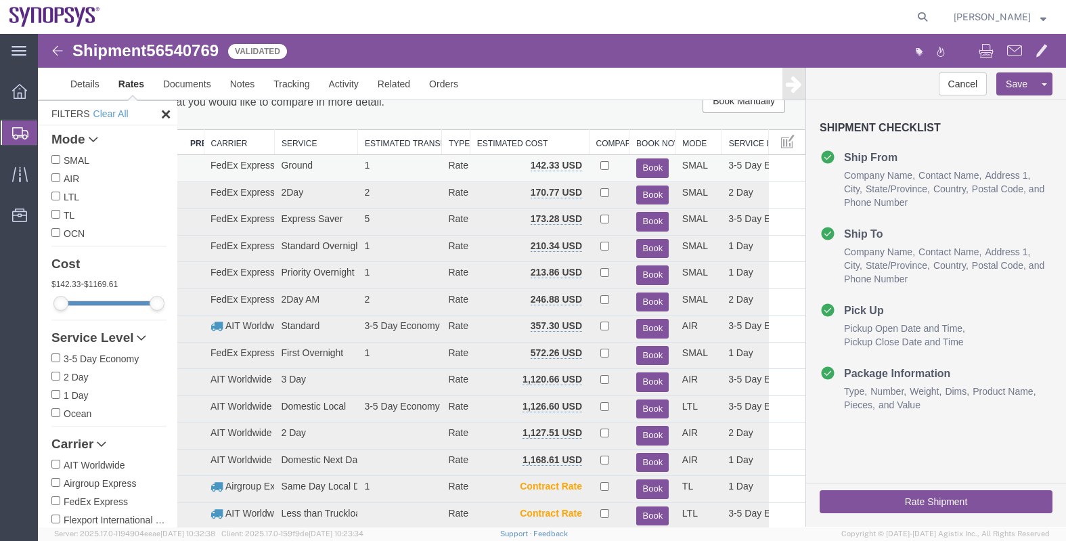
scroll to position [0, 0]
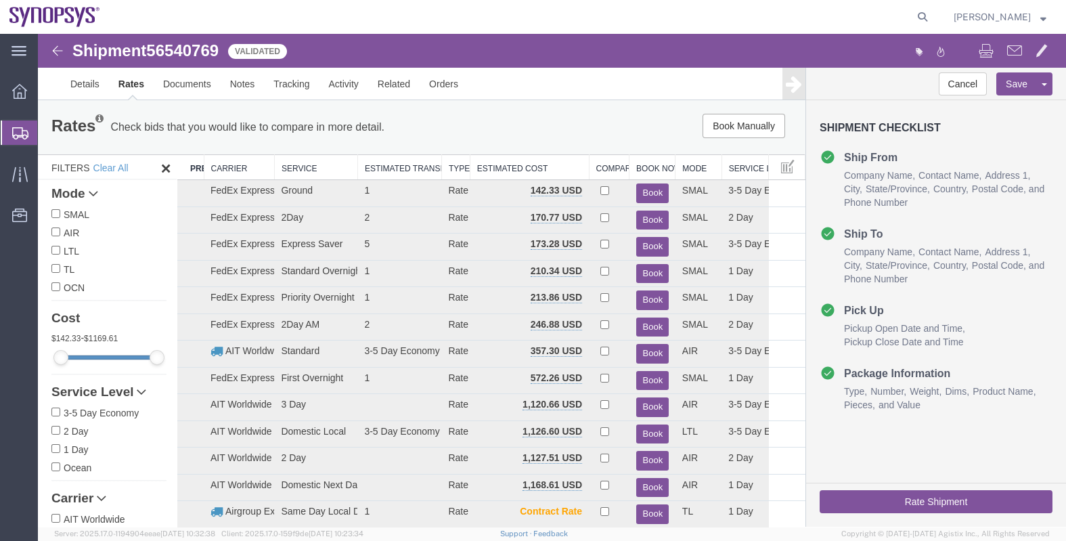
click at [236, 167] on th "Carrier" at bounding box center [239, 167] width 70 height 25
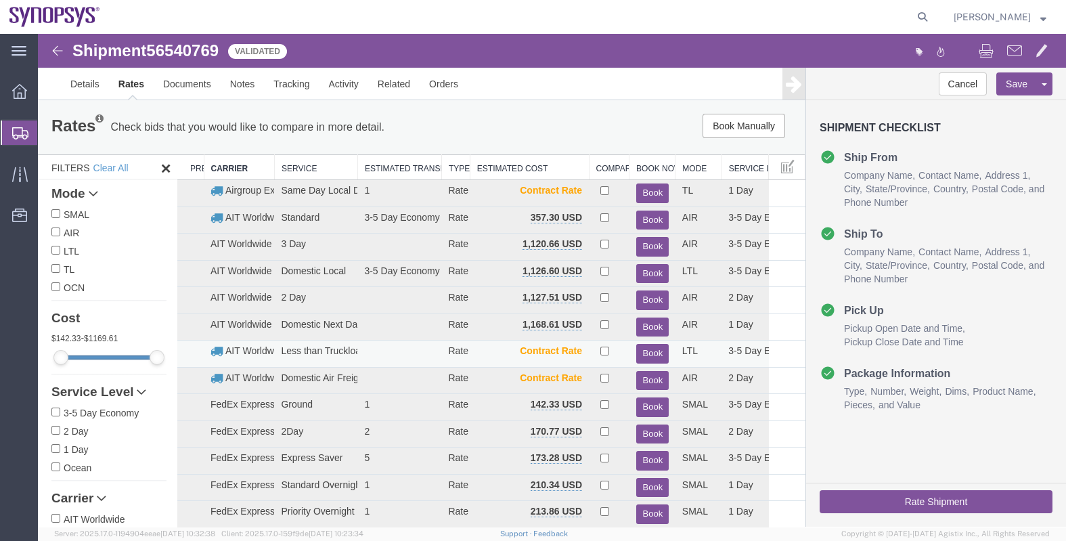
click at [640, 353] on button "Book" at bounding box center [652, 354] width 32 height 20
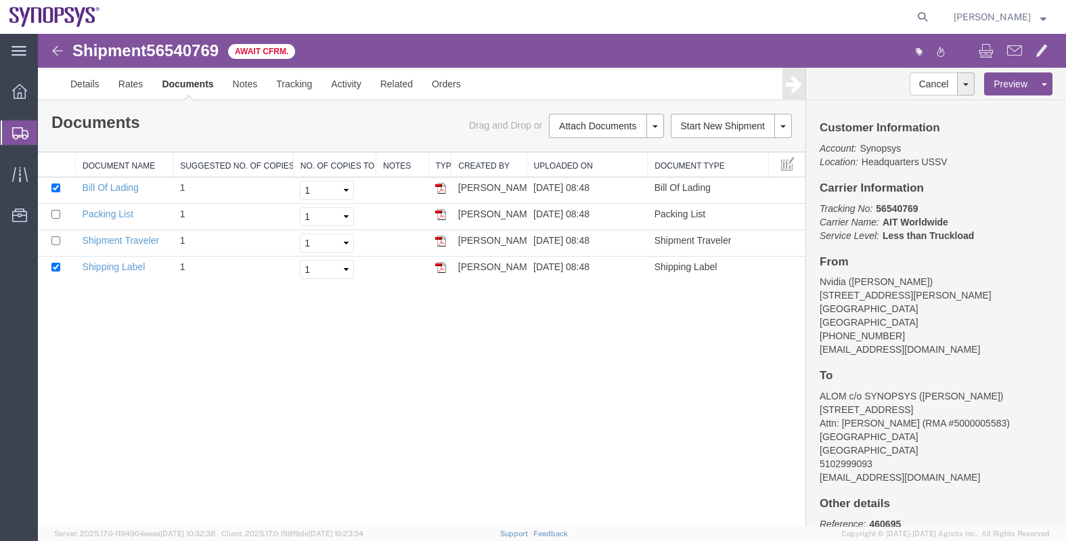
click at [48, 133] on span "Shipments" at bounding box center [42, 132] width 11 height 27
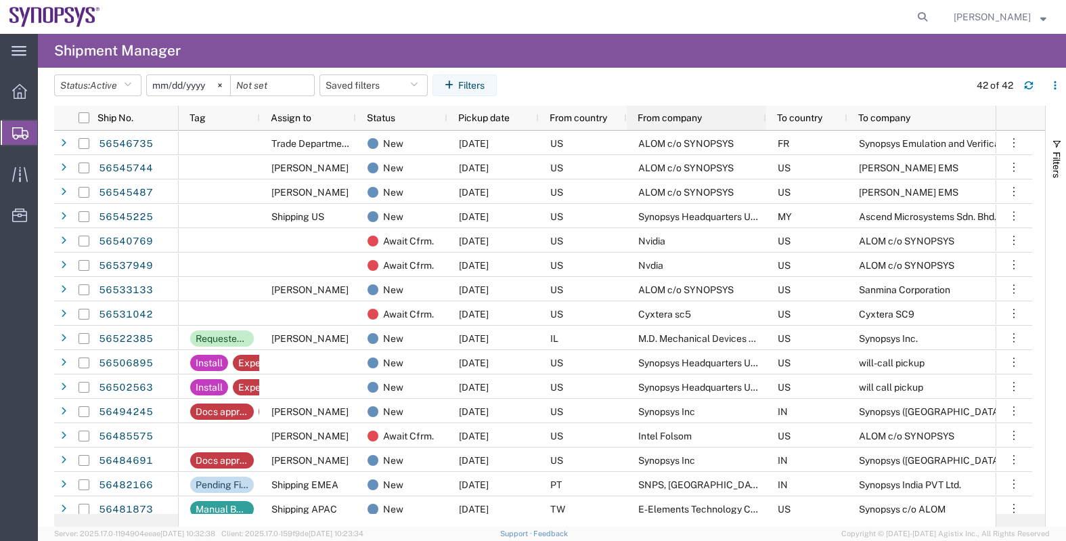
click at [667, 116] on span "From company" at bounding box center [670, 117] width 64 height 11
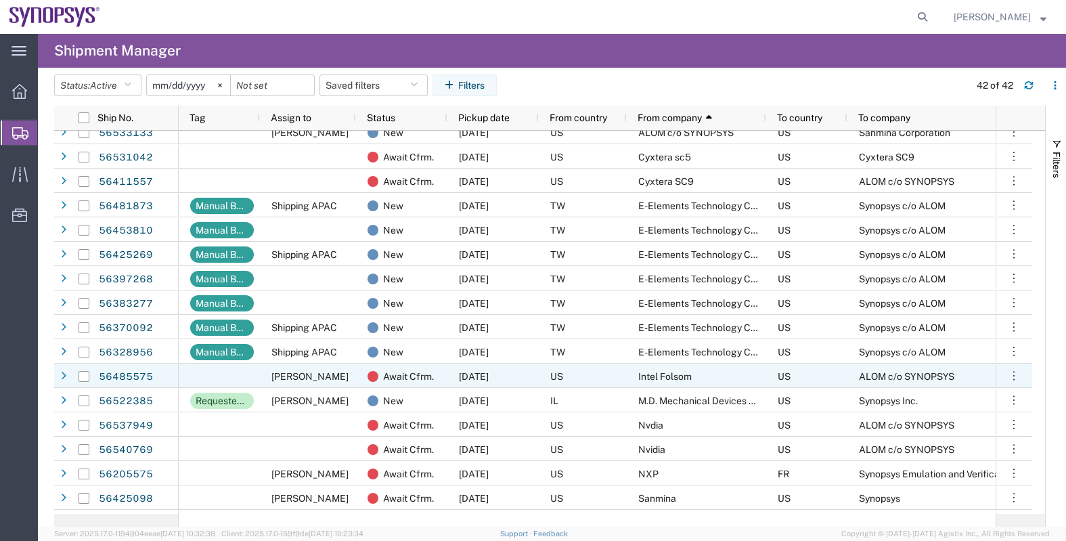
scroll to position [169, 0]
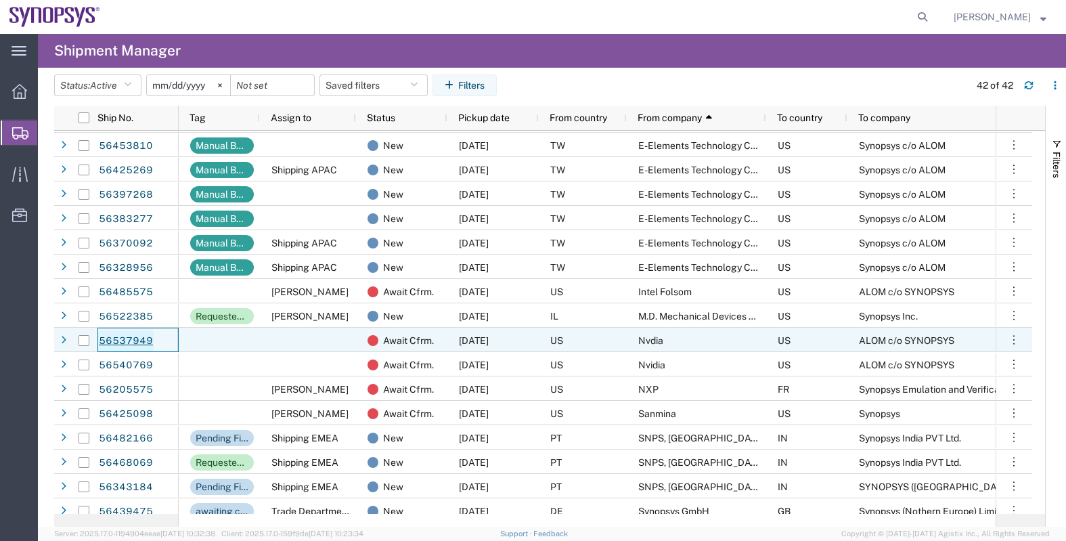
click at [135, 336] on link "56537949" at bounding box center [126, 341] width 56 height 22
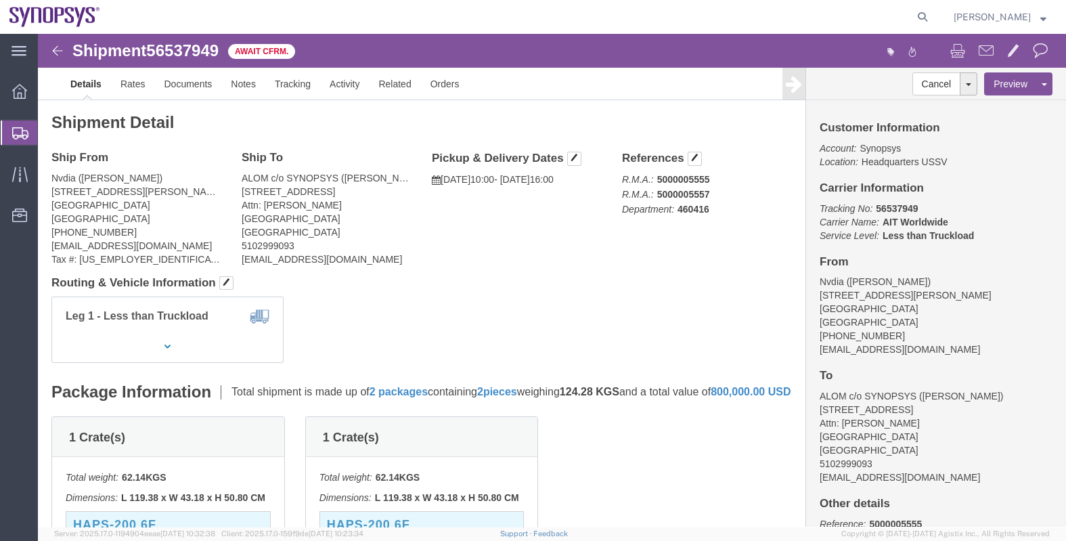
click link "Assign To"
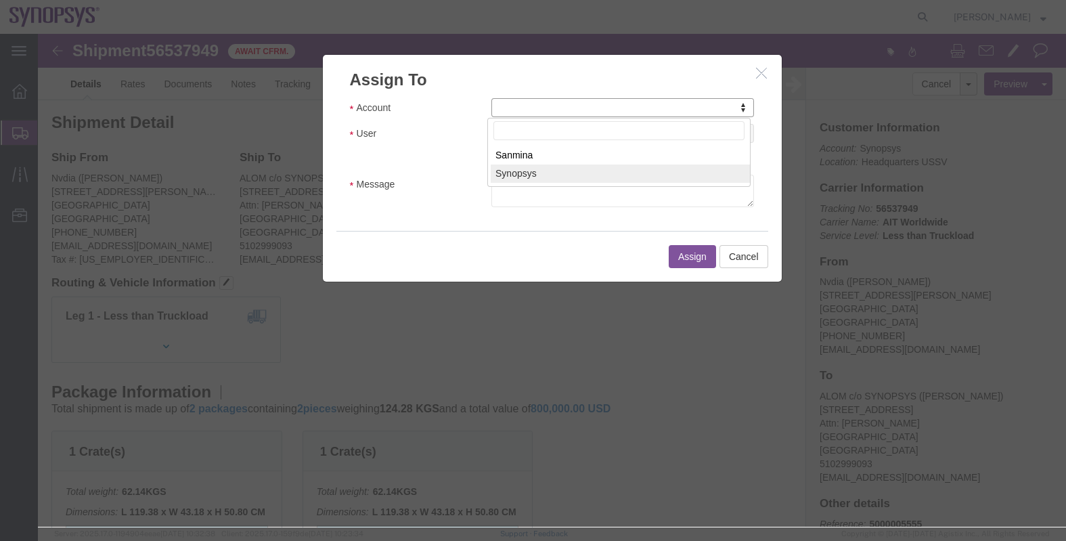
select select "117156"
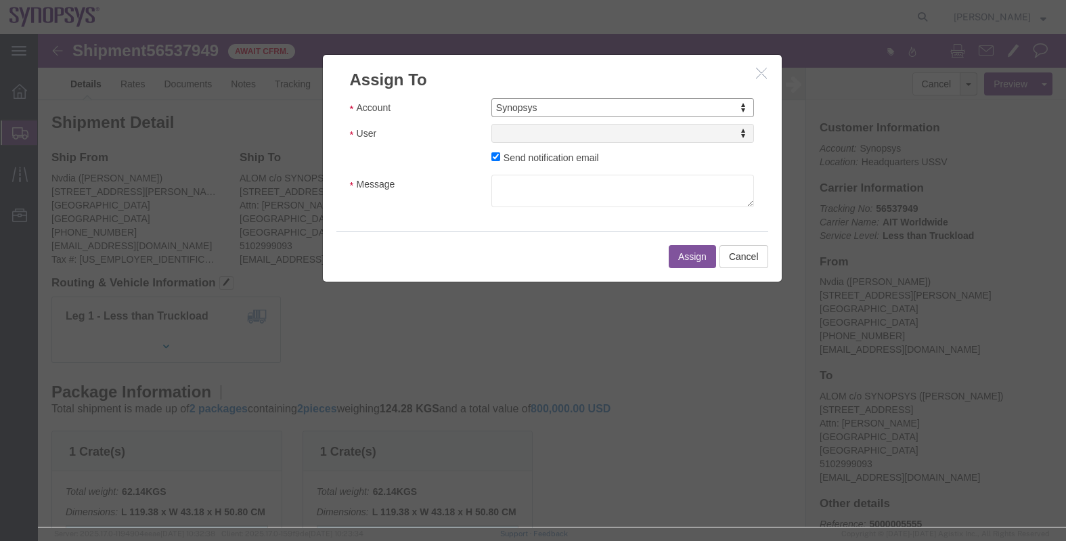
select select
drag, startPoint x: 507, startPoint y: 101, endPoint x: 519, endPoint y: 100, distance: 11.6
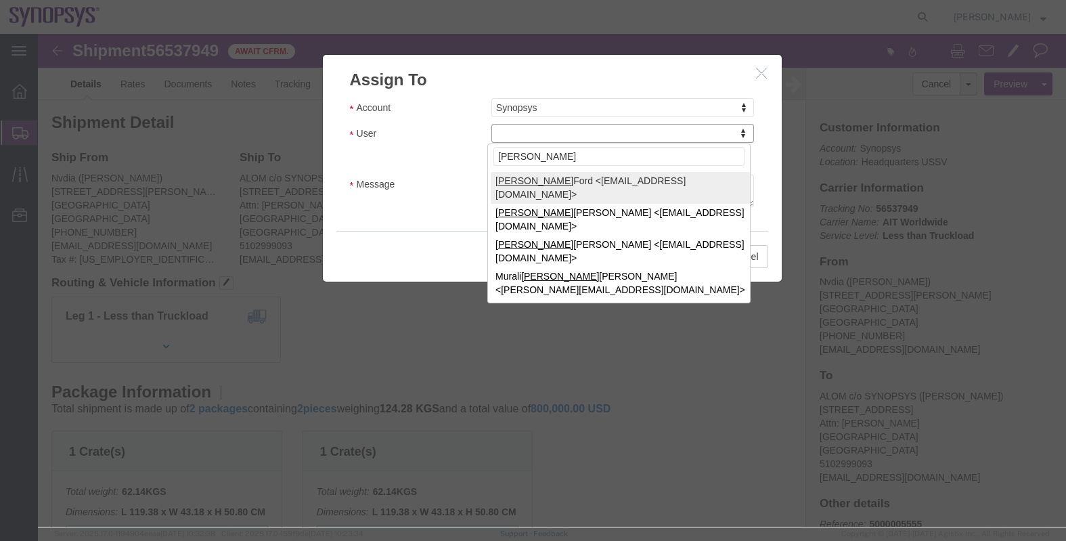
type input "[PERSON_NAME]"
select select "98360"
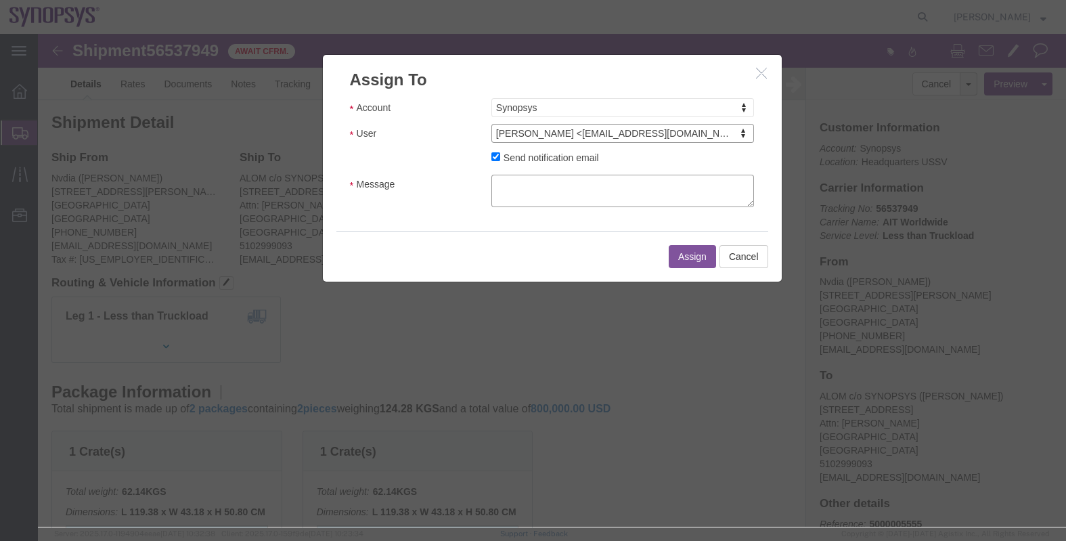
click textarea "Message"
type textarea "."
click button "Assign"
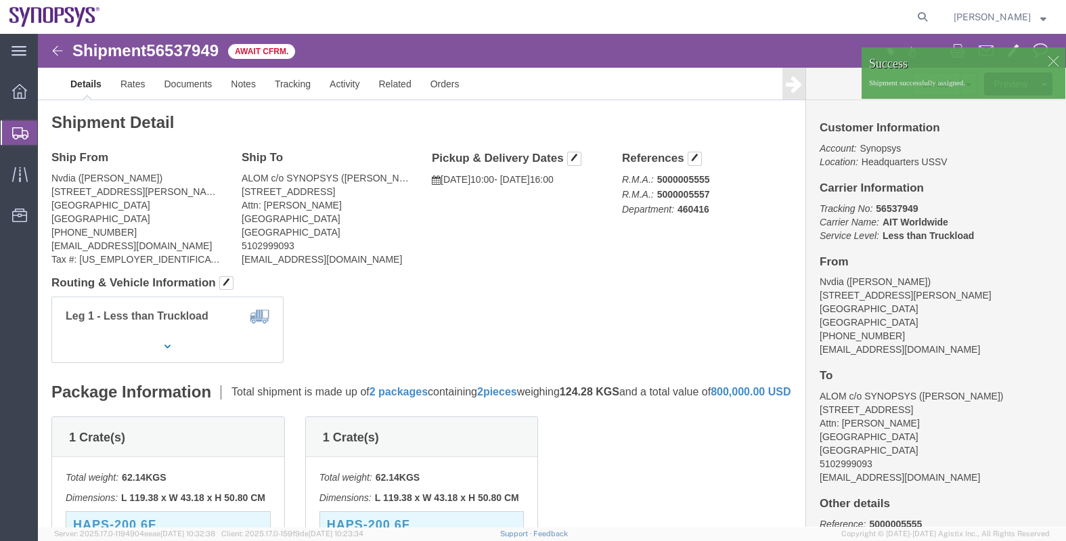
click at [48, 129] on span "Shipments" at bounding box center [42, 132] width 11 height 27
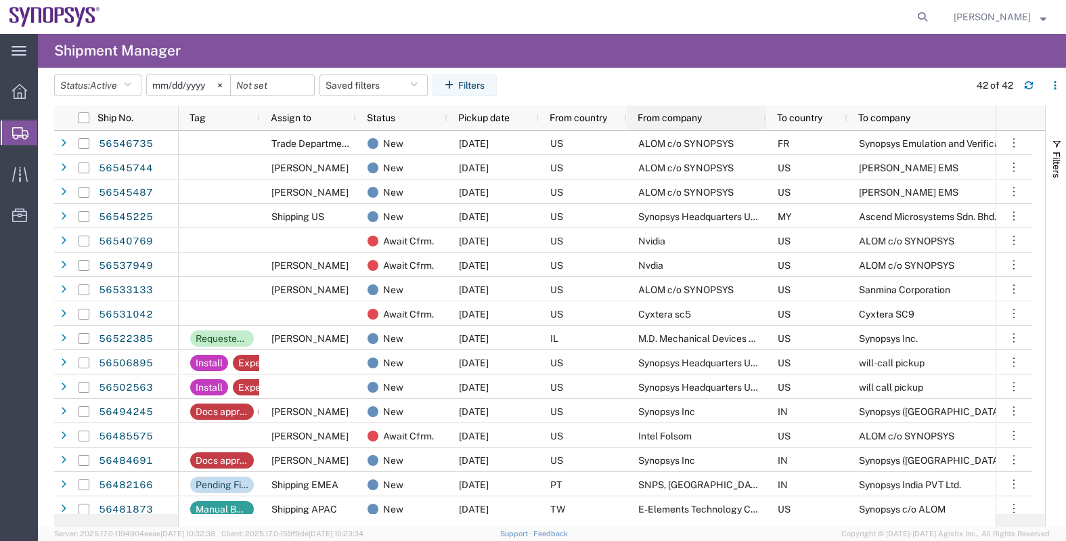
click at [656, 115] on span "From company" at bounding box center [670, 117] width 64 height 11
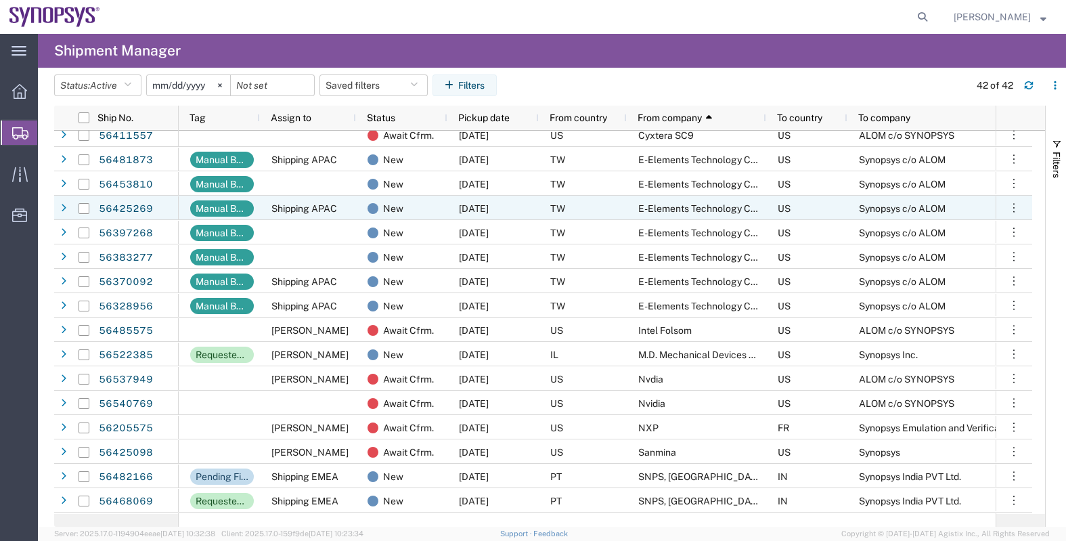
scroll to position [169, 0]
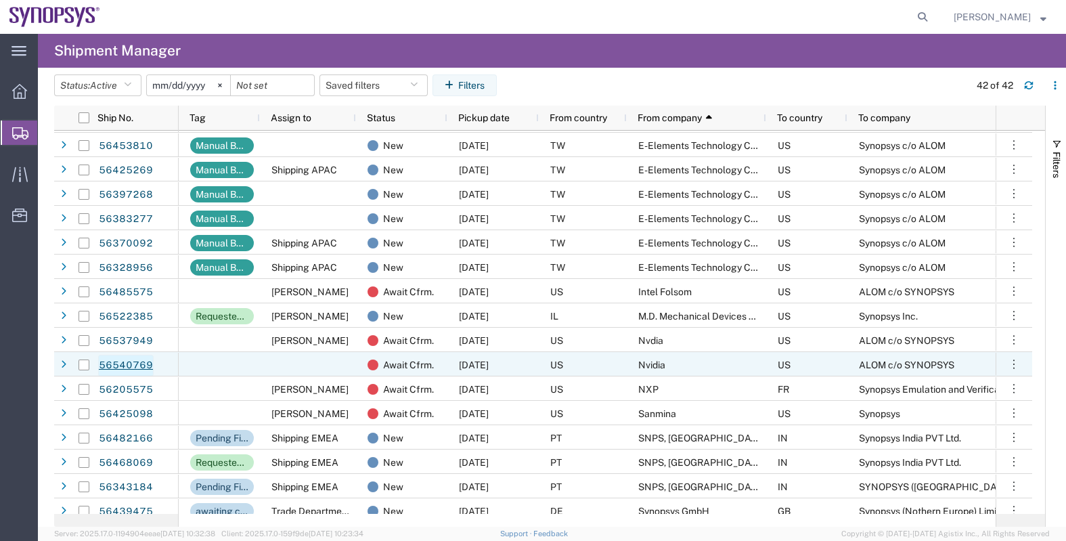
click at [127, 364] on link "56540769" at bounding box center [126, 366] width 56 height 22
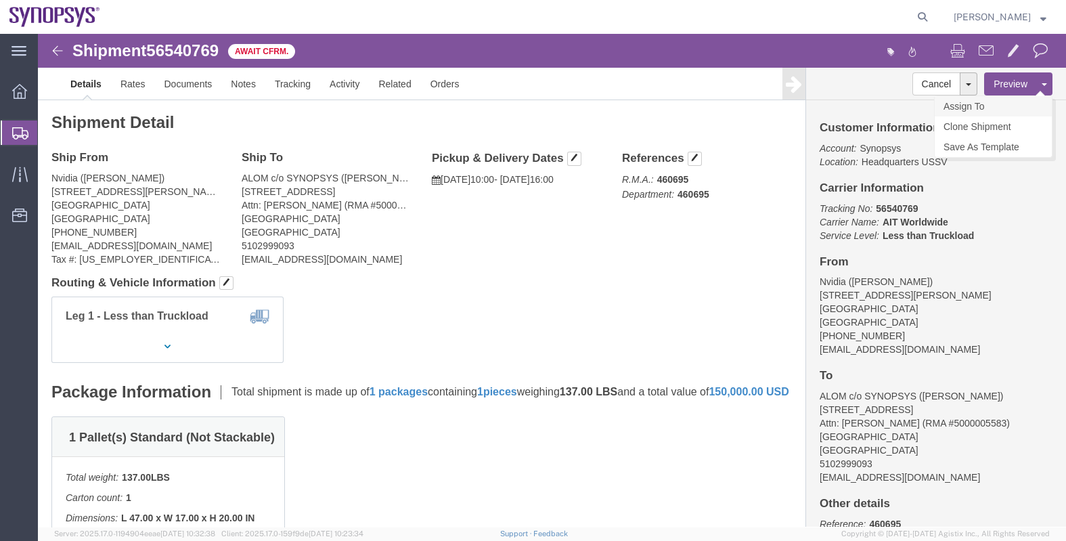
click link "Assign To"
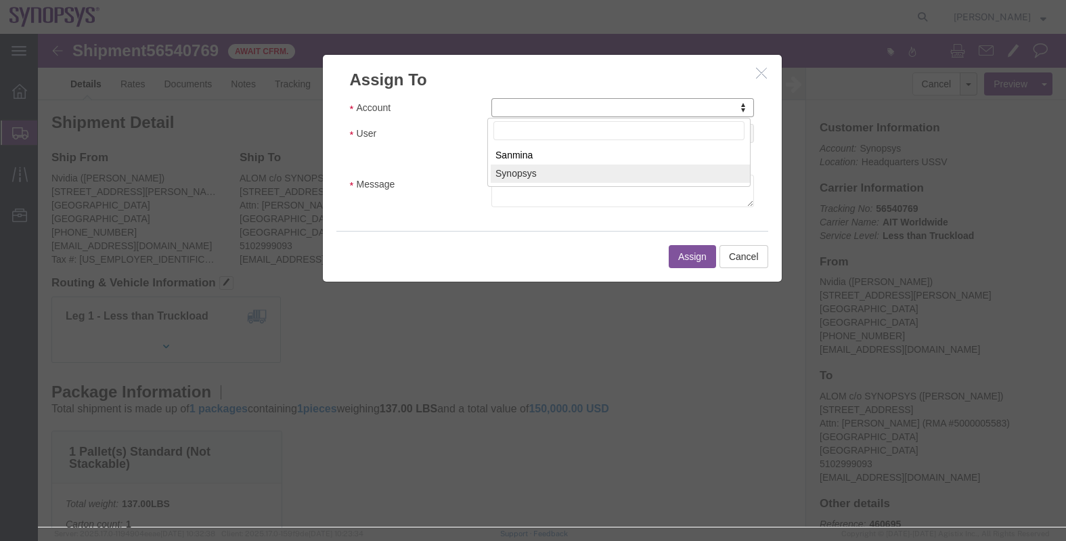
select select "117156"
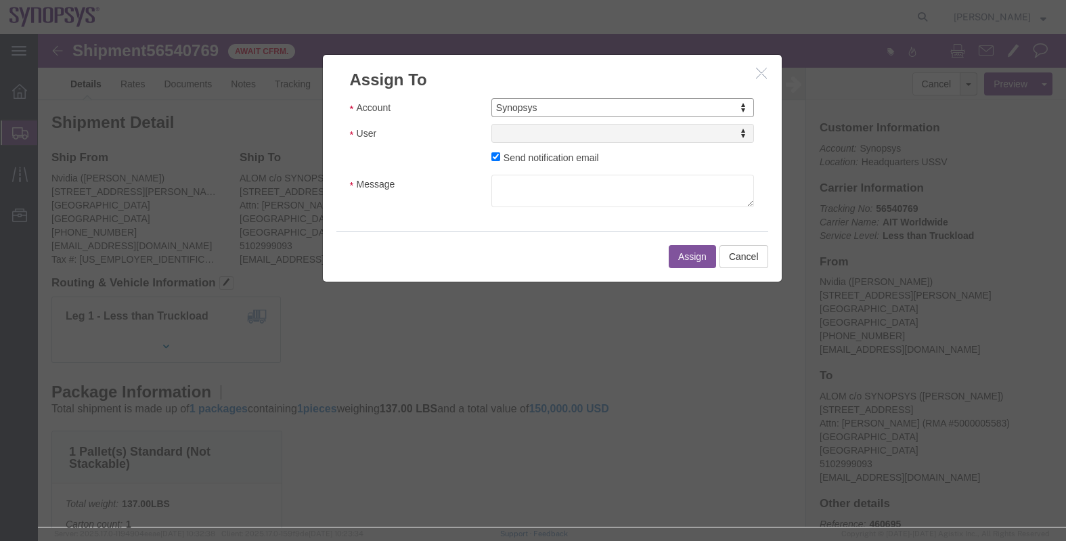
select select
drag, startPoint x: 533, startPoint y: 137, endPoint x: 495, endPoint y: 102, distance: 51.7
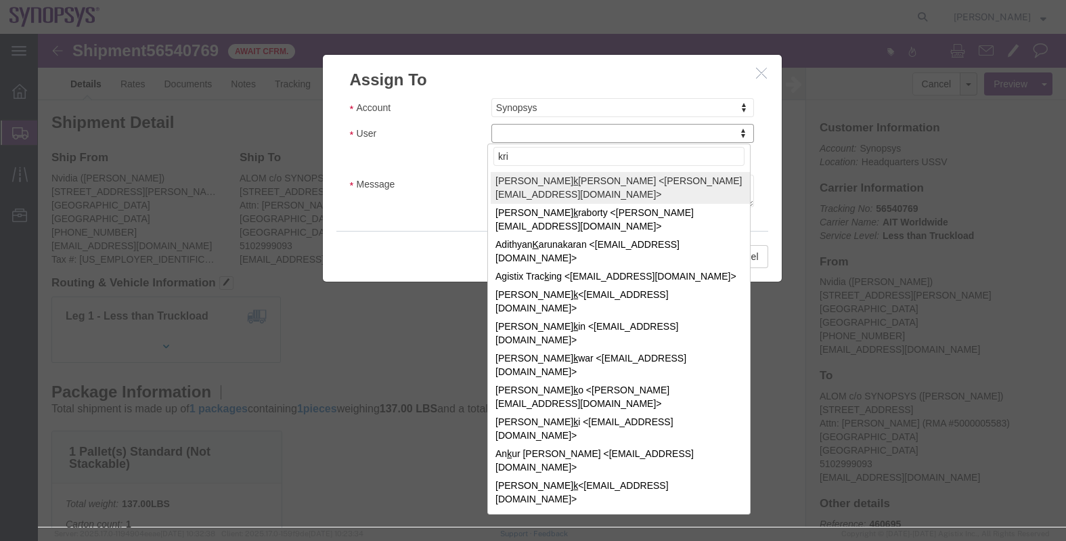
type input "[PERSON_NAME]"
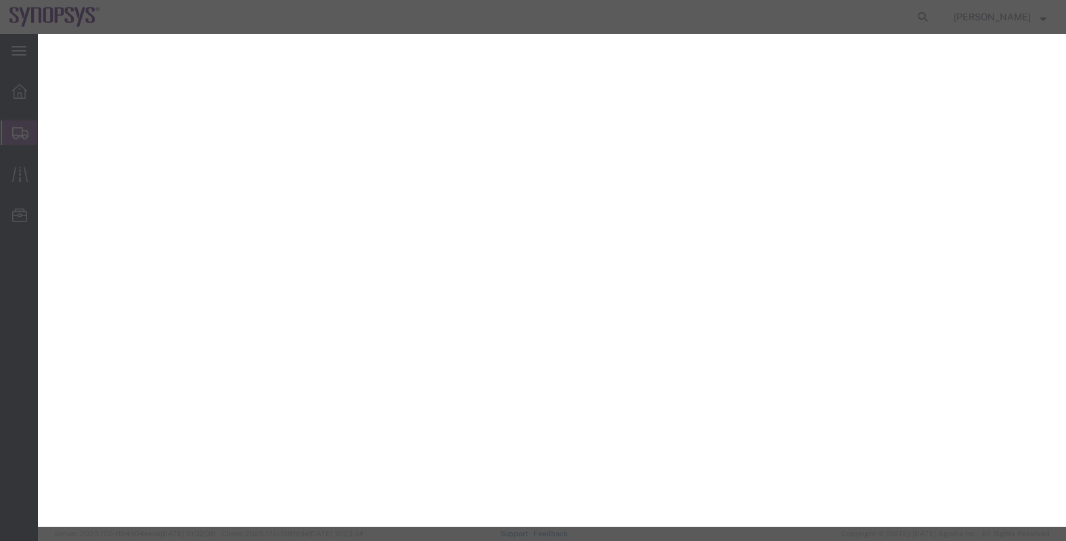
select select "117156"
select select
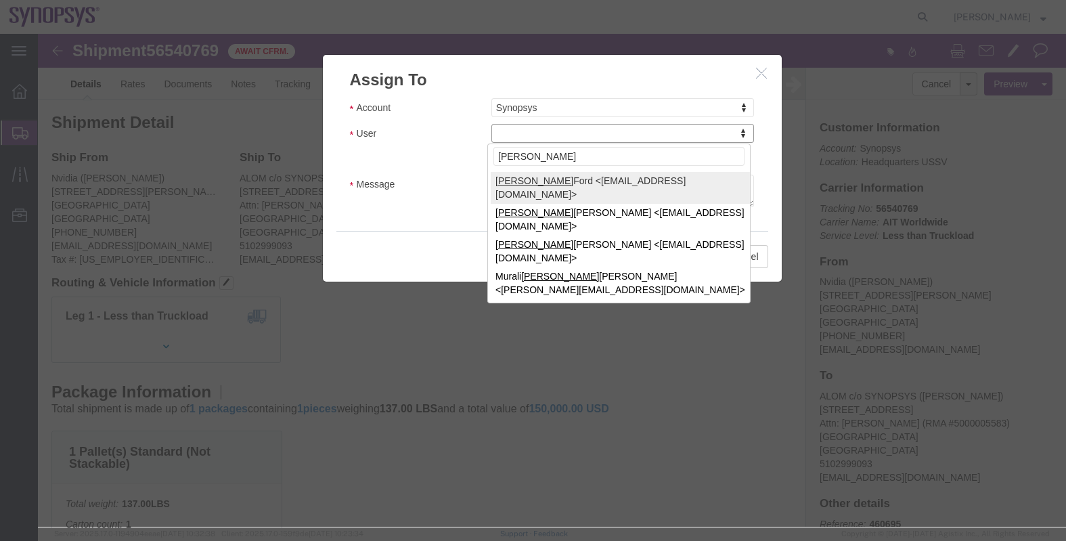
type input "[PERSON_NAME]"
select select "98360"
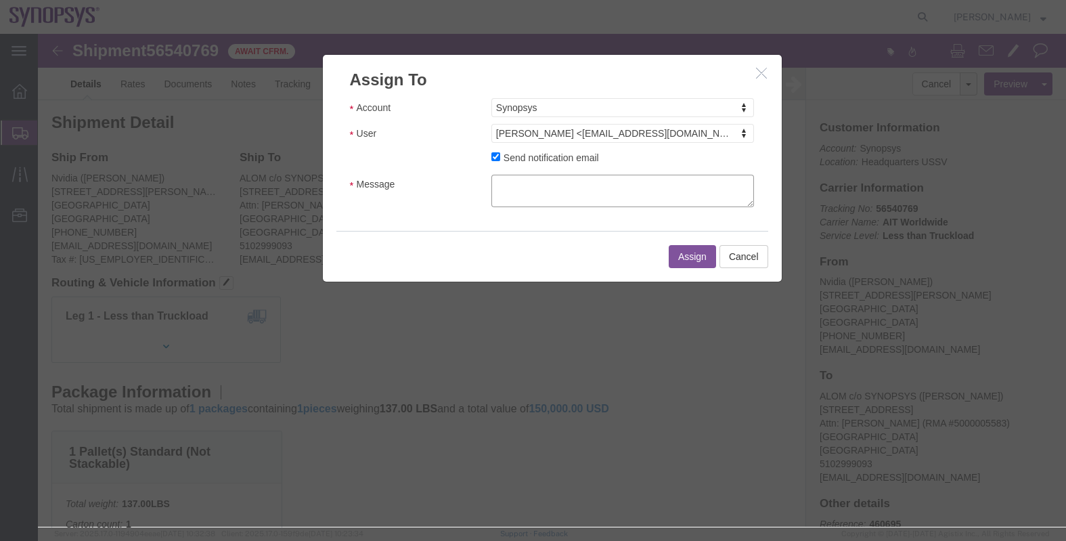
click textarea "Message"
type textarea "."
click button "Assign"
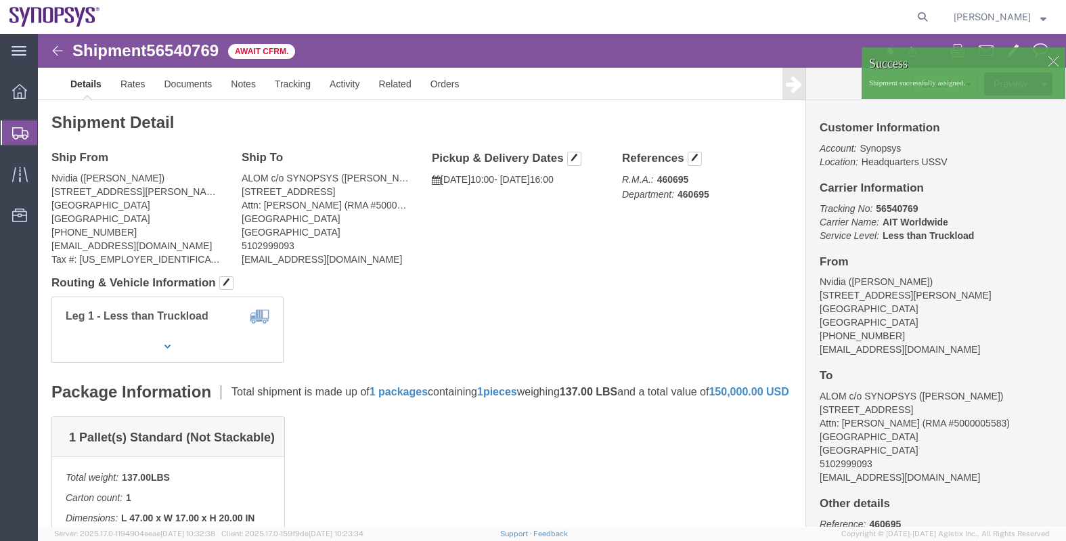
click at [48, 134] on span "Shipments" at bounding box center [42, 132] width 11 height 27
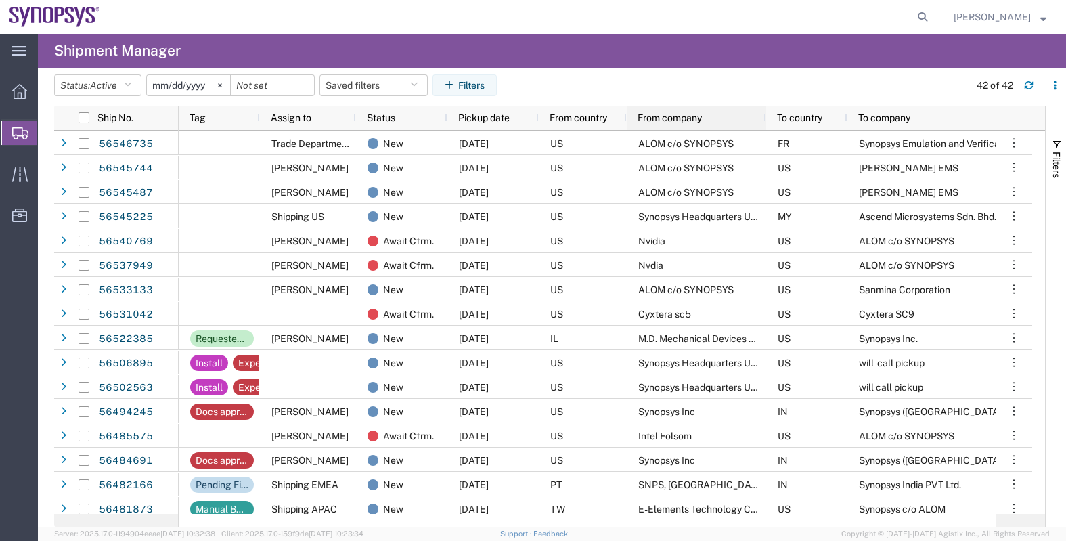
click at [674, 120] on span "From company" at bounding box center [670, 117] width 64 height 11
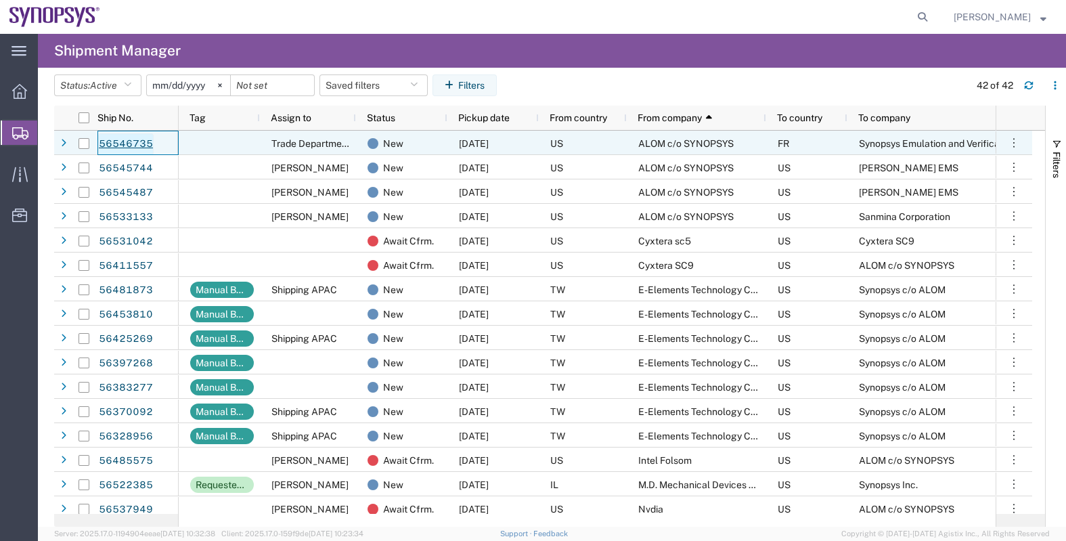
click at [124, 144] on link "56546735" at bounding box center [126, 144] width 56 height 22
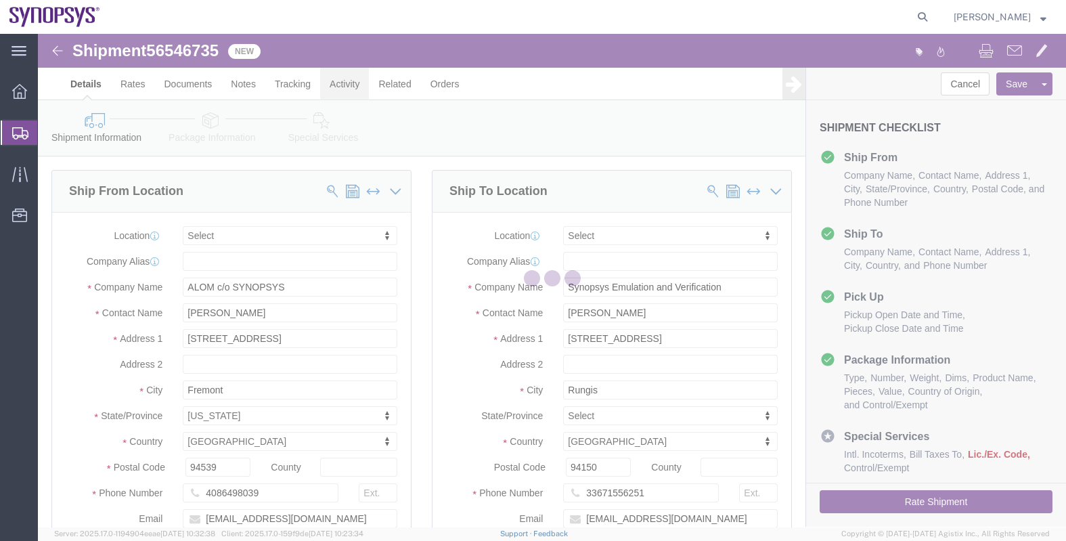
select select
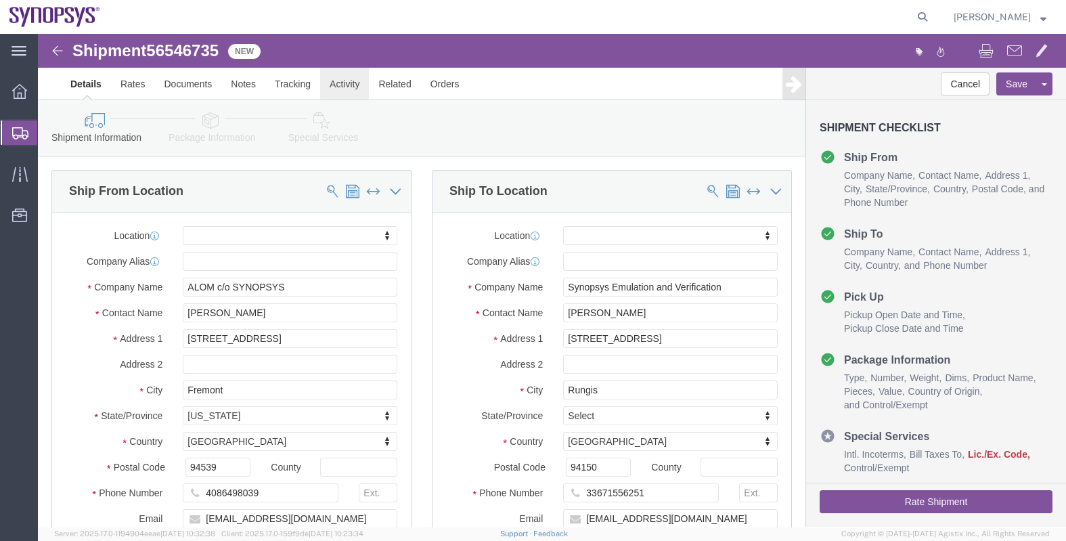
click link "Activity"
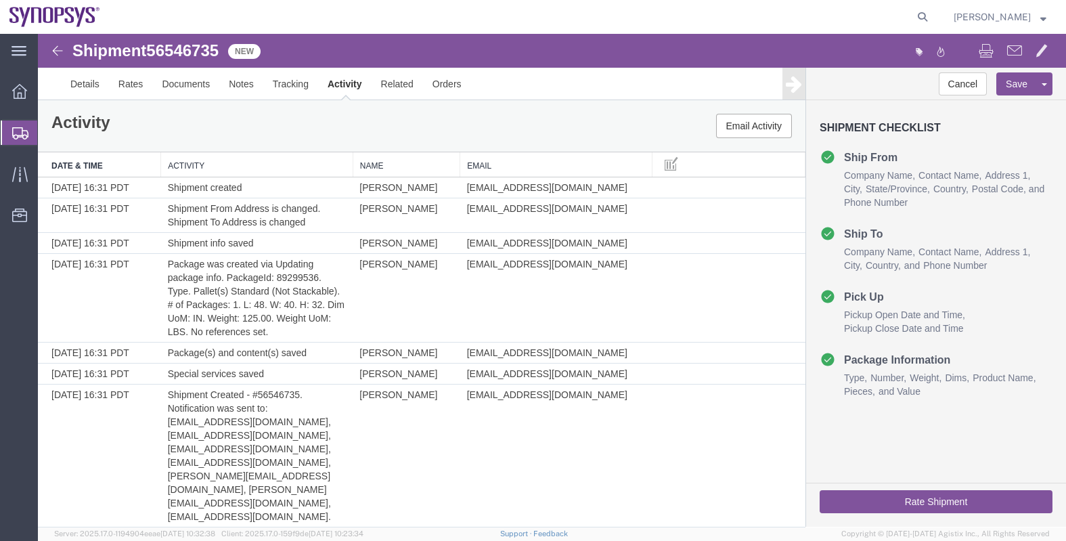
click at [48, 137] on span "Shipments" at bounding box center [42, 132] width 11 height 27
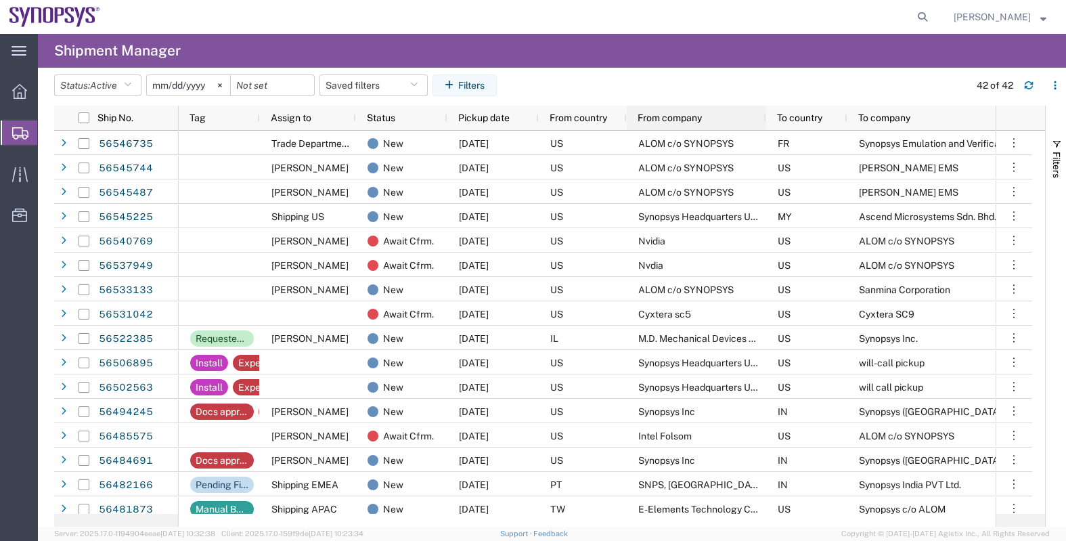
click at [674, 110] on div "From company" at bounding box center [699, 118] width 123 height 18
